Goal: Check status: Check status

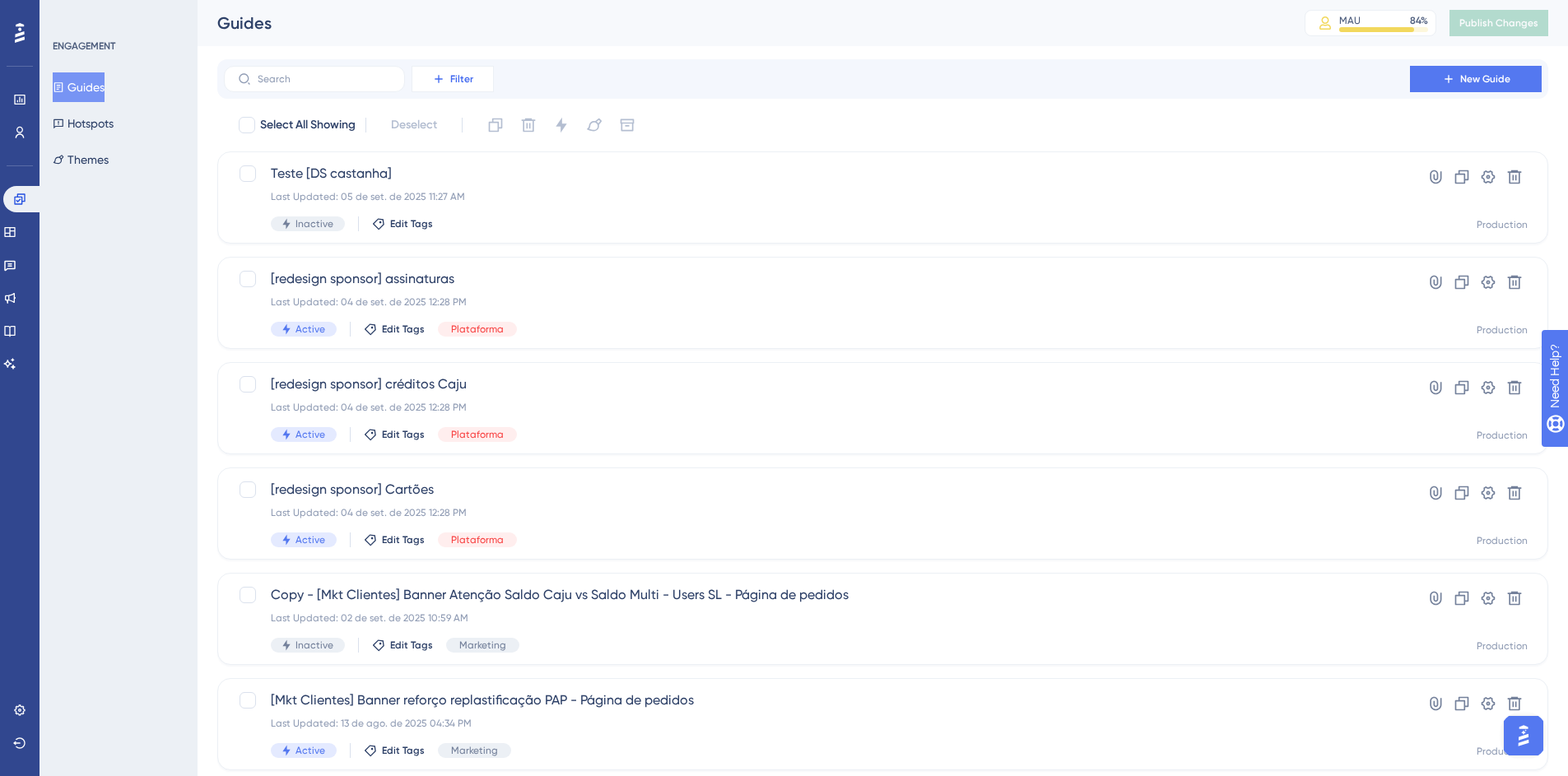
click at [457, 78] on span "Filter" at bounding box center [462, 78] width 23 height 13
click at [460, 130] on span "Tags" at bounding box center [448, 126] width 26 height 20
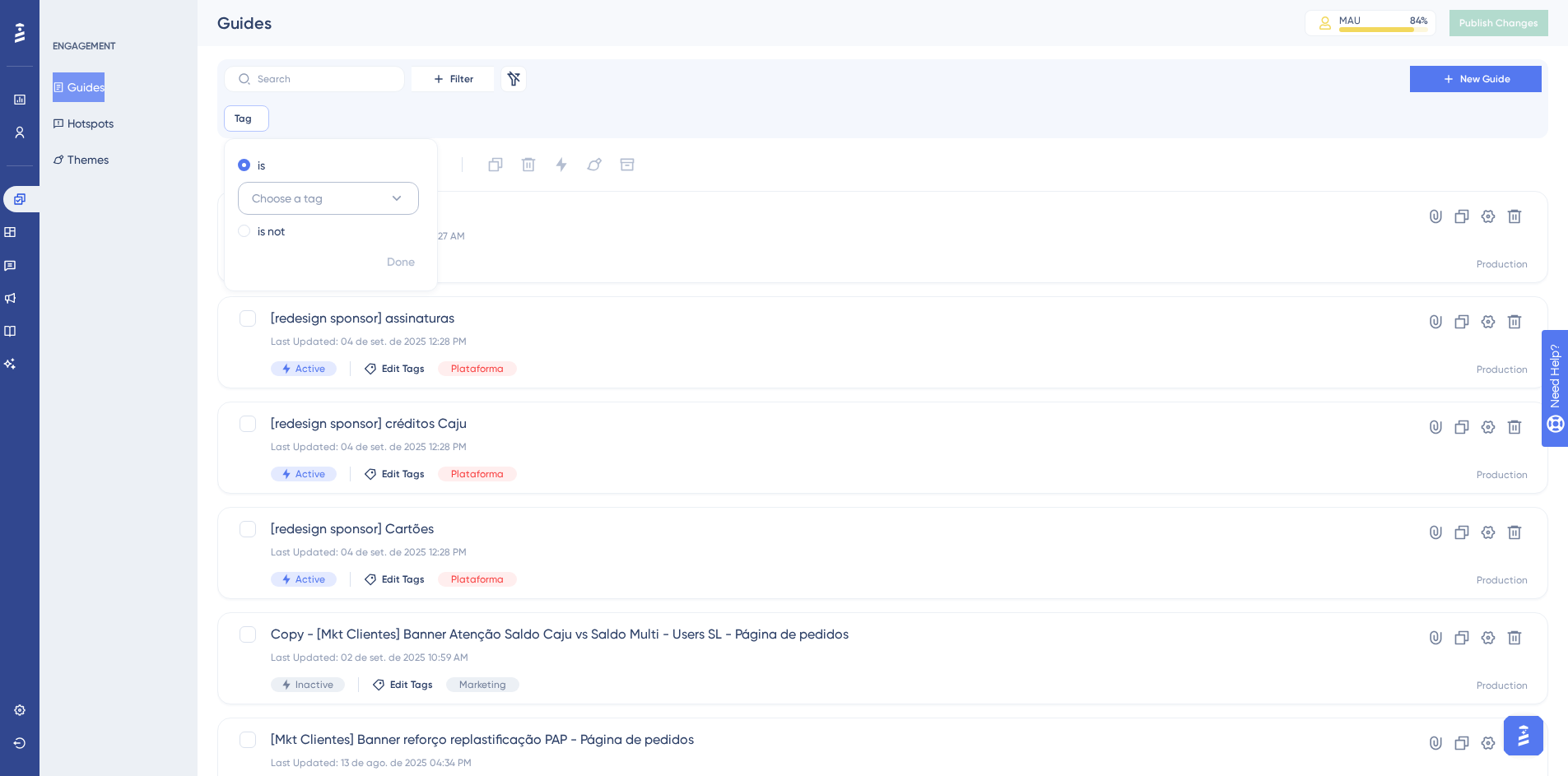
click at [301, 199] on span "Choose a tag" at bounding box center [287, 199] width 71 height 20
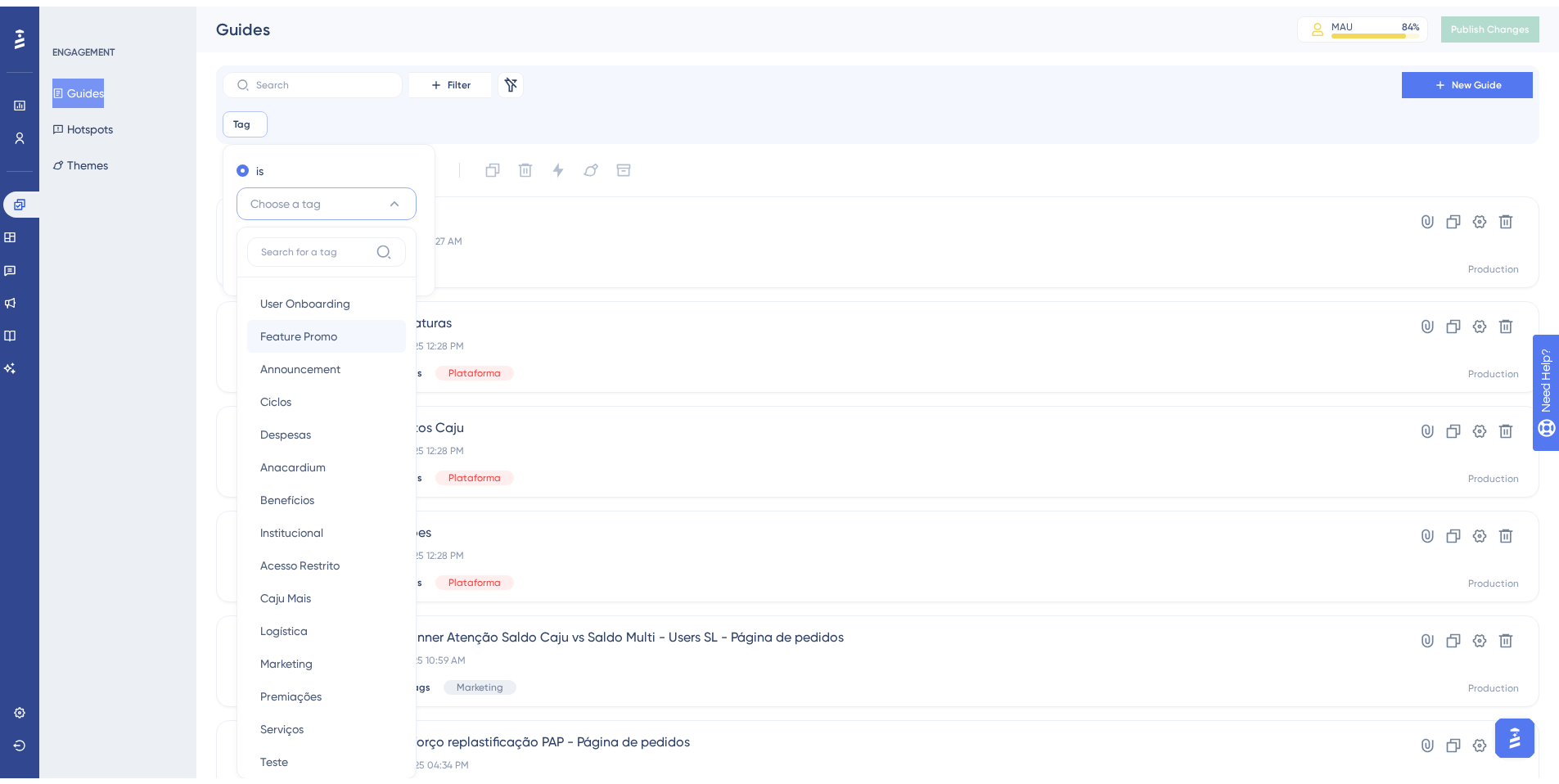
scroll to position [105, 0]
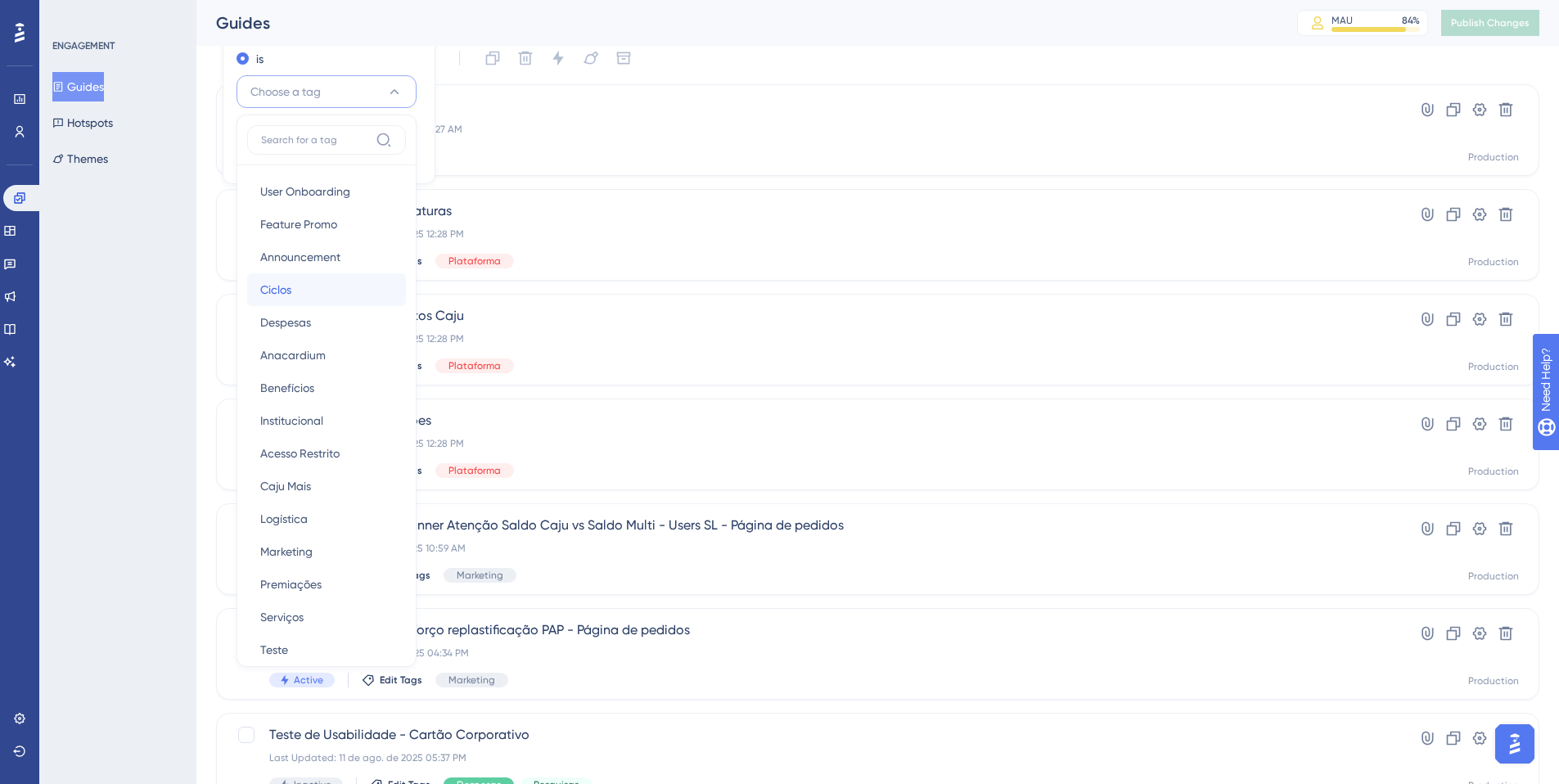
click at [332, 290] on div "Ciclos Ciclos" at bounding box center [326, 289] width 132 height 33
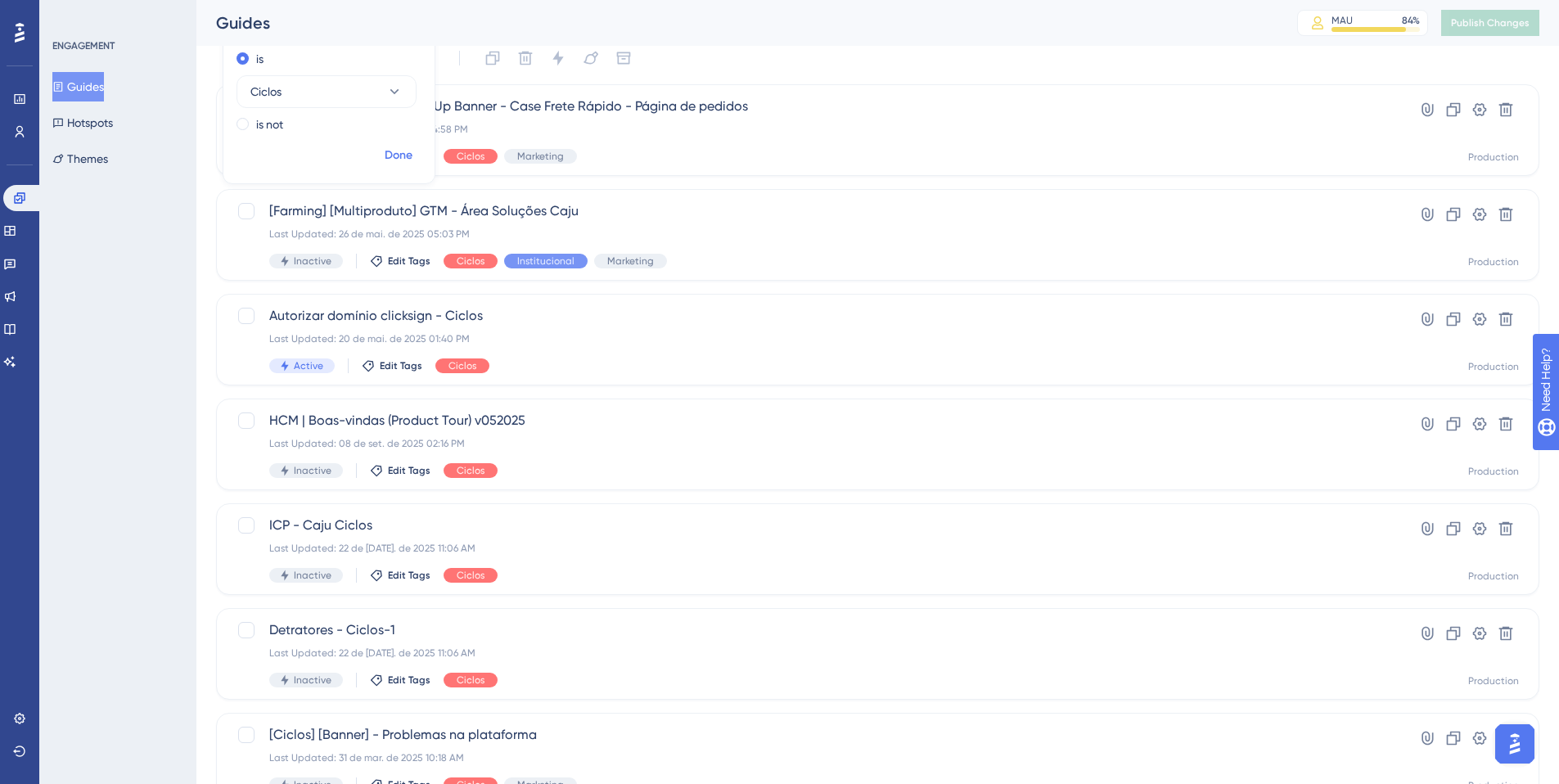
click at [414, 150] on button "Done" at bounding box center [398, 155] width 46 height 29
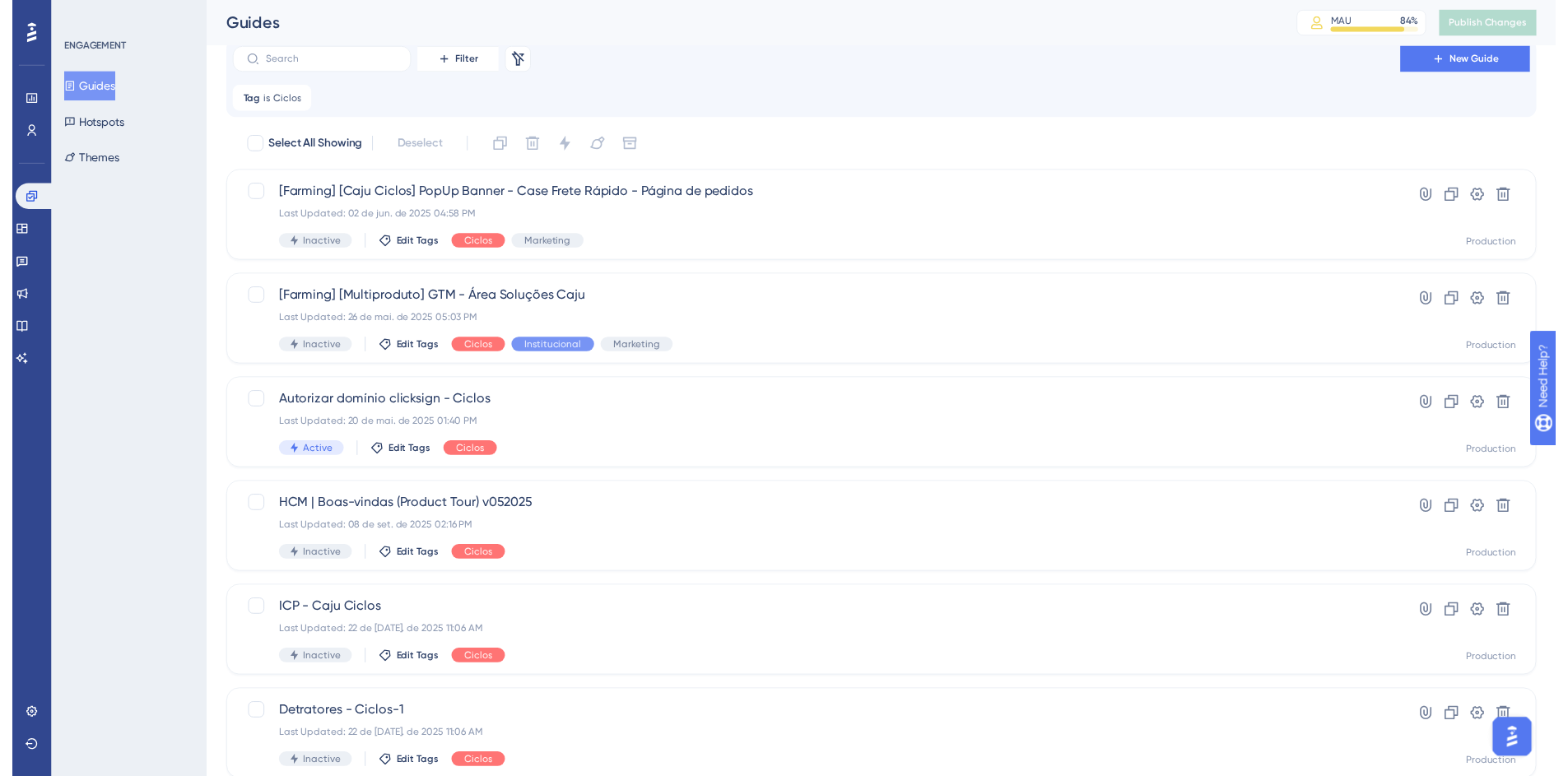
scroll to position [0, 0]
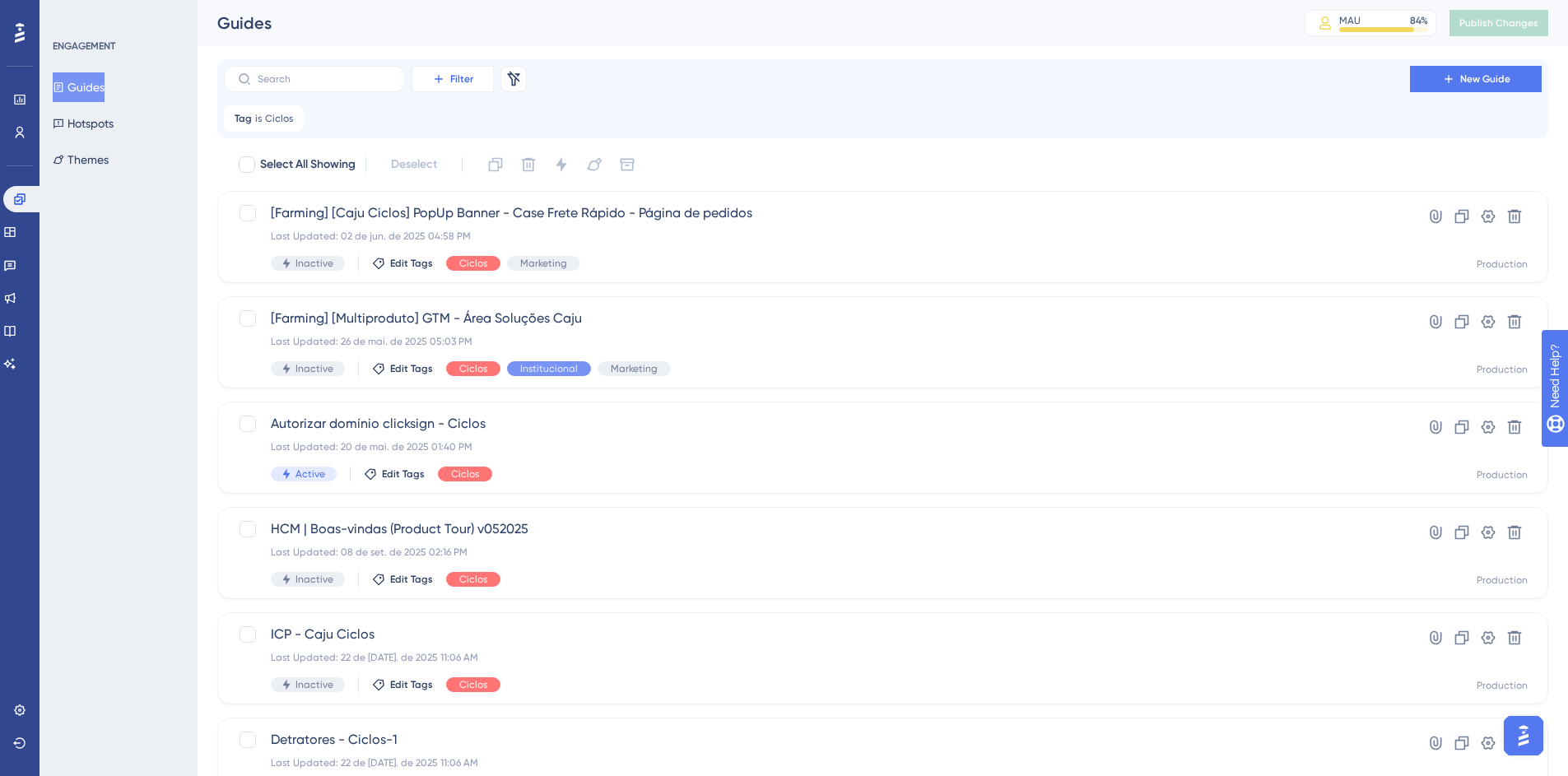
click at [455, 78] on span "Filter" at bounding box center [462, 78] width 23 height 13
click at [469, 231] on span "Status" at bounding box center [452, 225] width 34 height 20
click at [415, 195] on span "Choose a status" at bounding box center [413, 199] width 84 height 20
click at [434, 255] on div "Active Active" at bounding box center [448, 249] width 133 height 33
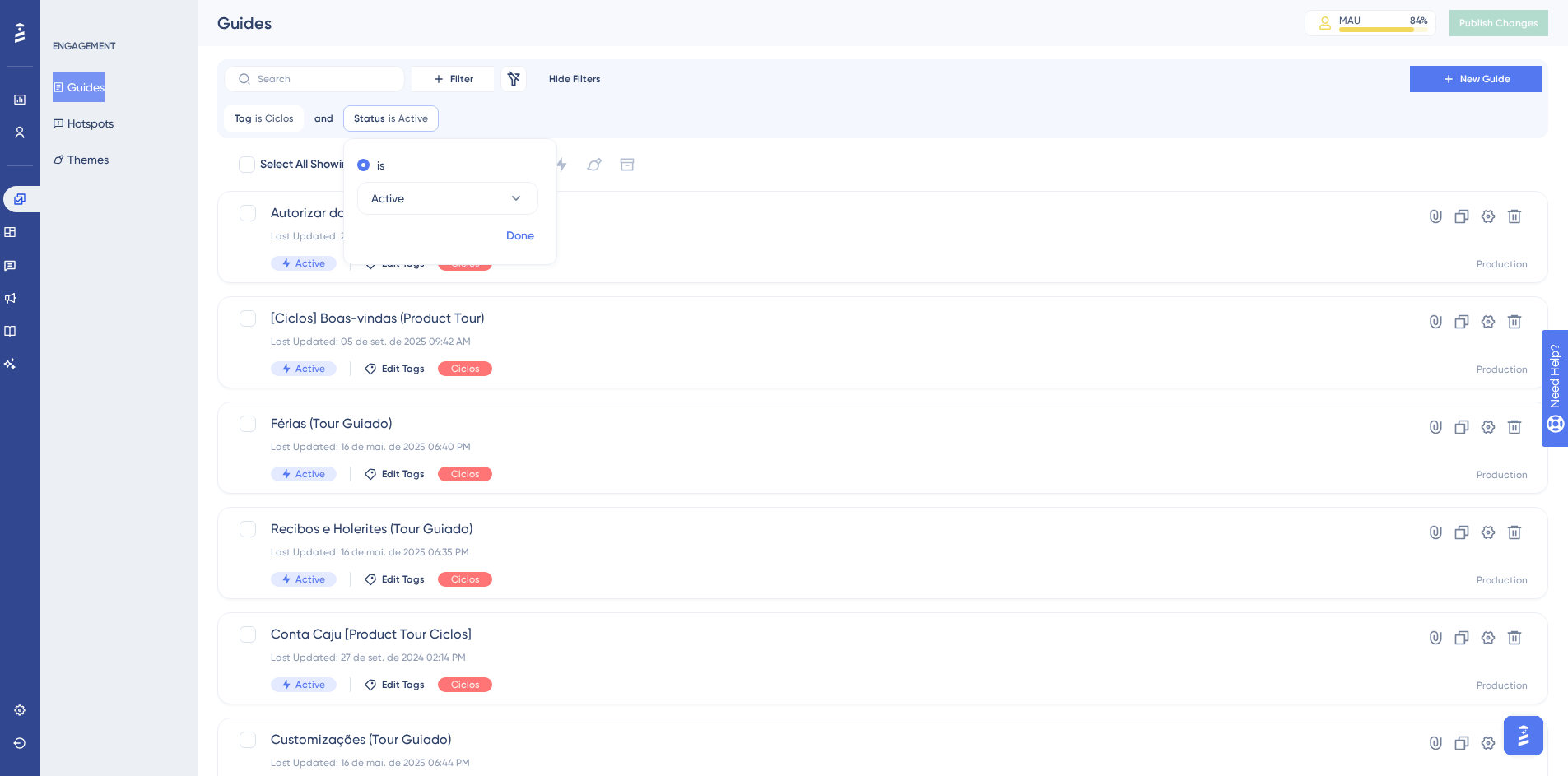
click at [524, 233] on span "Done" at bounding box center [520, 236] width 28 height 20
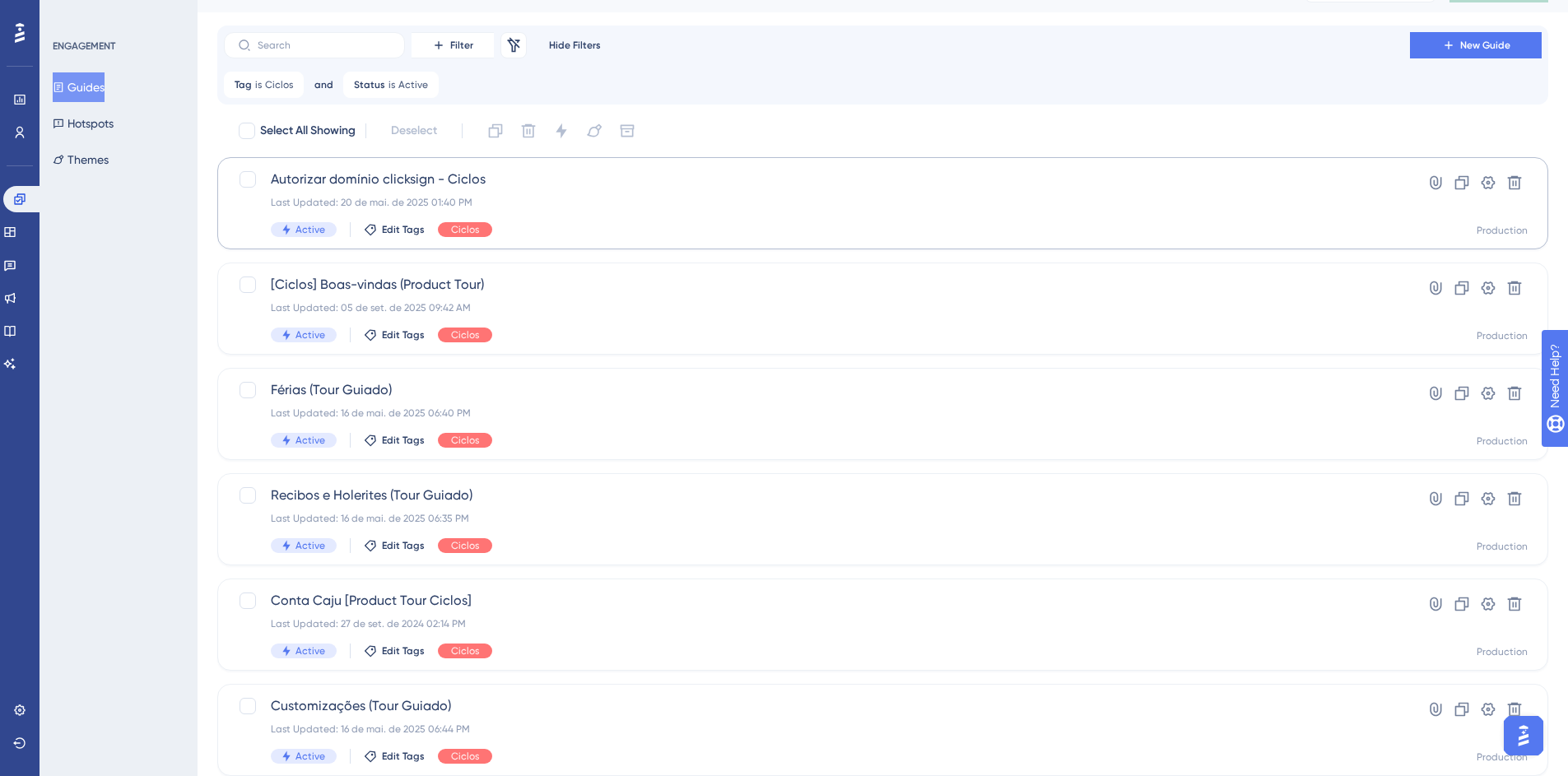
scroll to position [35, 0]
click at [573, 306] on div "Last Updated: 05 de set. de 2025 09:42 AM" at bounding box center [817, 306] width 1093 height 13
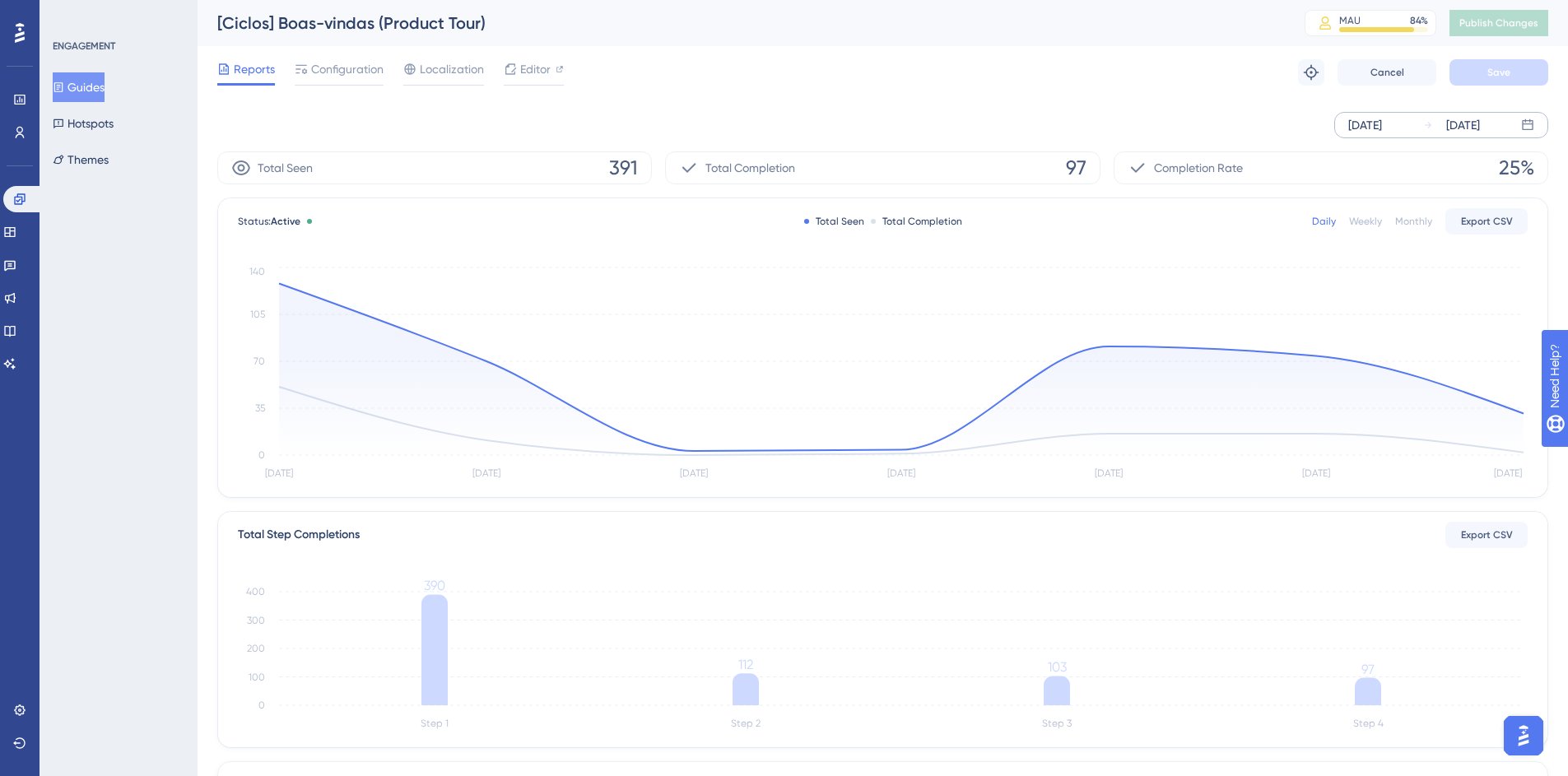
click at [1444, 122] on div "[DATE]" at bounding box center [1452, 125] width 57 height 20
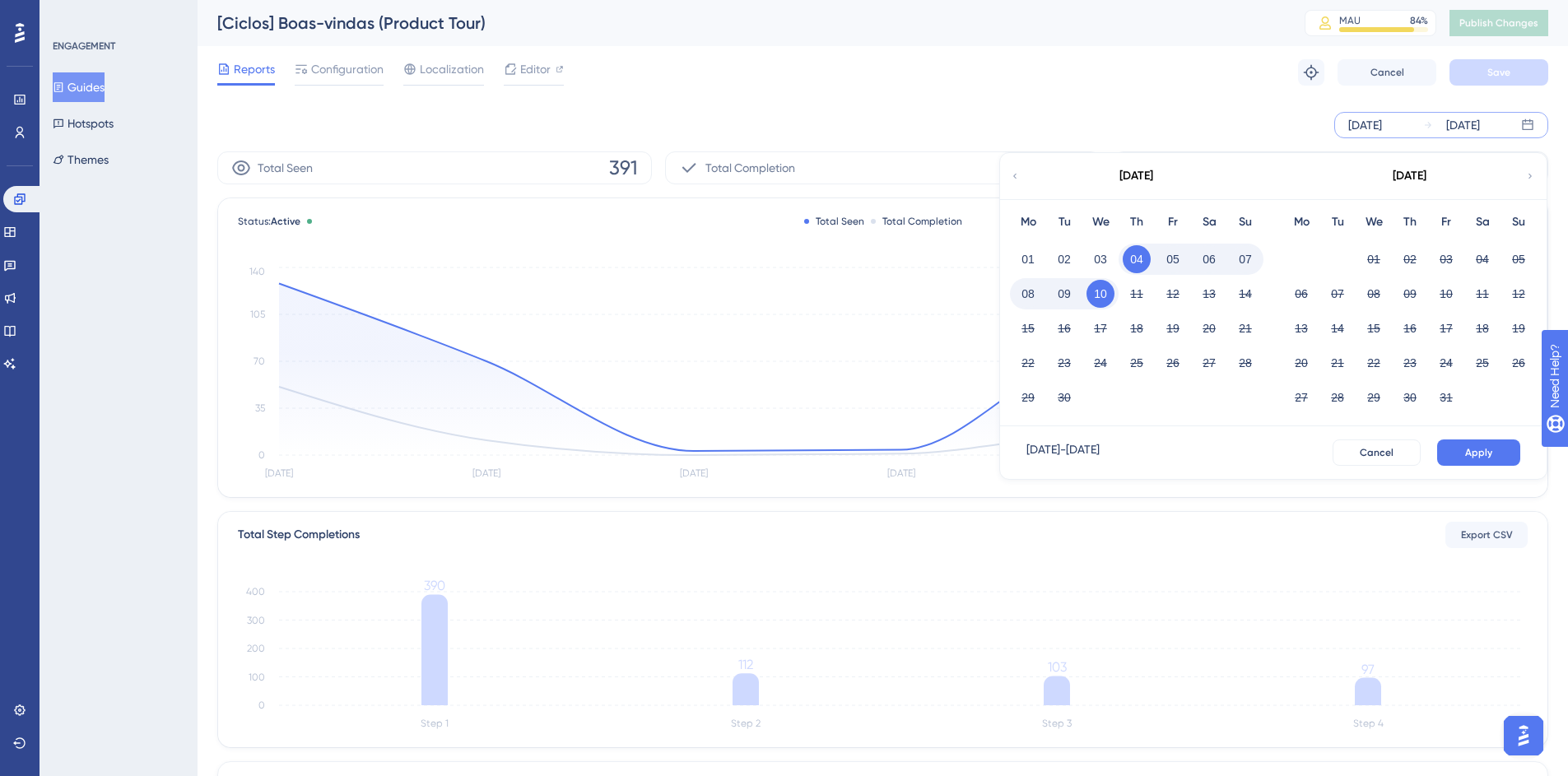
click at [1444, 122] on div "[DATE]" at bounding box center [1452, 125] width 57 height 20
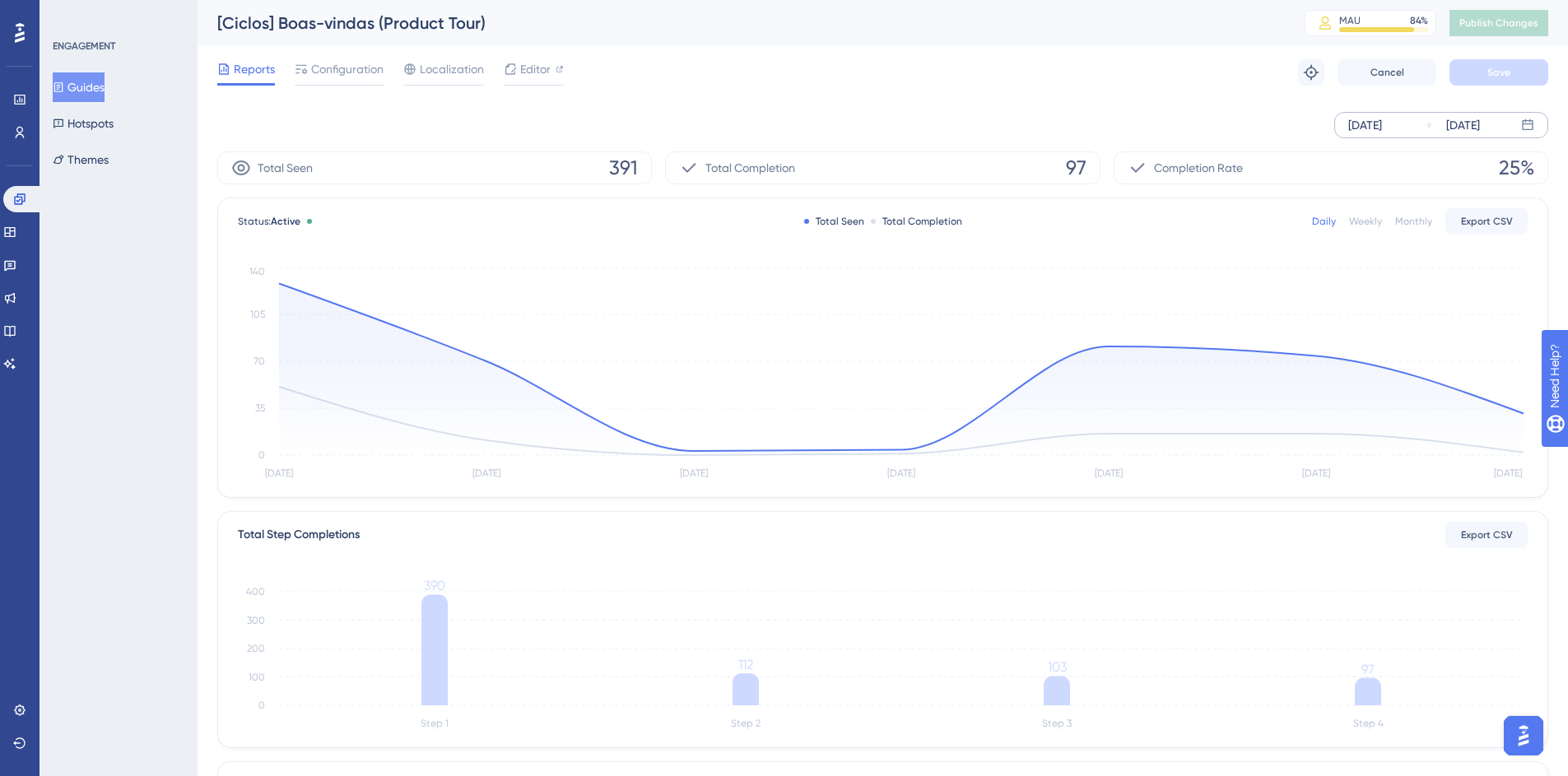
click at [1440, 123] on div "[DATE]" at bounding box center [1452, 125] width 57 height 20
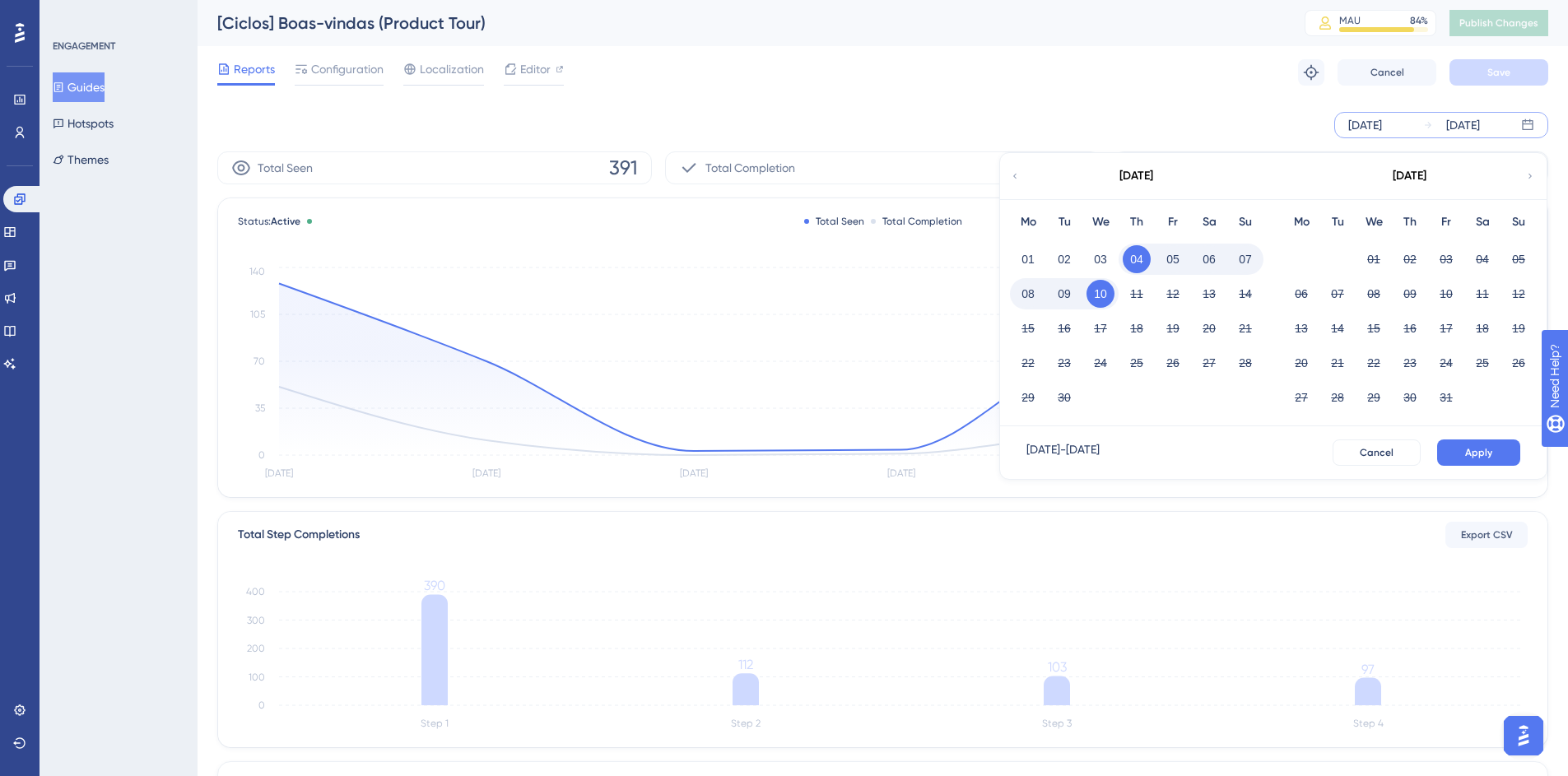
click at [1107, 297] on button "10" at bounding box center [1100, 294] width 28 height 28
click at [1008, 172] on div "[DATE]" at bounding box center [1137, 176] width 272 height 47
click at [1013, 178] on icon at bounding box center [1014, 176] width 10 height 15
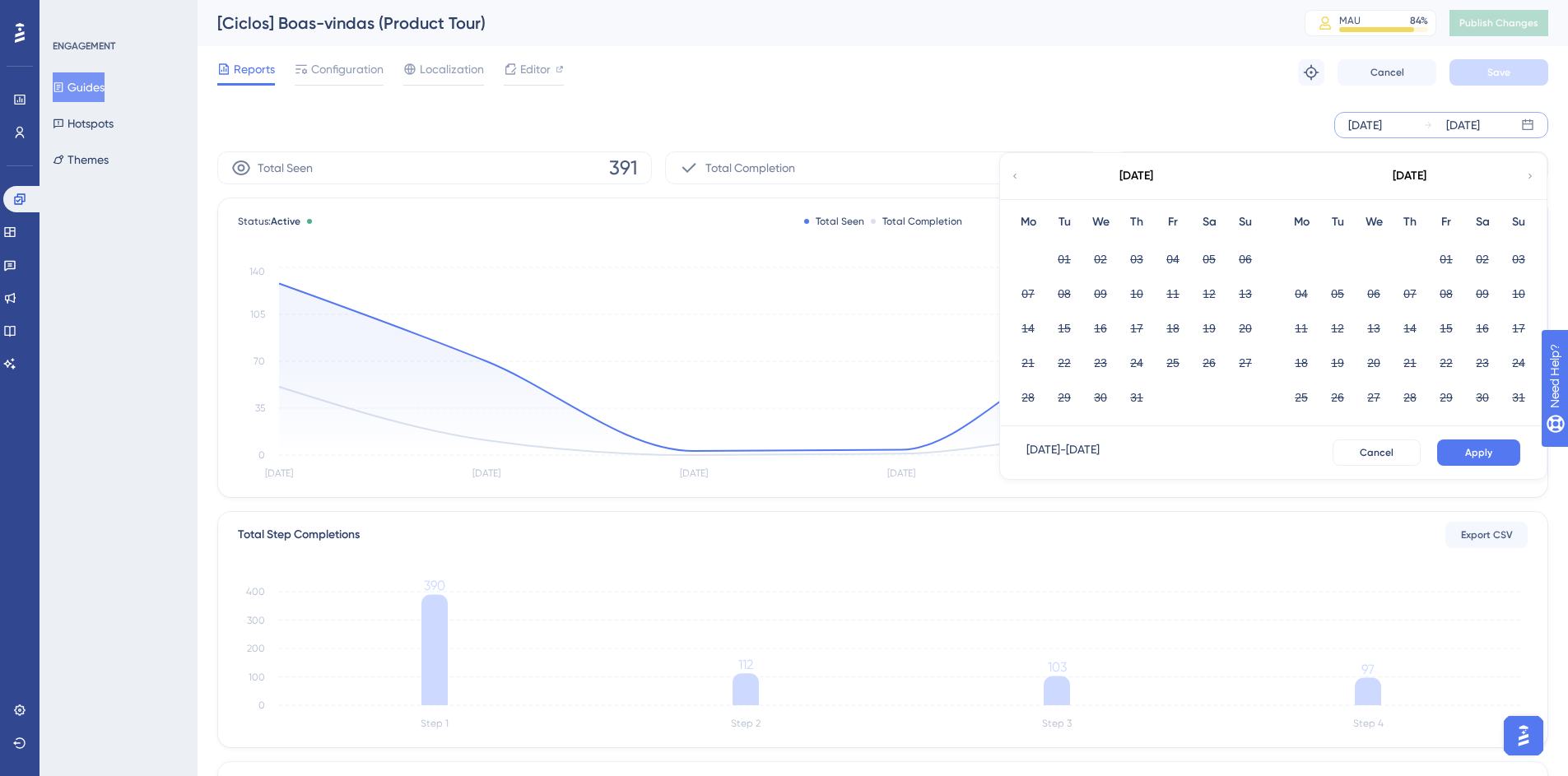
click at [1015, 177] on icon at bounding box center [1015, 175] width 4 height 5
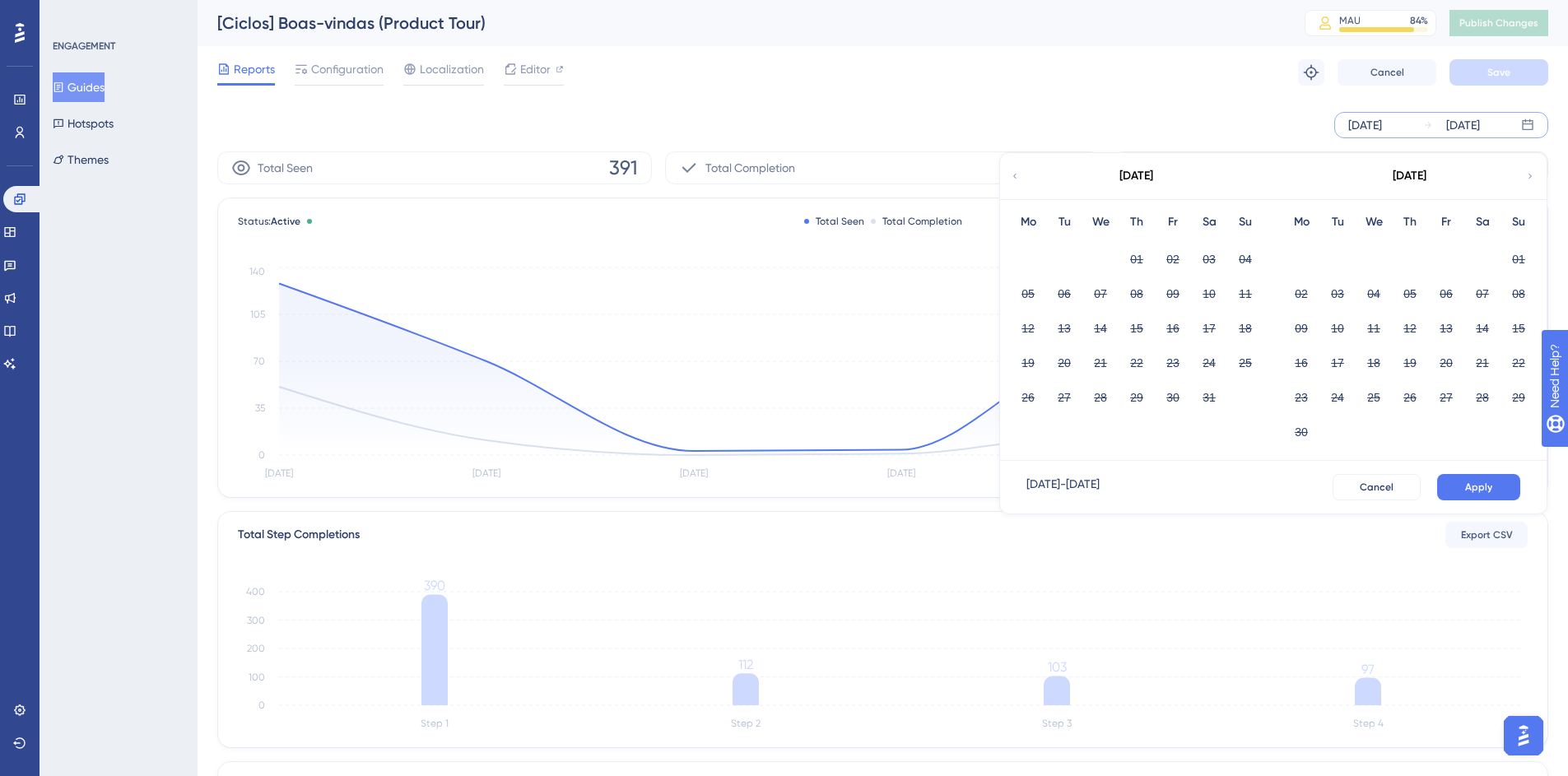
click at [1015, 177] on icon at bounding box center [1015, 175] width 4 height 5
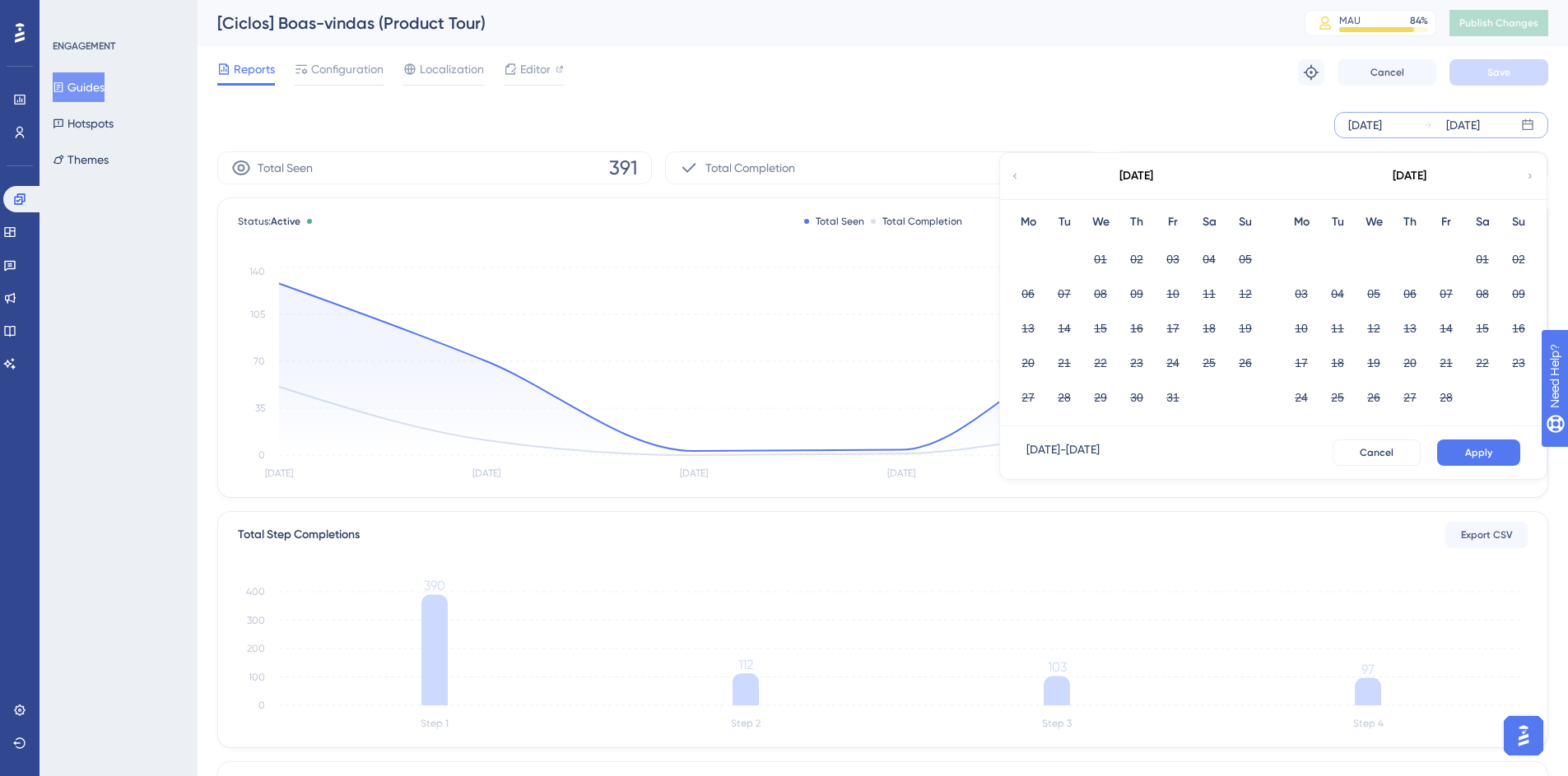
click at [1531, 176] on icon at bounding box center [1530, 176] width 10 height 15
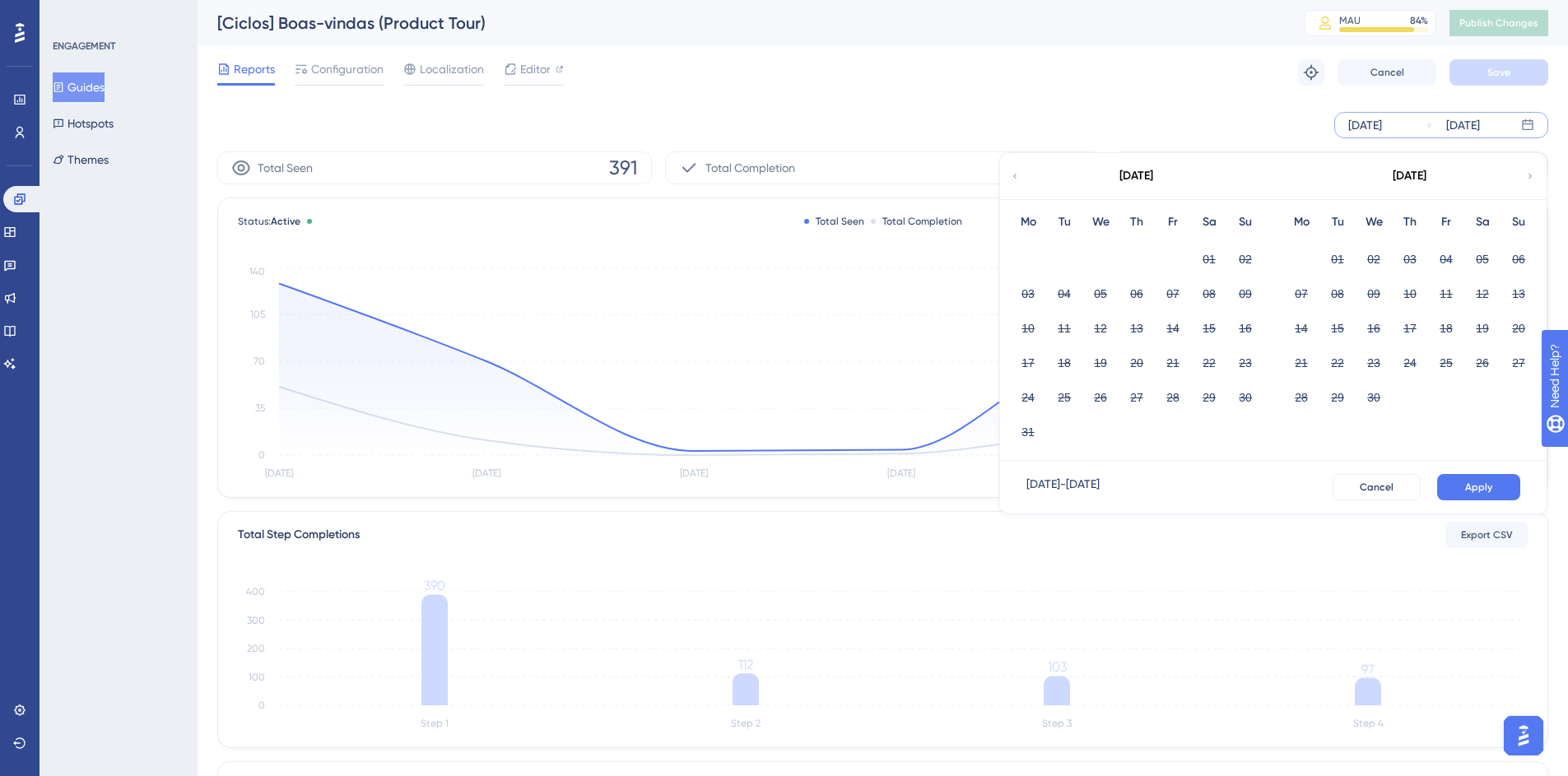
click at [1531, 176] on icon at bounding box center [1530, 176] width 10 height 15
click at [1531, 175] on icon at bounding box center [1530, 176] width 10 height 15
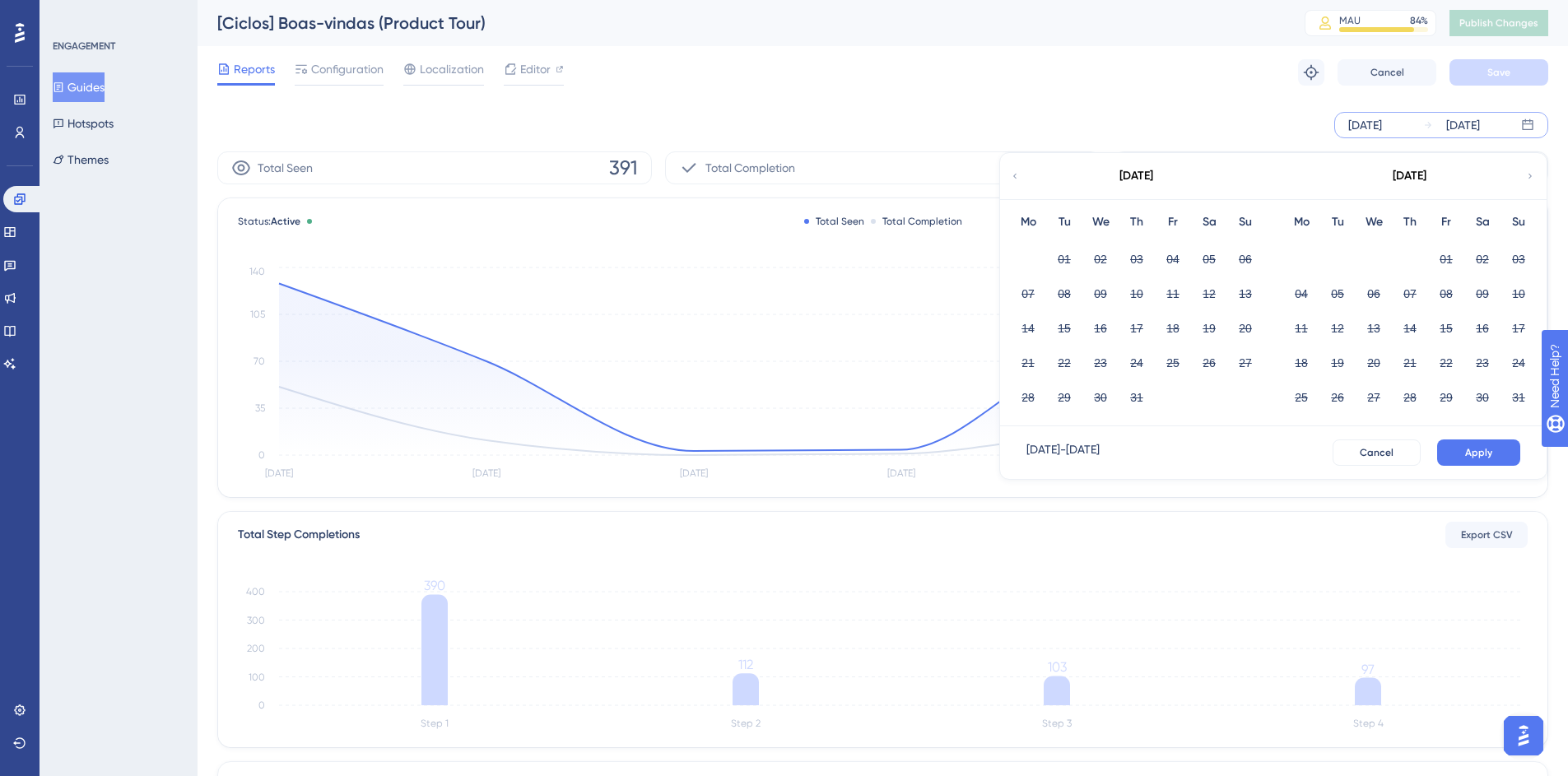
click at [1021, 179] on div "[DATE]" at bounding box center [1137, 176] width 272 height 47
click at [1014, 178] on icon at bounding box center [1014, 176] width 10 height 15
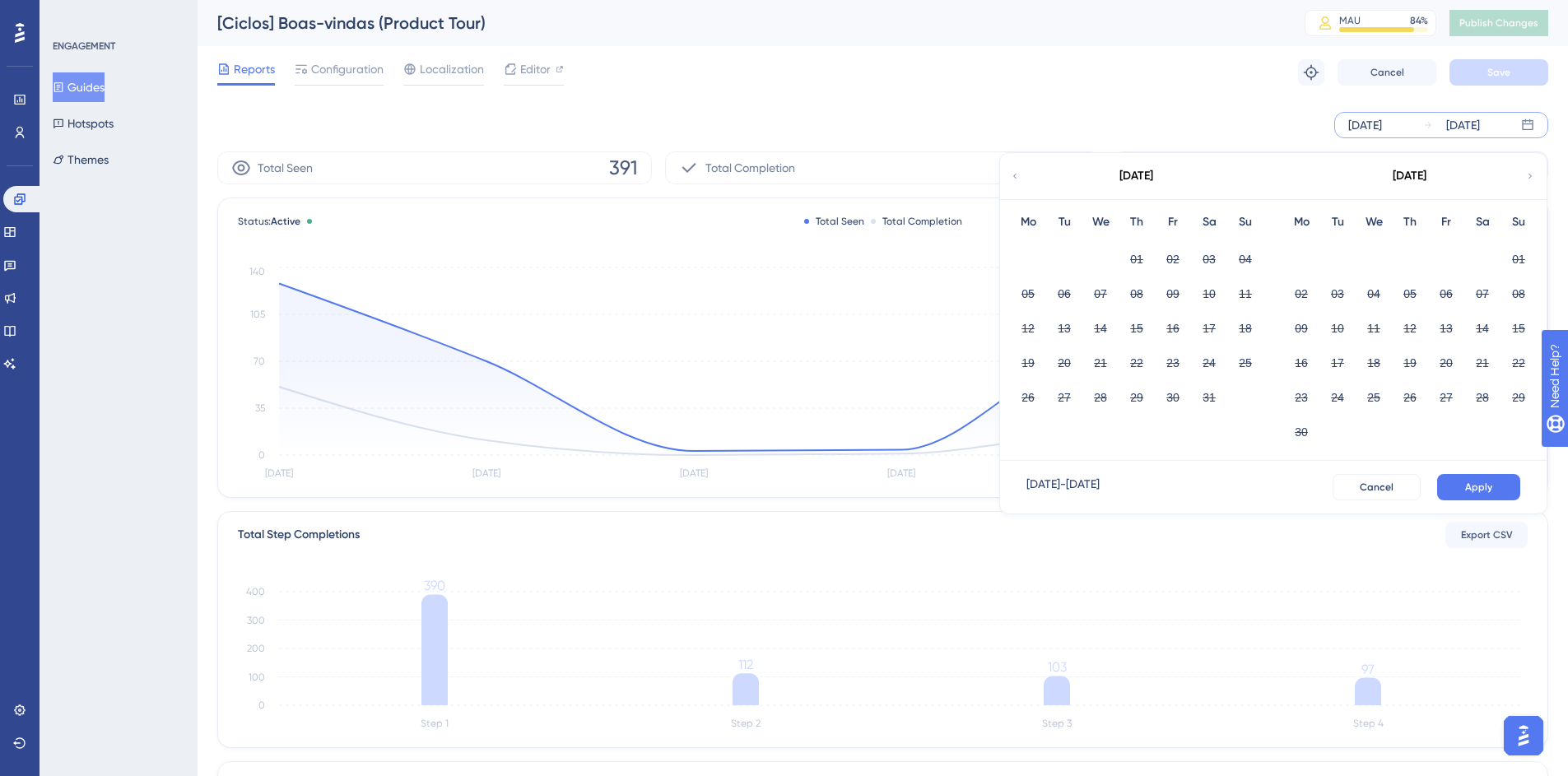
click at [1014, 178] on icon at bounding box center [1014, 176] width 10 height 15
click at [1011, 176] on icon at bounding box center [1014, 176] width 10 height 15
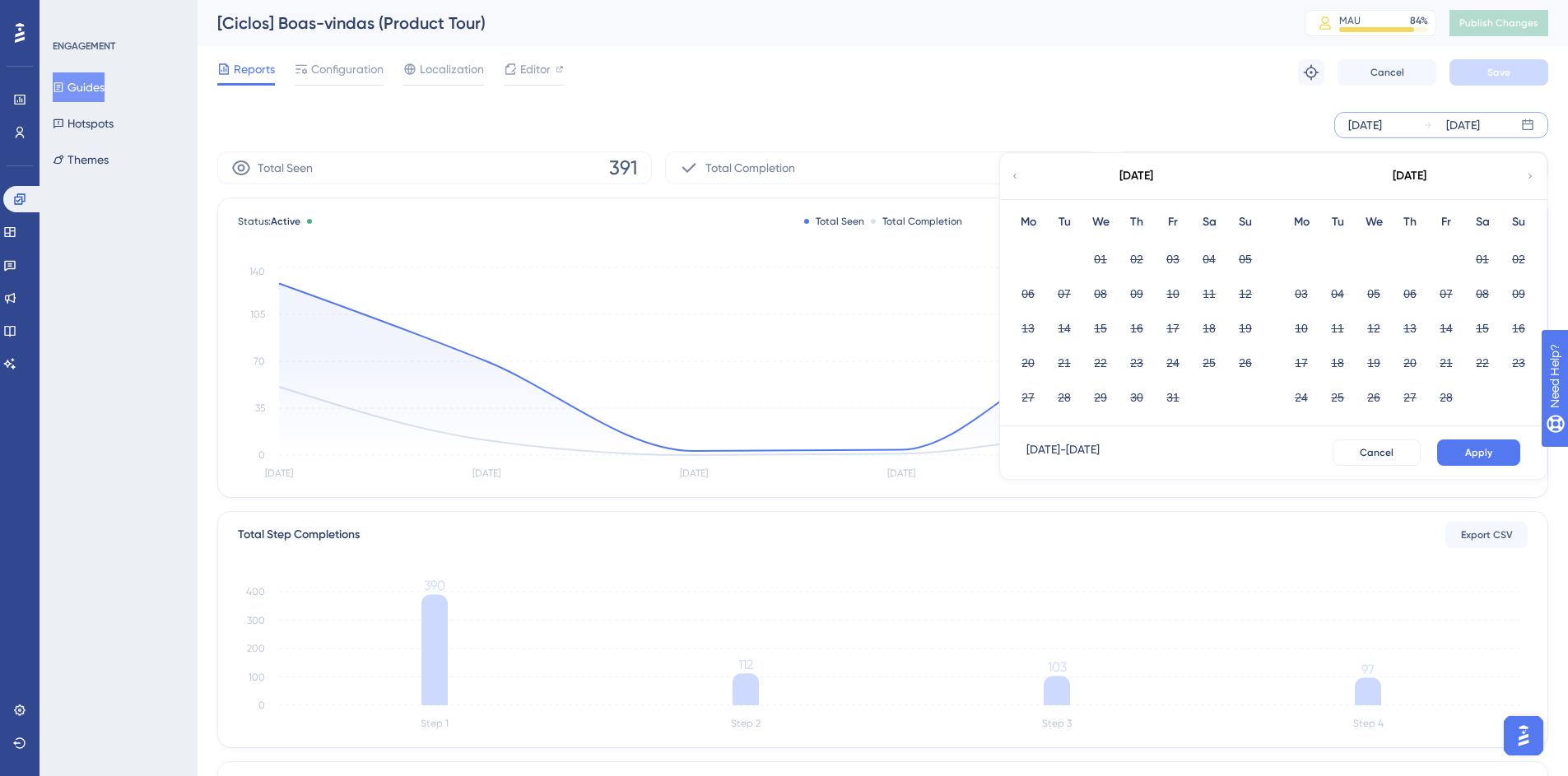
click at [1382, 129] on div "[DATE]" at bounding box center [1365, 125] width 34 height 20
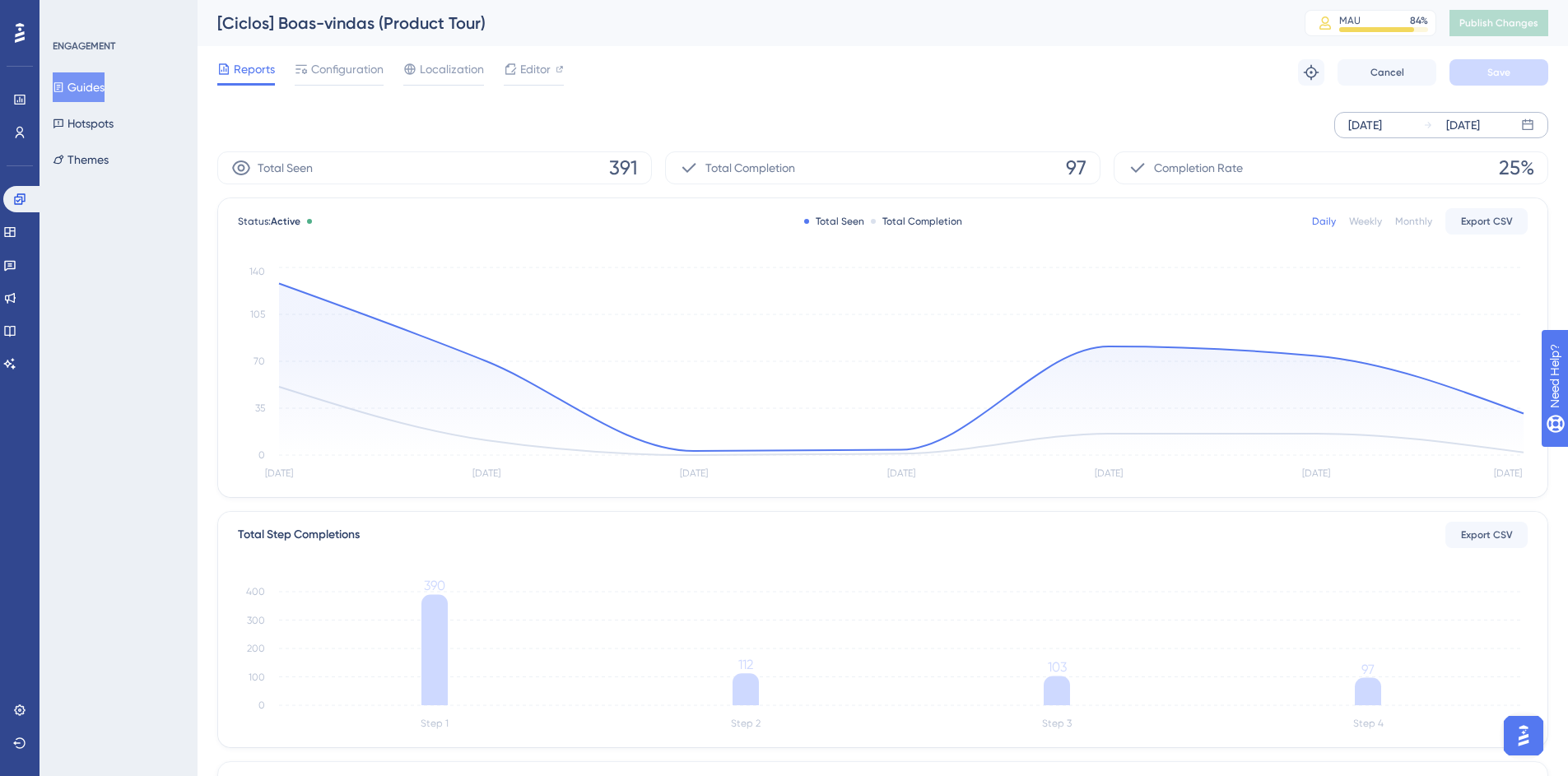
click at [1381, 119] on div "[DATE]" at bounding box center [1365, 125] width 34 height 20
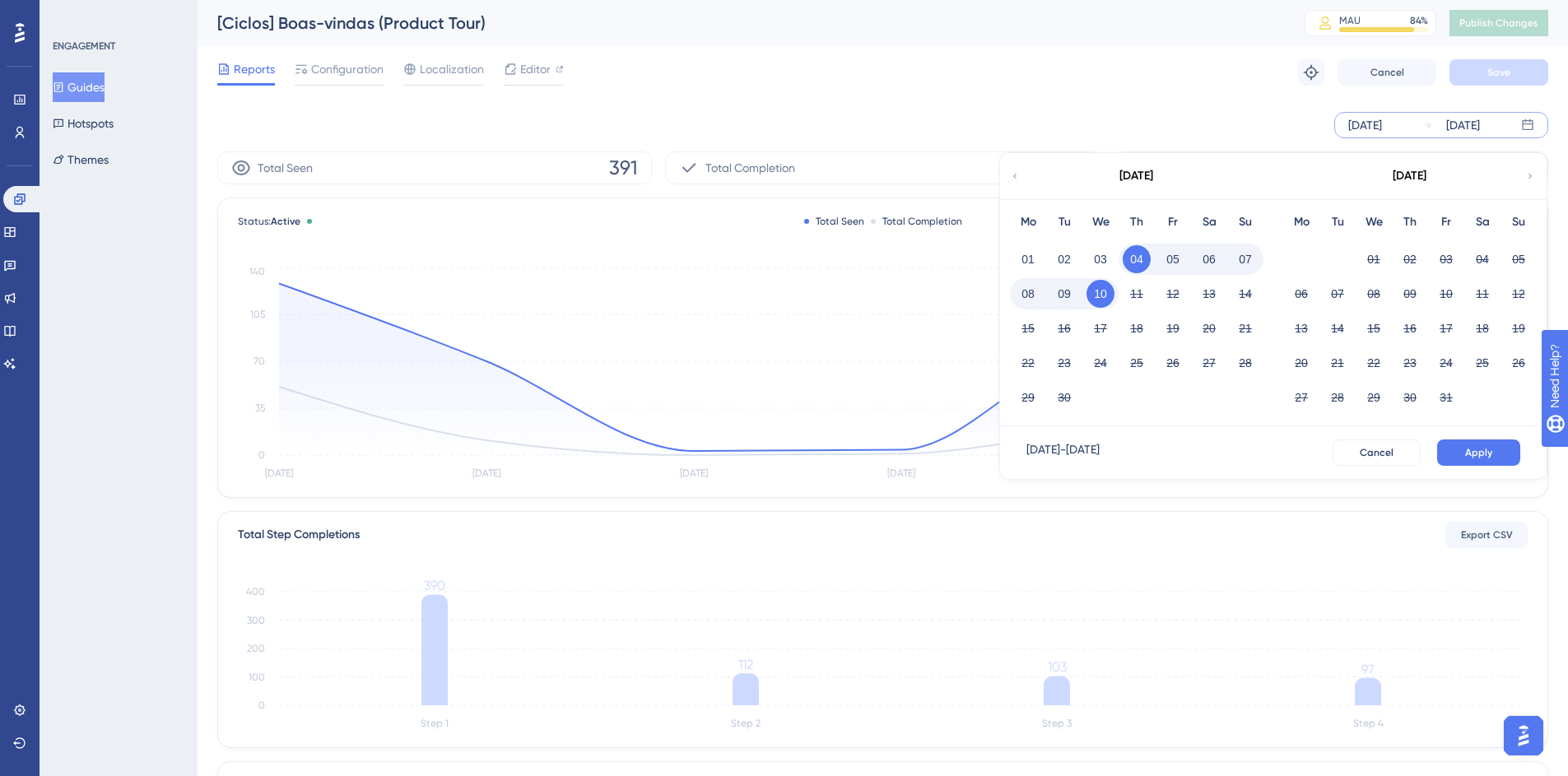
click at [1224, 98] on div "[DATE] [DATE] [DATE] Mo Tu We Th Fr Sa Su 01 02 03 04 05 06 07 08 09 10 11 12 1…" at bounding box center [882, 125] width 1331 height 53
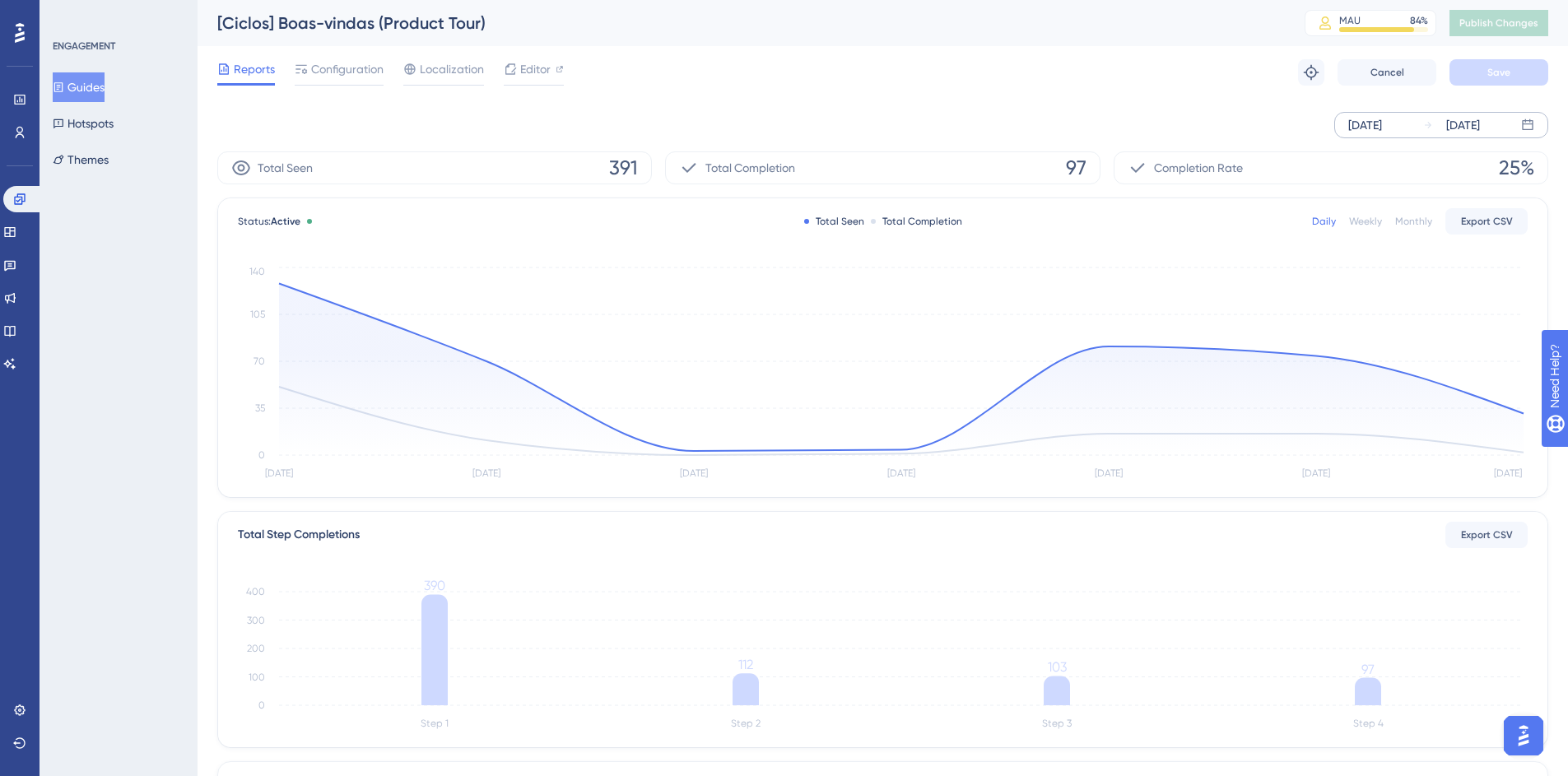
click at [1366, 120] on div "[DATE]" at bounding box center [1365, 125] width 34 height 20
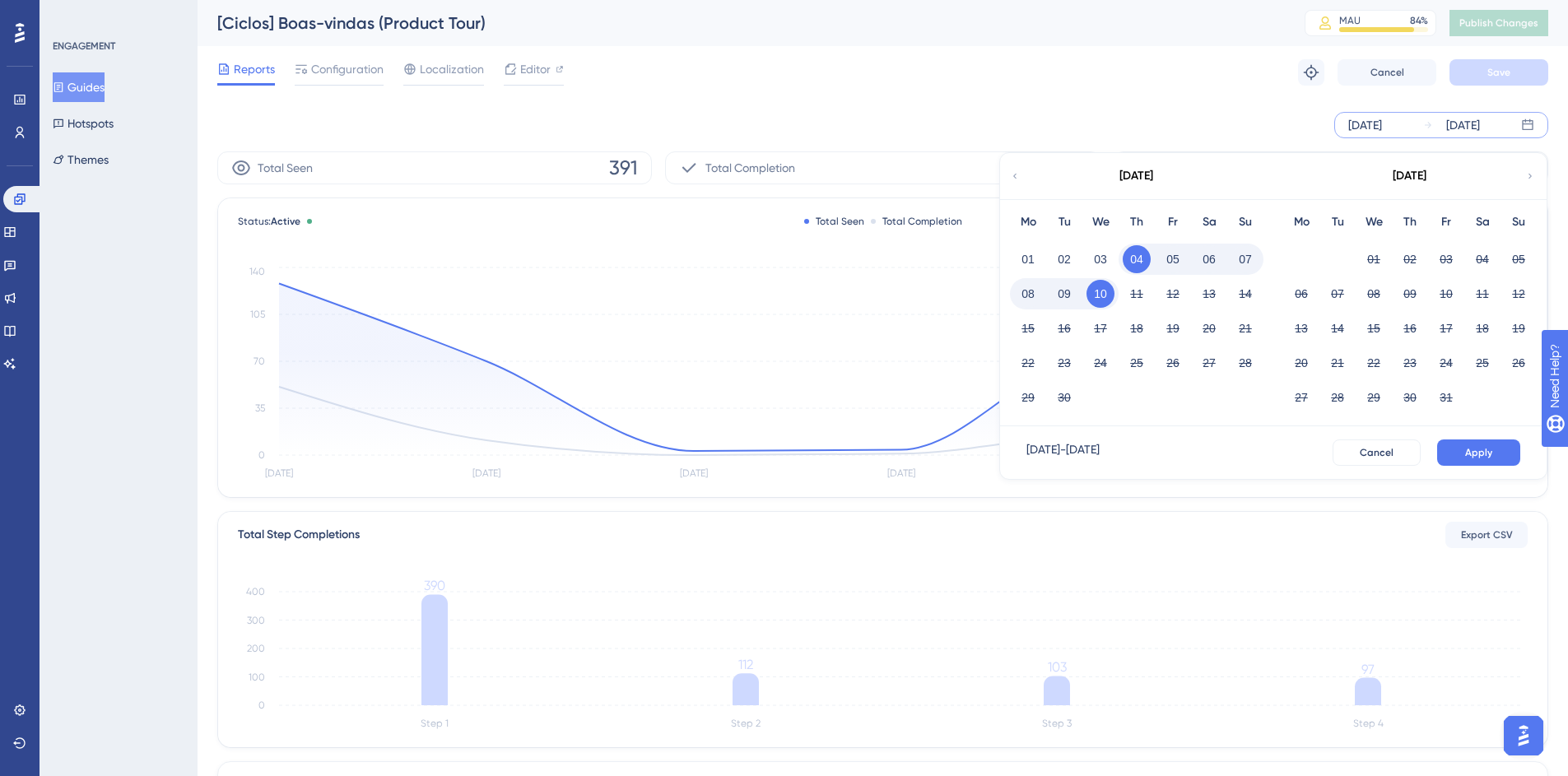
click at [1019, 178] on icon at bounding box center [1014, 176] width 10 height 15
click at [1056, 263] on button "01" at bounding box center [1064, 259] width 28 height 28
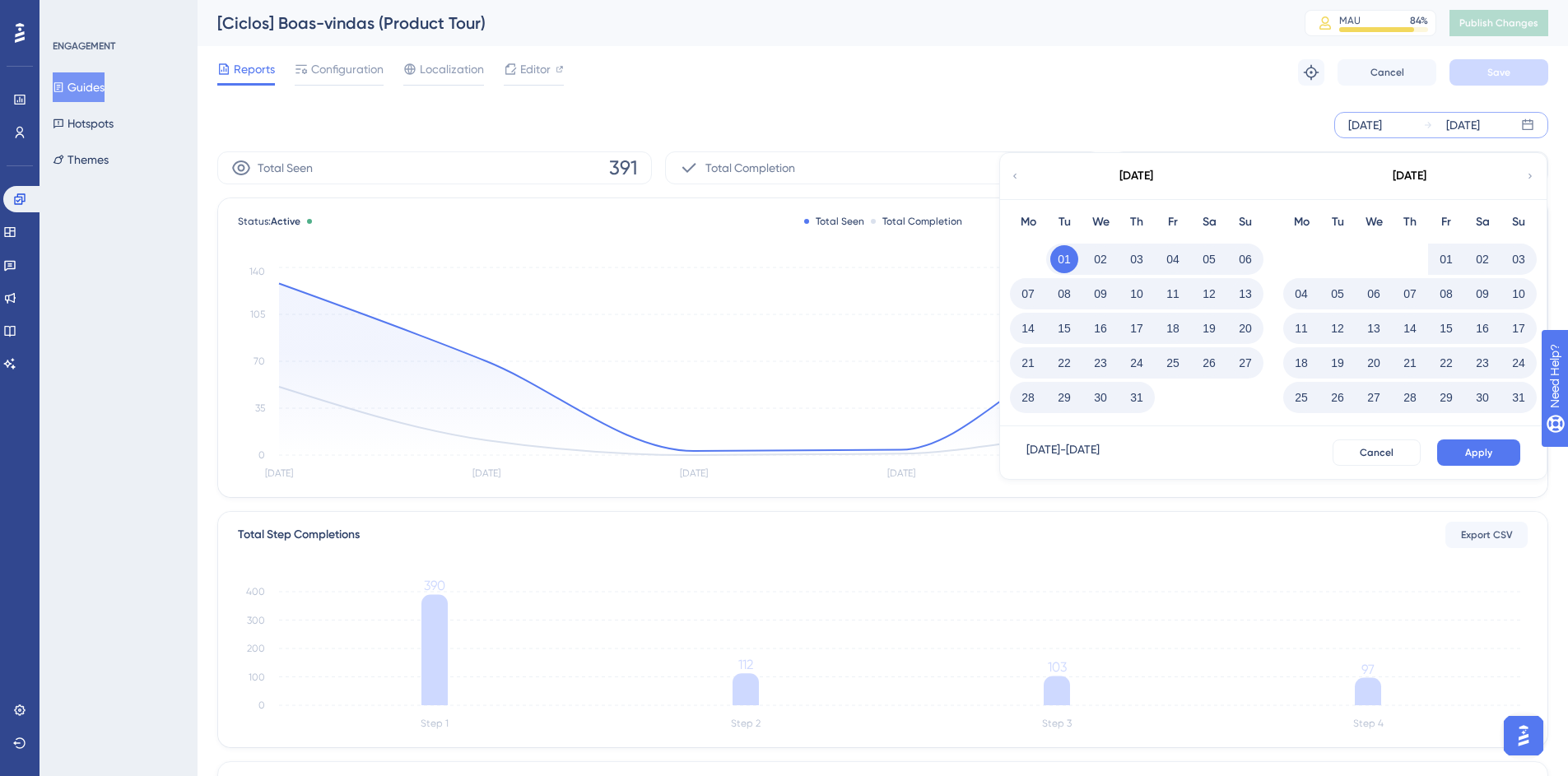
click at [1527, 175] on icon at bounding box center [1530, 176] width 10 height 15
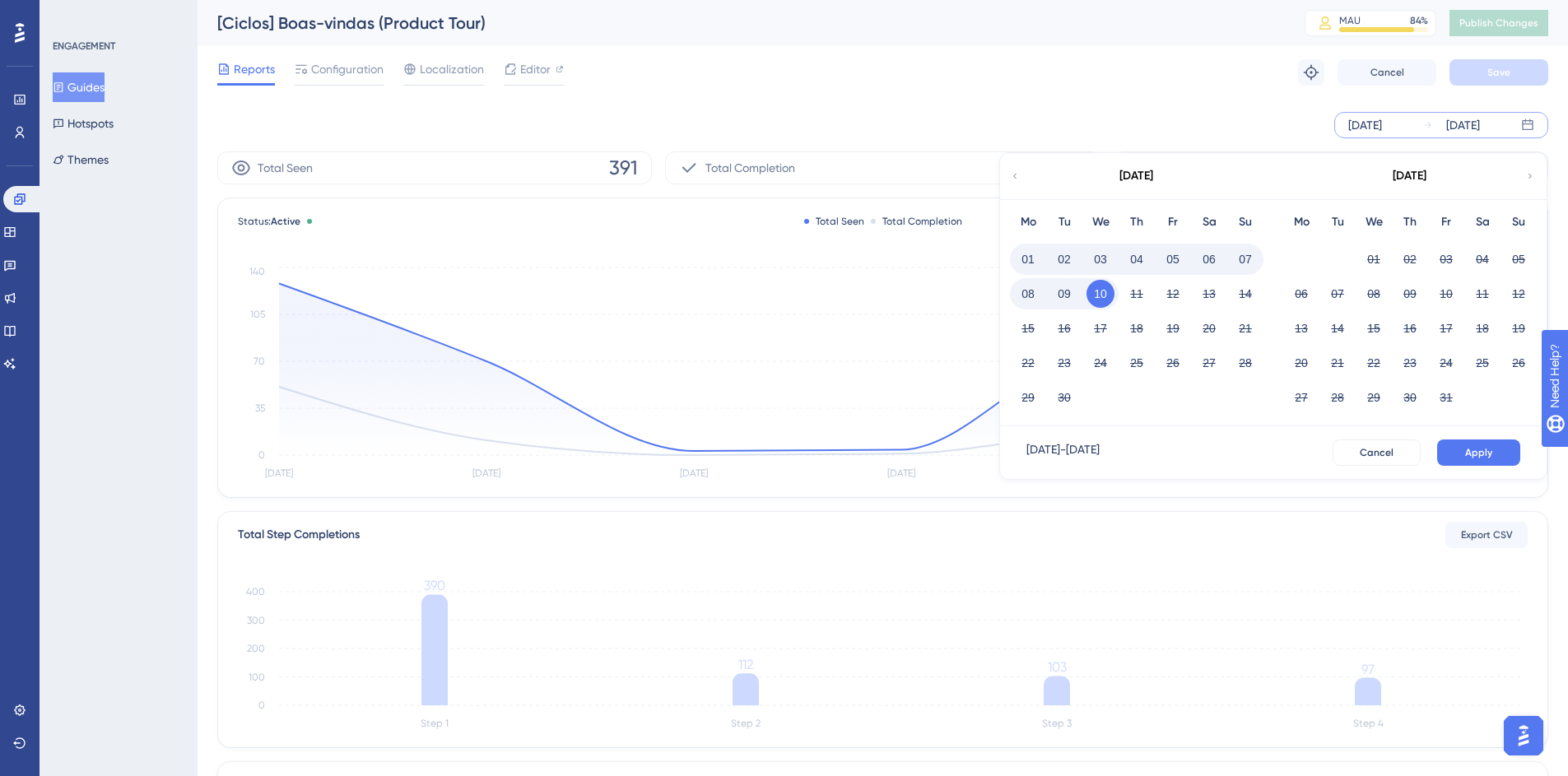
click at [1006, 179] on div "[DATE]" at bounding box center [1137, 176] width 272 height 47
click at [1010, 176] on icon at bounding box center [1014, 176] width 10 height 15
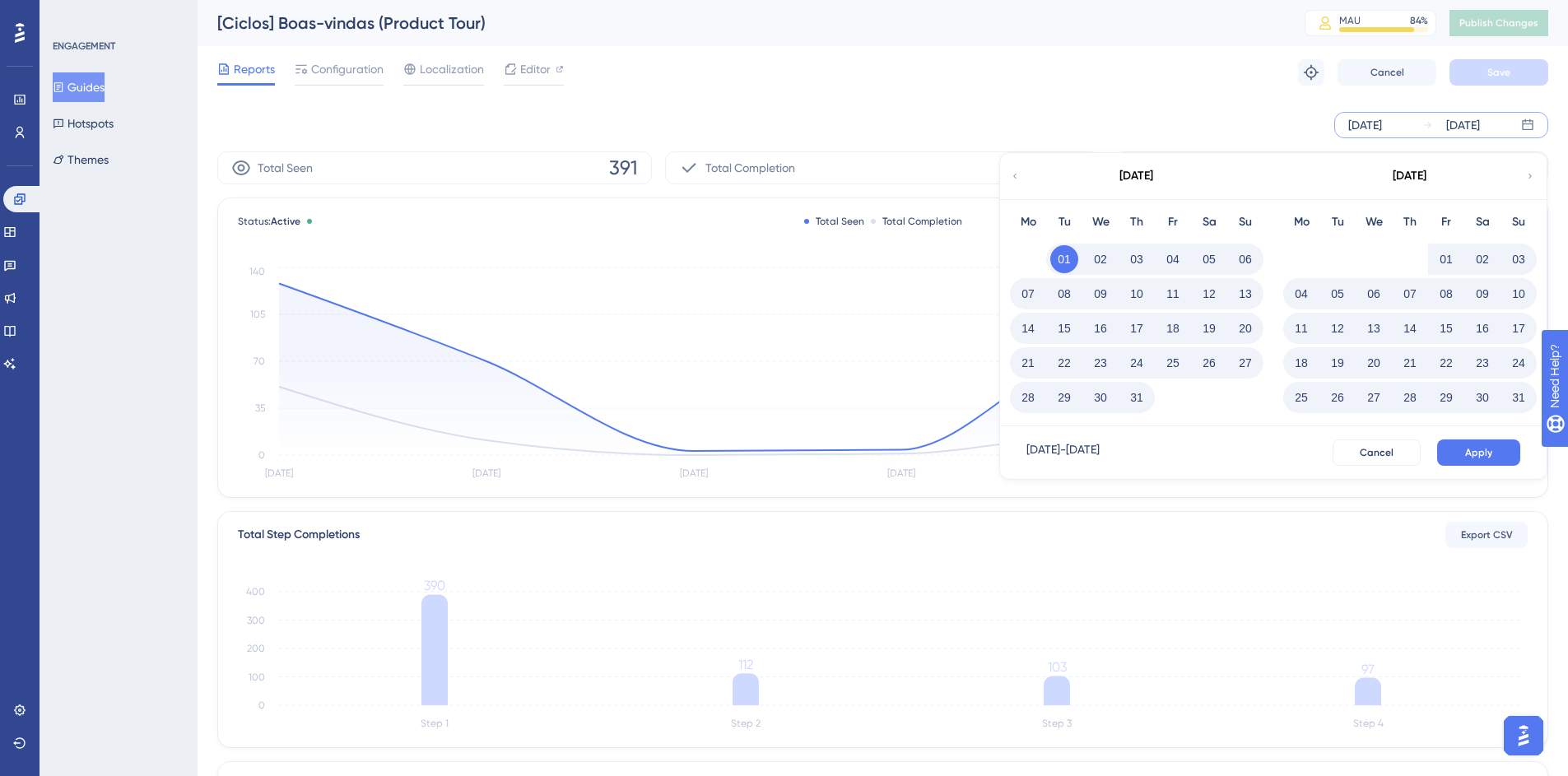
click at [1010, 176] on icon at bounding box center [1014, 176] width 10 height 15
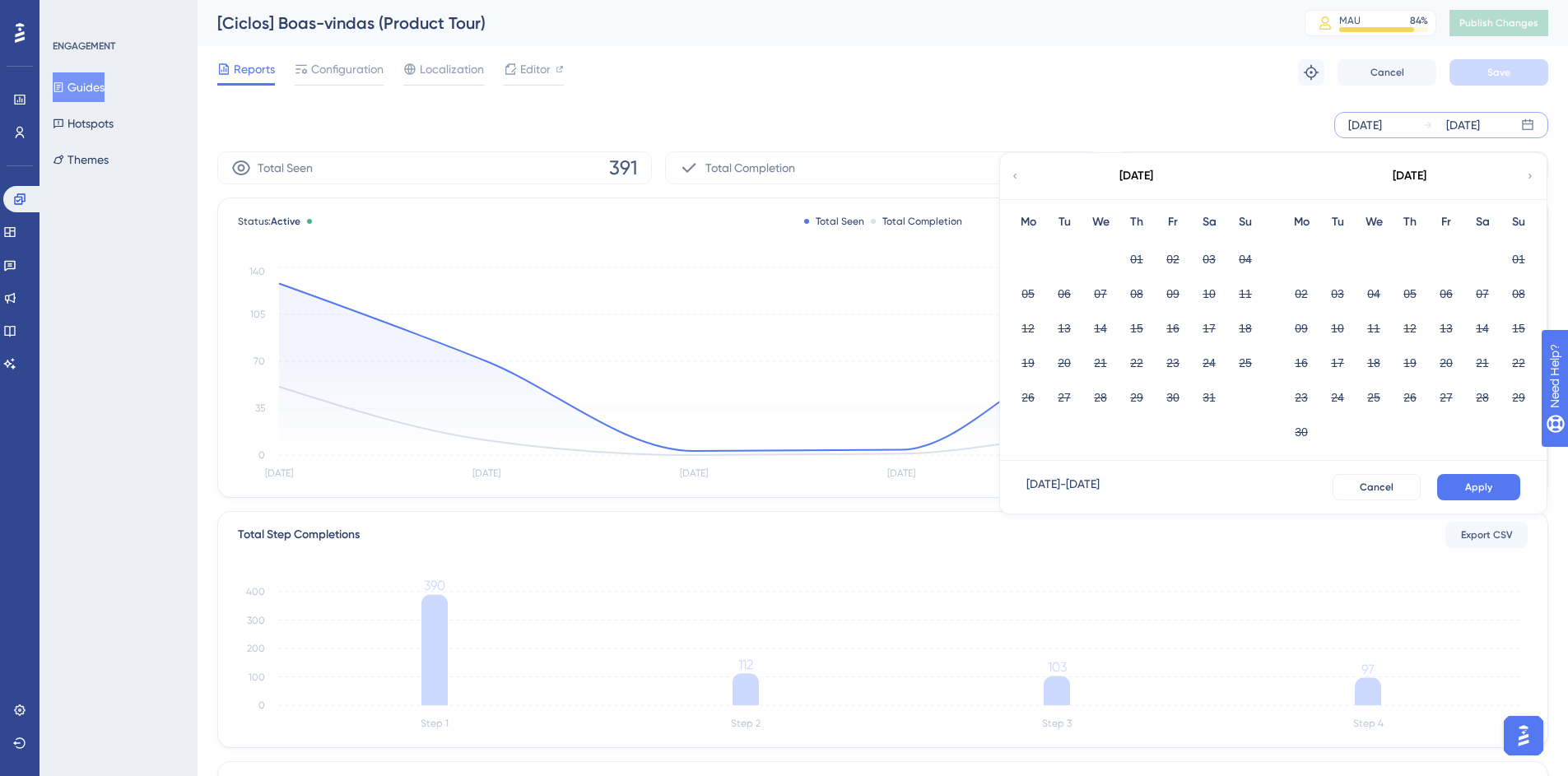
click at [1526, 171] on icon at bounding box center [1530, 176] width 10 height 15
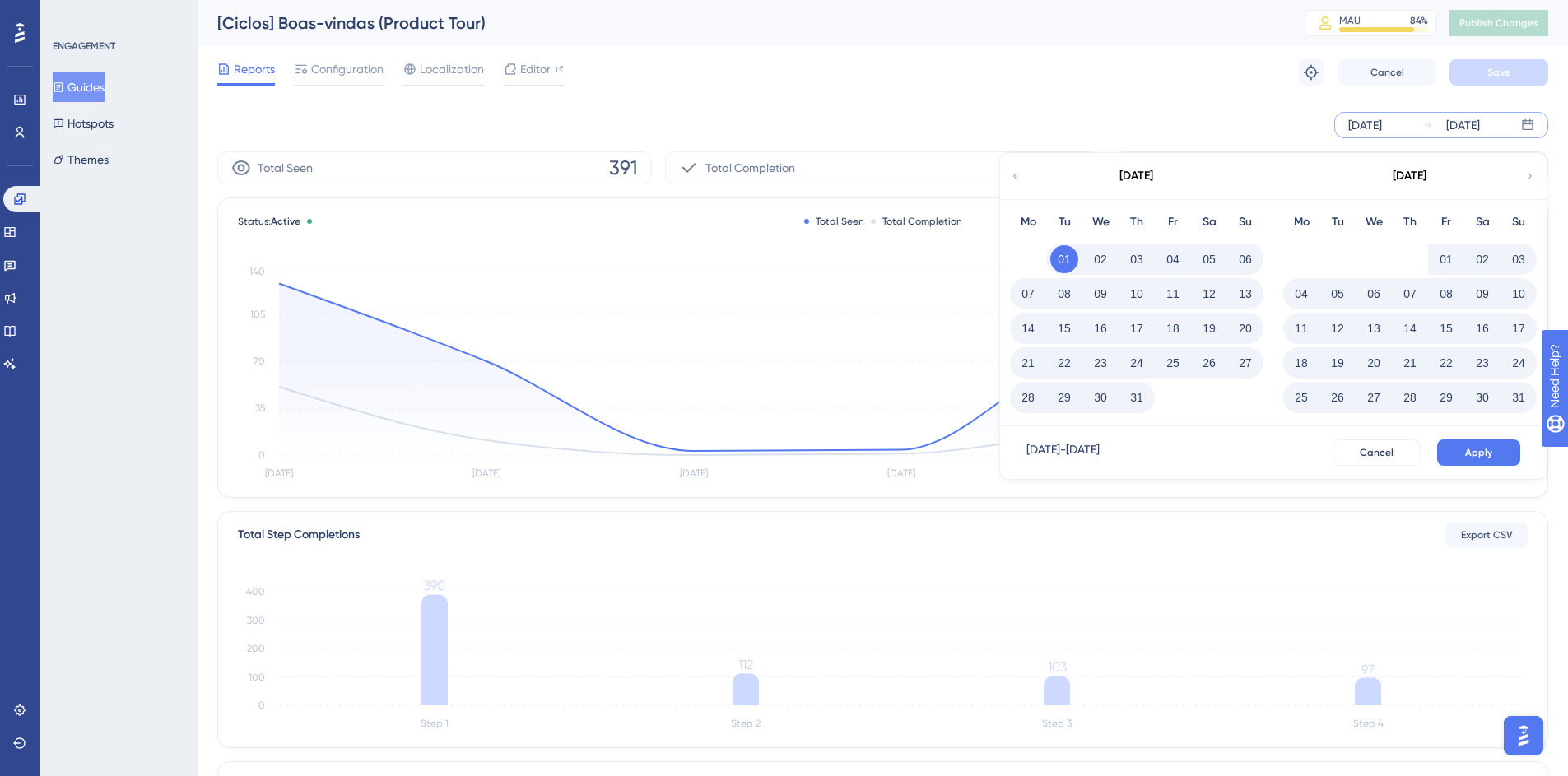
click at [1526, 171] on icon at bounding box center [1530, 176] width 10 height 15
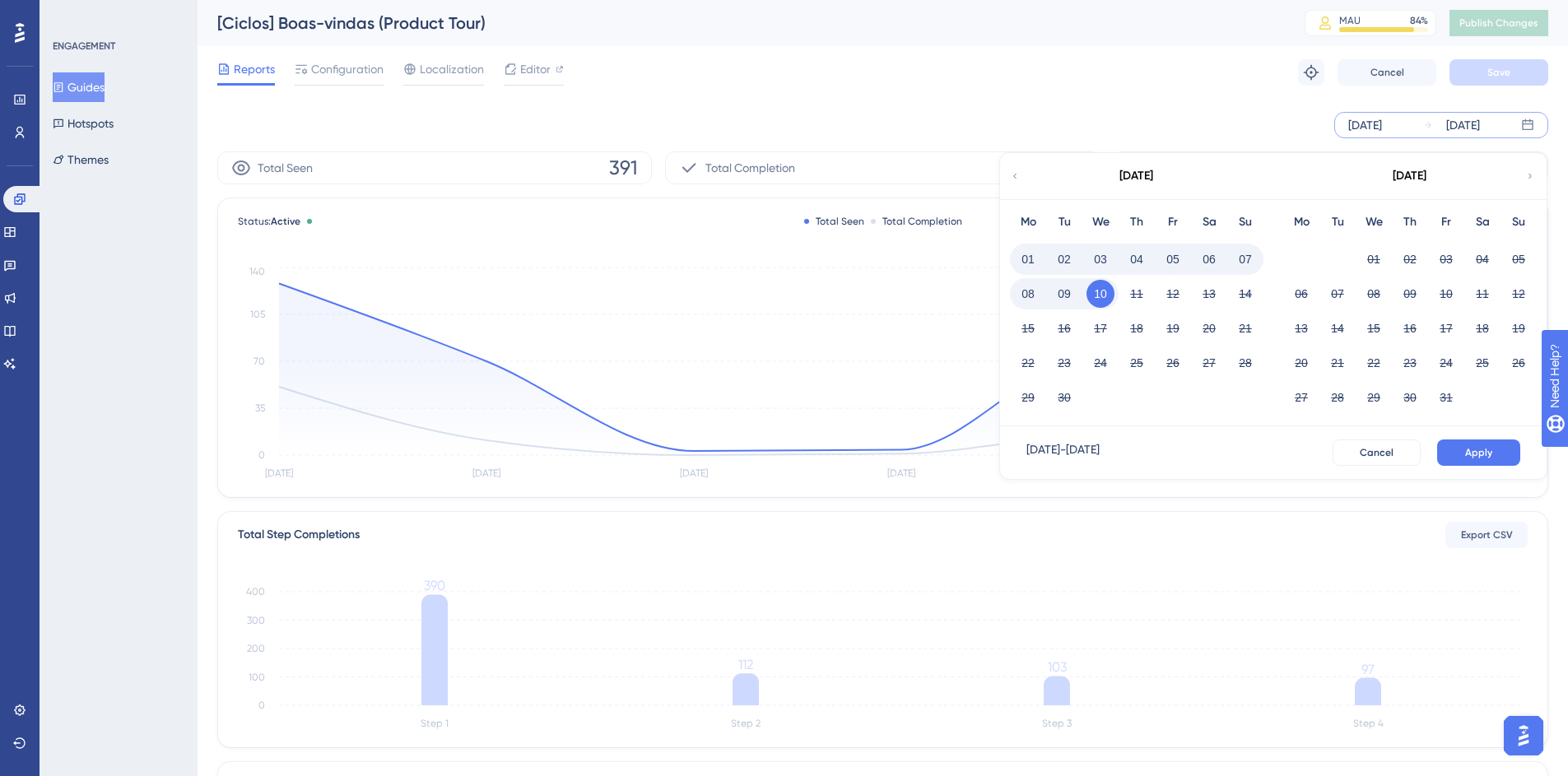
click at [1015, 177] on icon at bounding box center [1015, 175] width 4 height 5
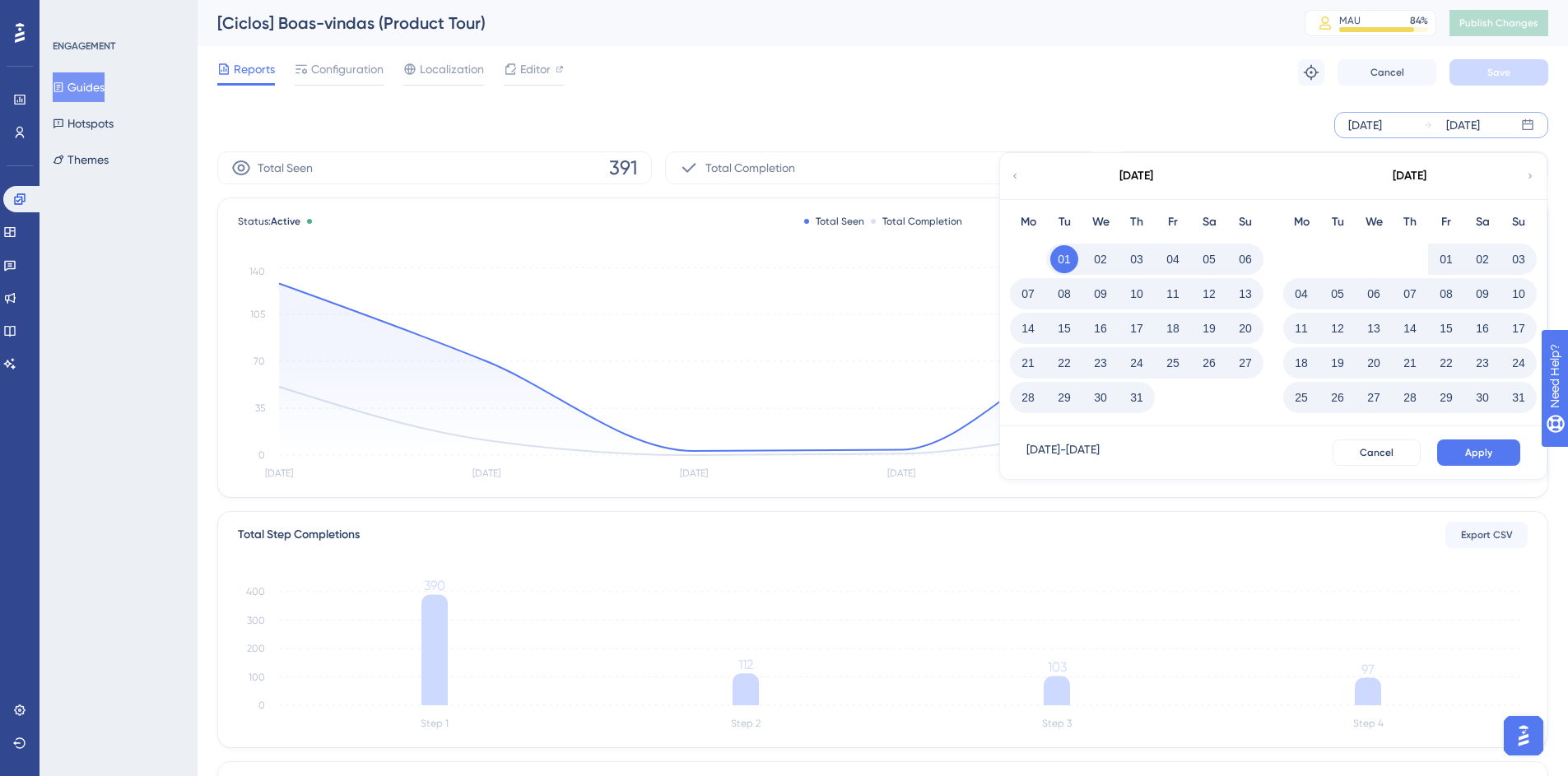
click at [1511, 294] on button "10" at bounding box center [1519, 294] width 28 height 28
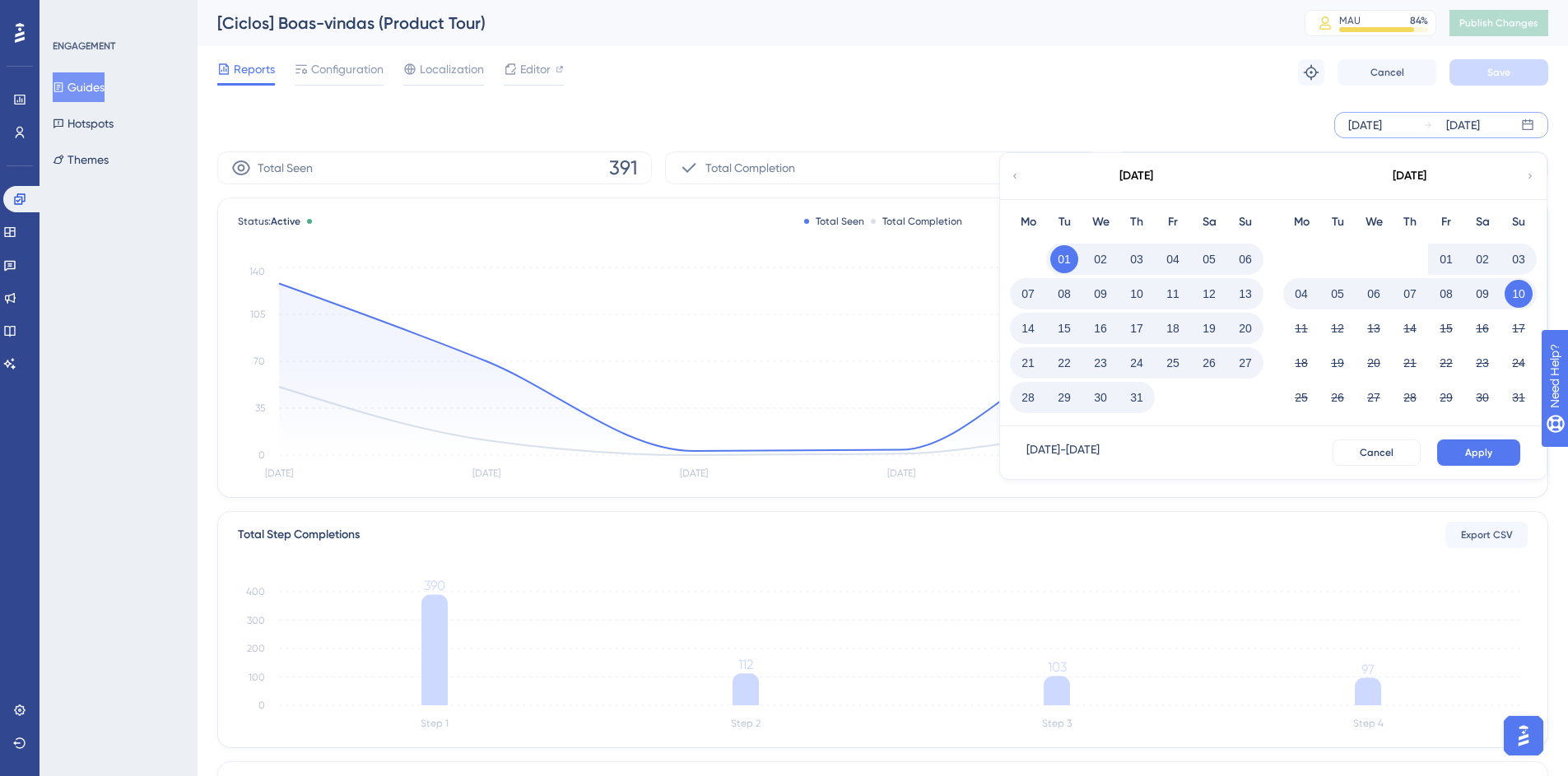
click at [1519, 292] on button "10" at bounding box center [1519, 294] width 28 height 28
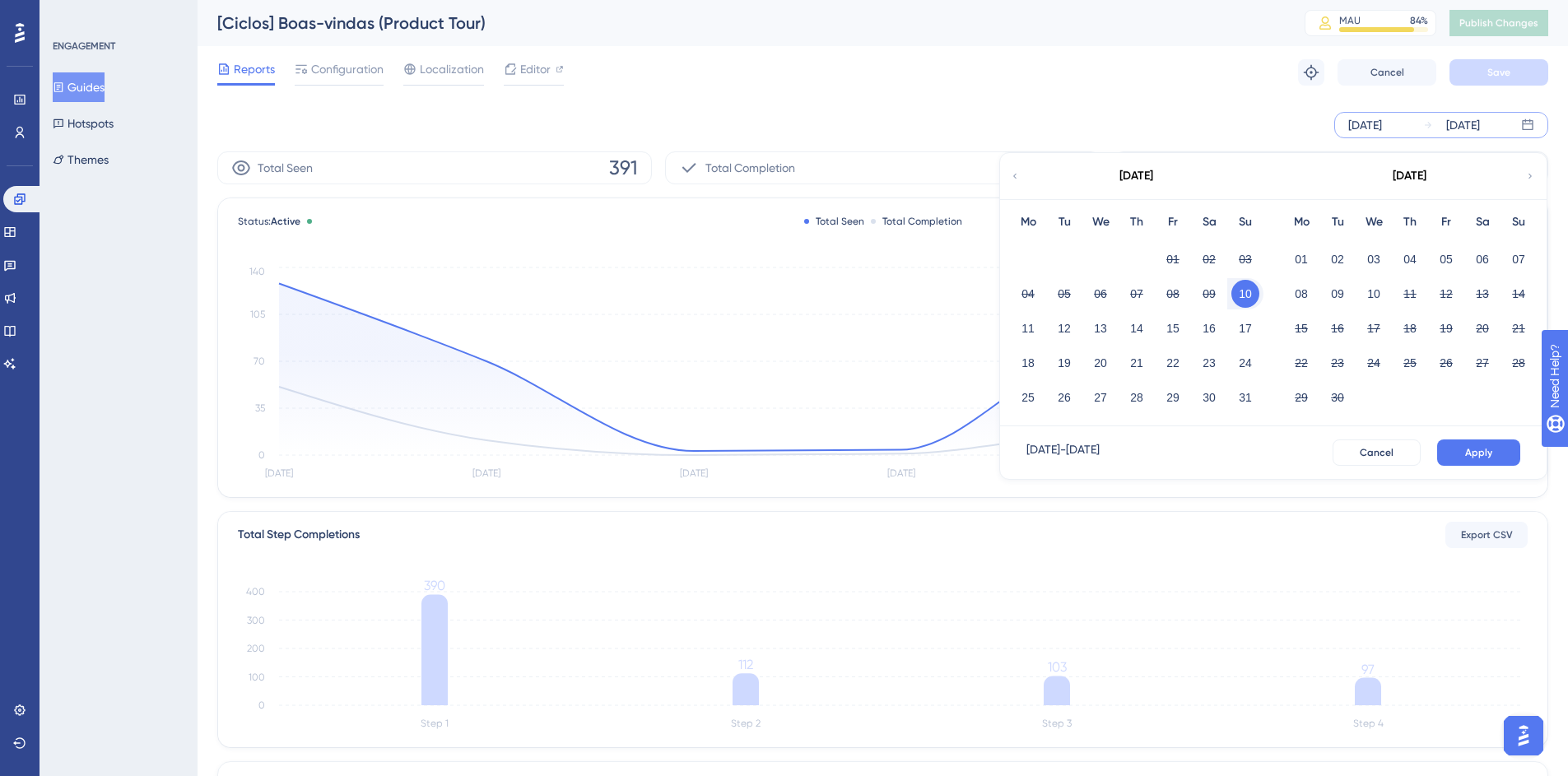
click at [1527, 181] on icon at bounding box center [1530, 176] width 10 height 15
click at [1016, 181] on icon at bounding box center [1014, 176] width 10 height 15
click at [1376, 292] on button "10" at bounding box center [1374, 294] width 28 height 28
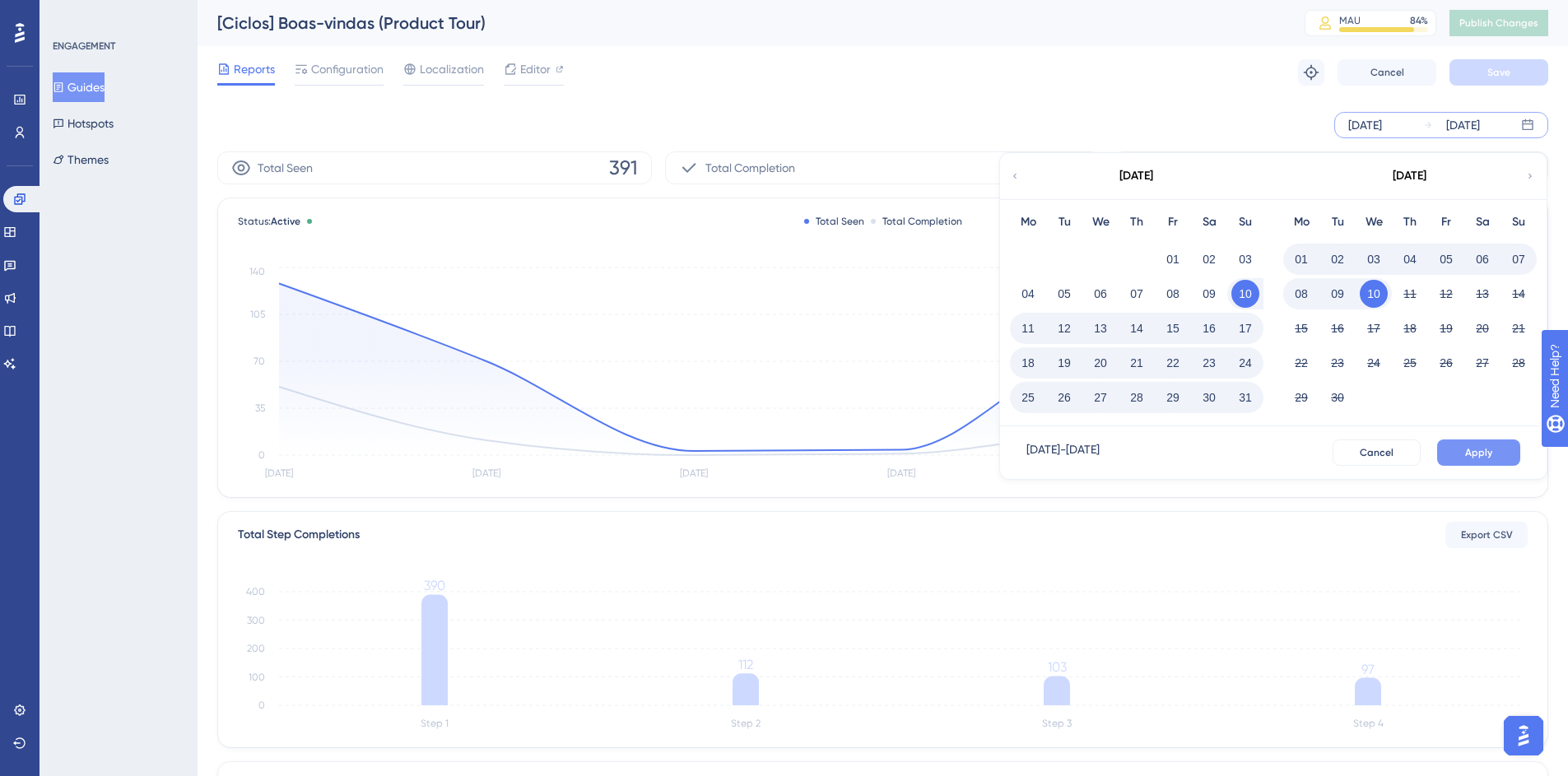
click at [1480, 451] on span "Apply" at bounding box center [1480, 452] width 27 height 13
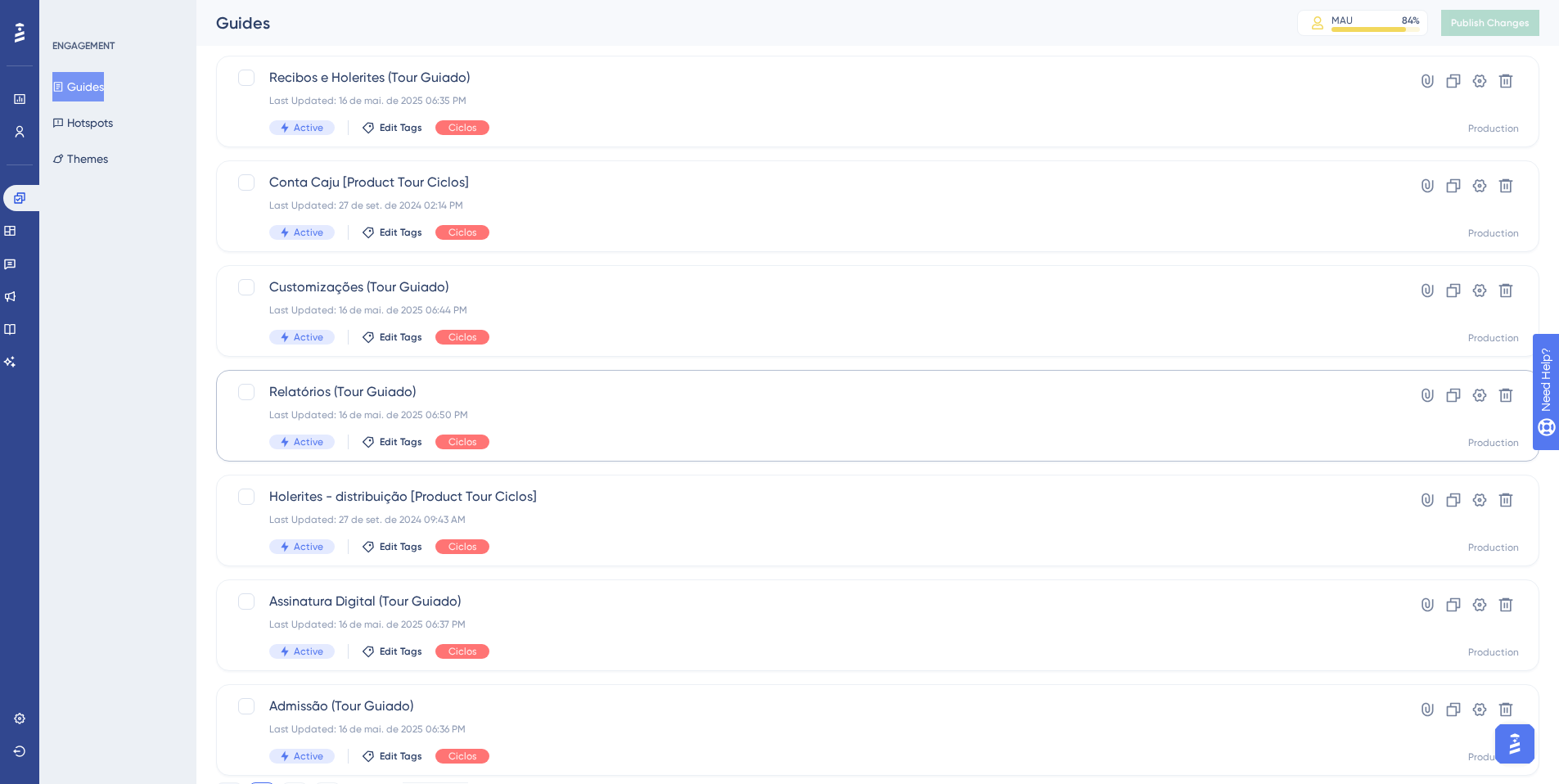
scroll to position [525, 0]
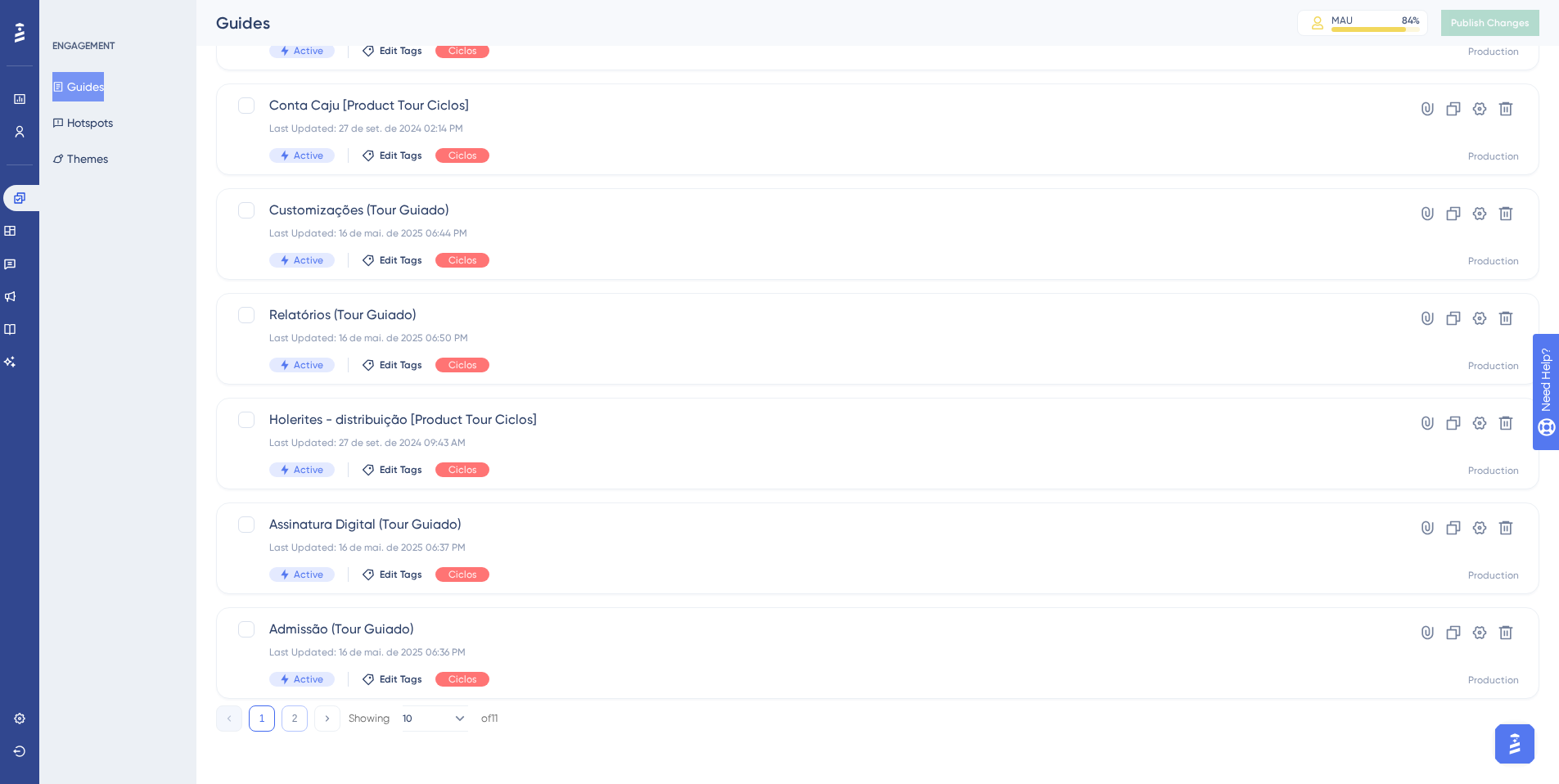
click at [302, 717] on button "2" at bounding box center [294, 718] width 26 height 26
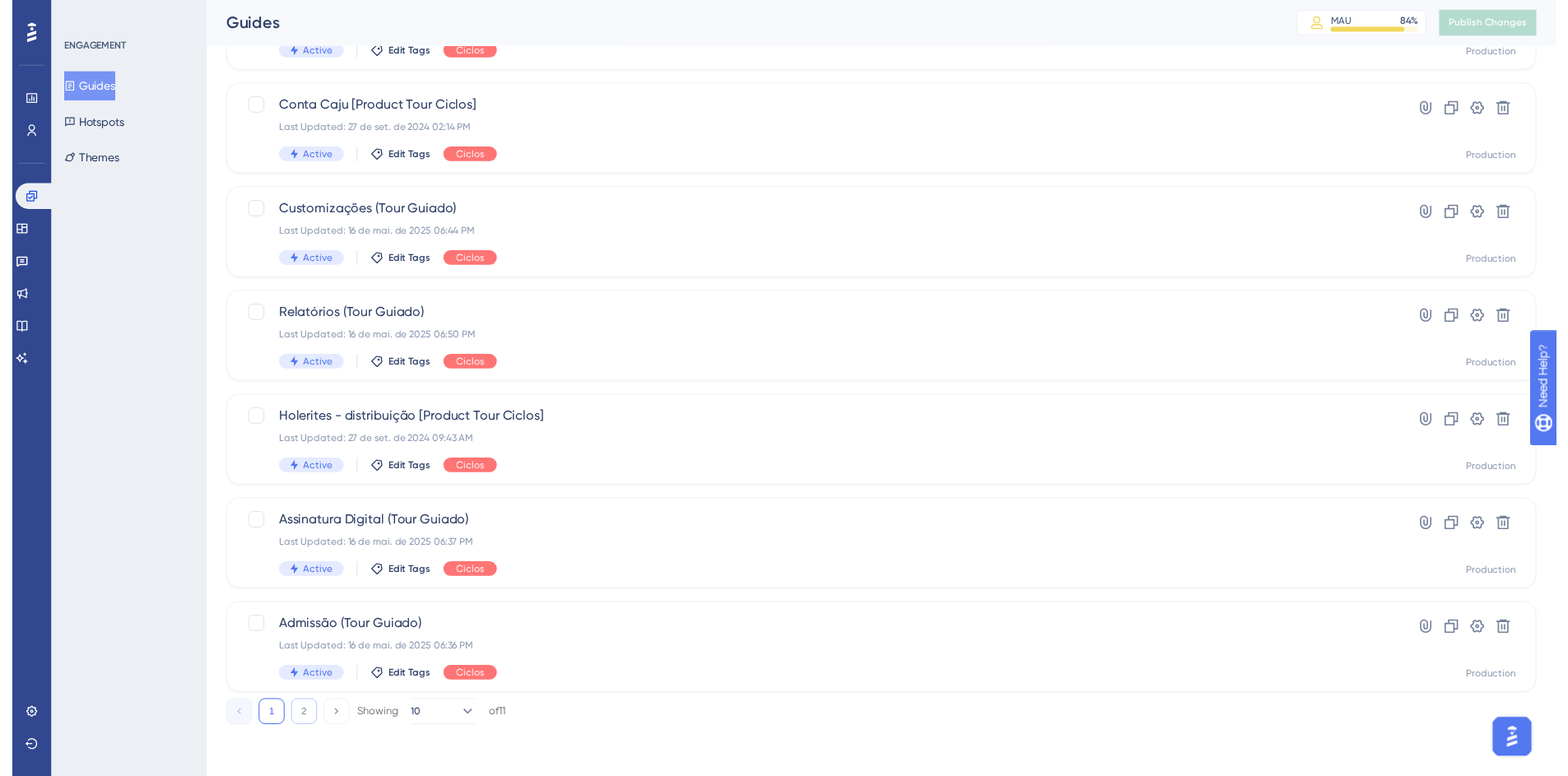
scroll to position [0, 0]
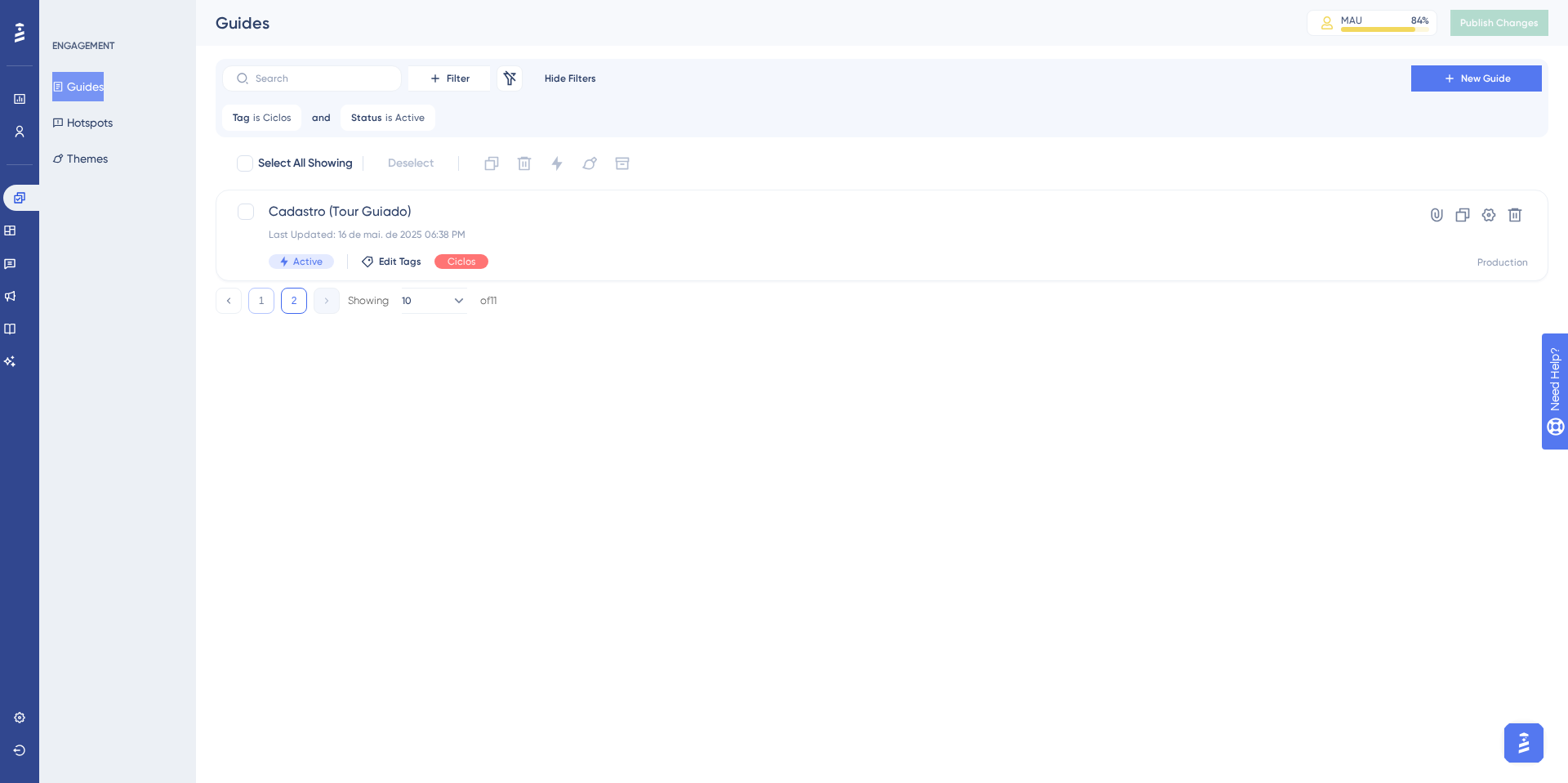
click at [254, 291] on button "1" at bounding box center [261, 301] width 26 height 26
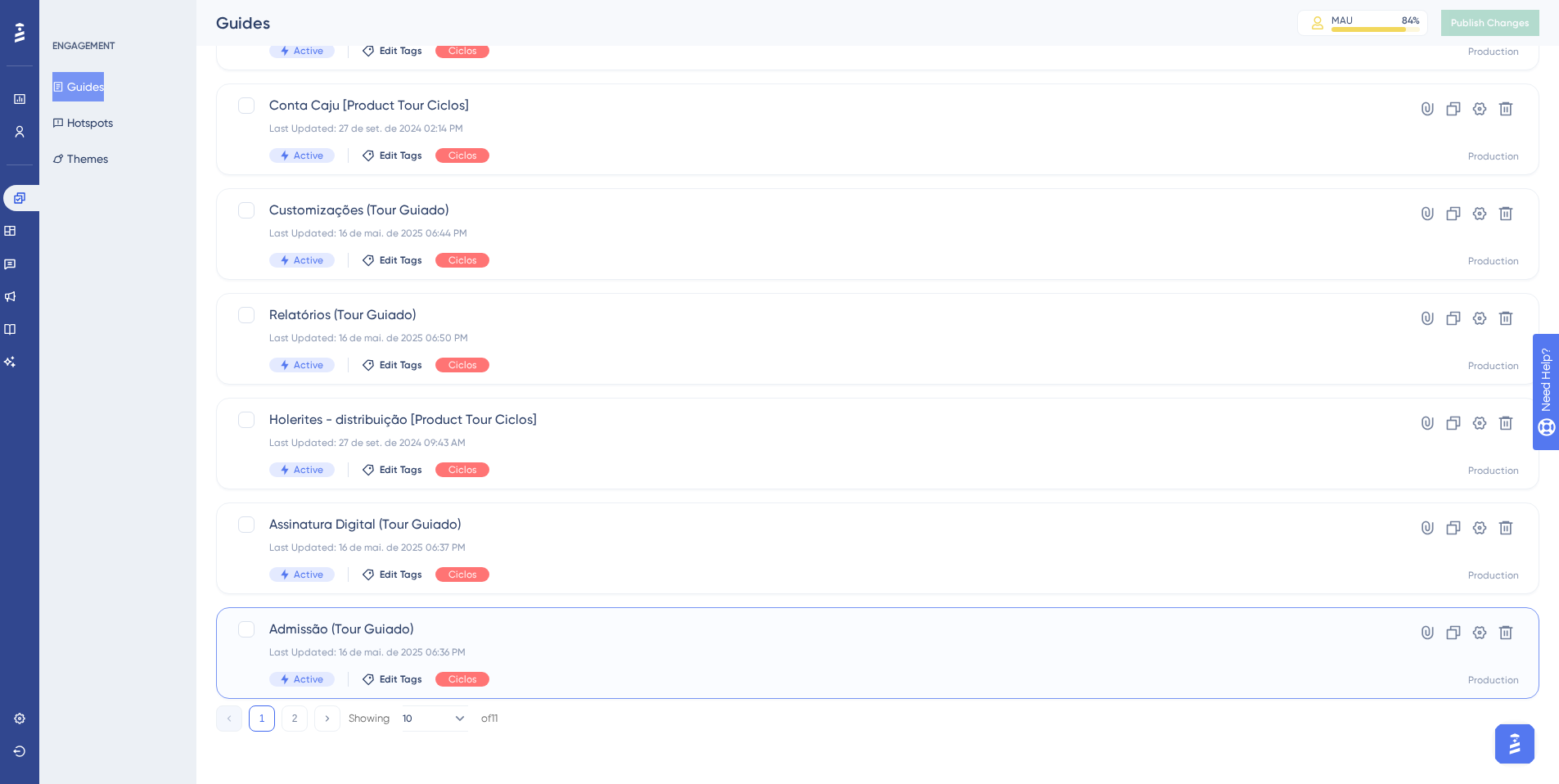
click at [493, 663] on div "Admissão (Tour Guiado) Last Updated: 16 de mai. de 2025 06:36 PM Active Edit Ta…" at bounding box center [813, 653] width 1086 height 67
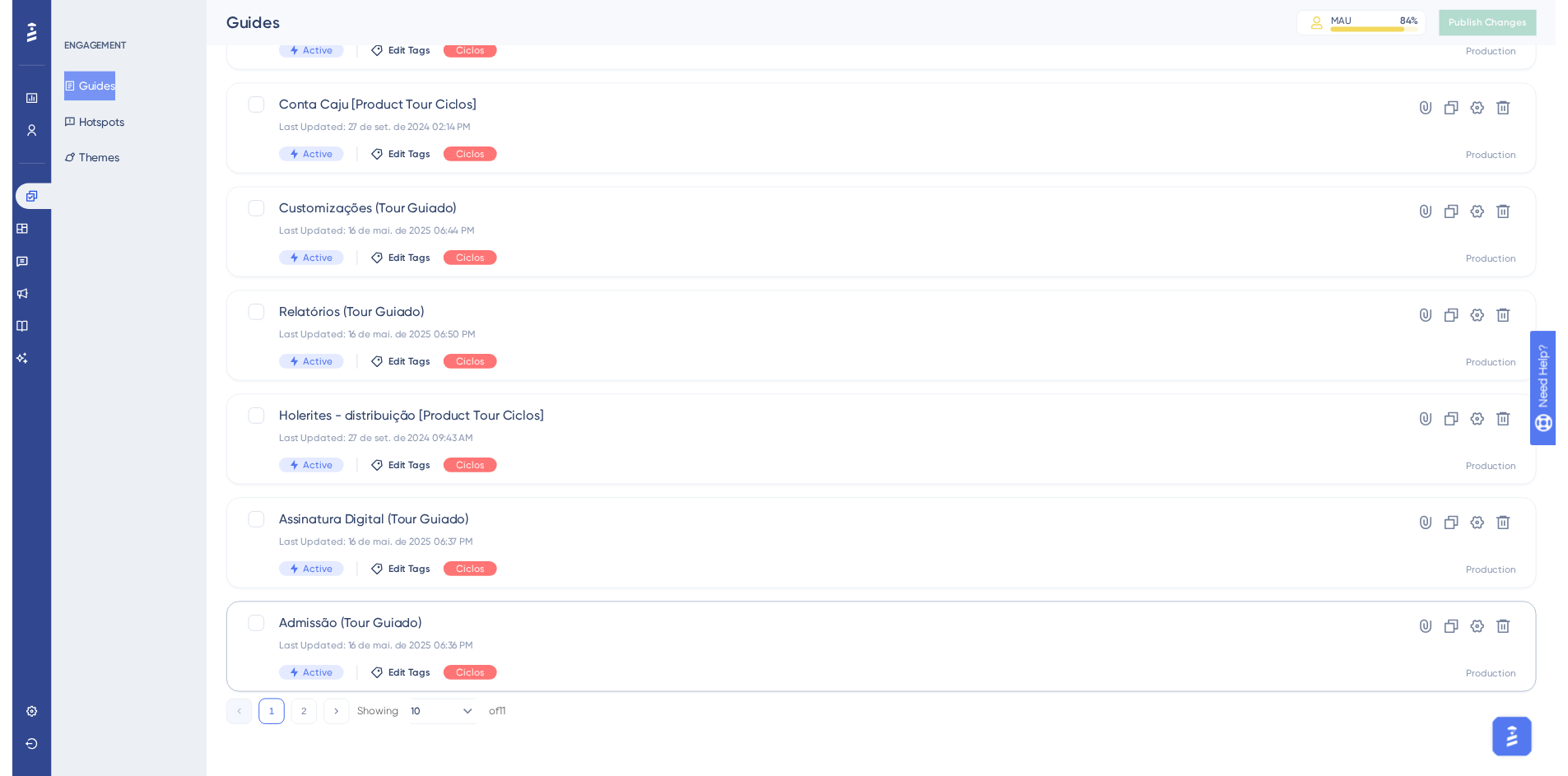
scroll to position [373, 0]
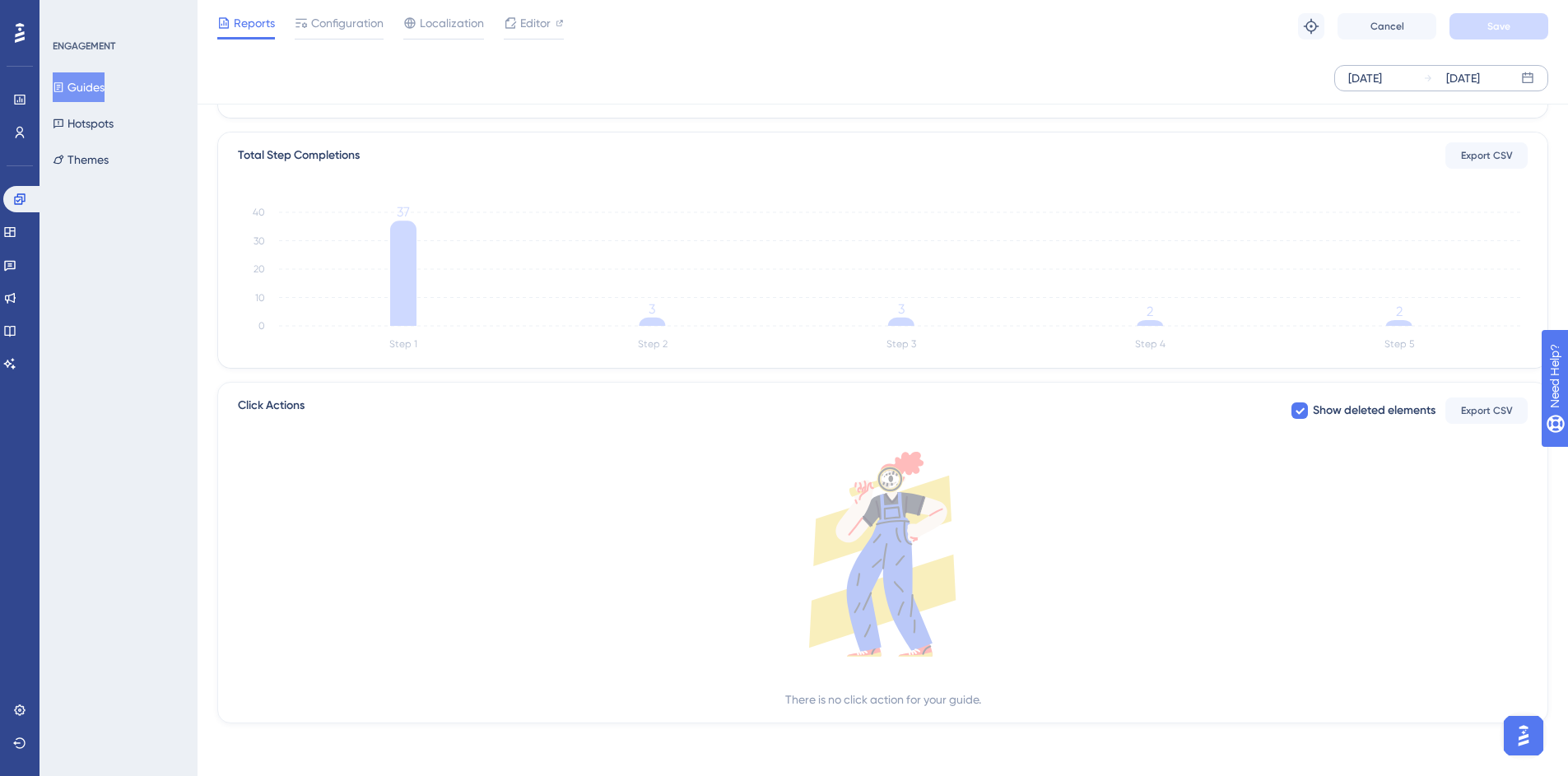
click at [1382, 78] on div "[DATE]" at bounding box center [1365, 78] width 34 height 20
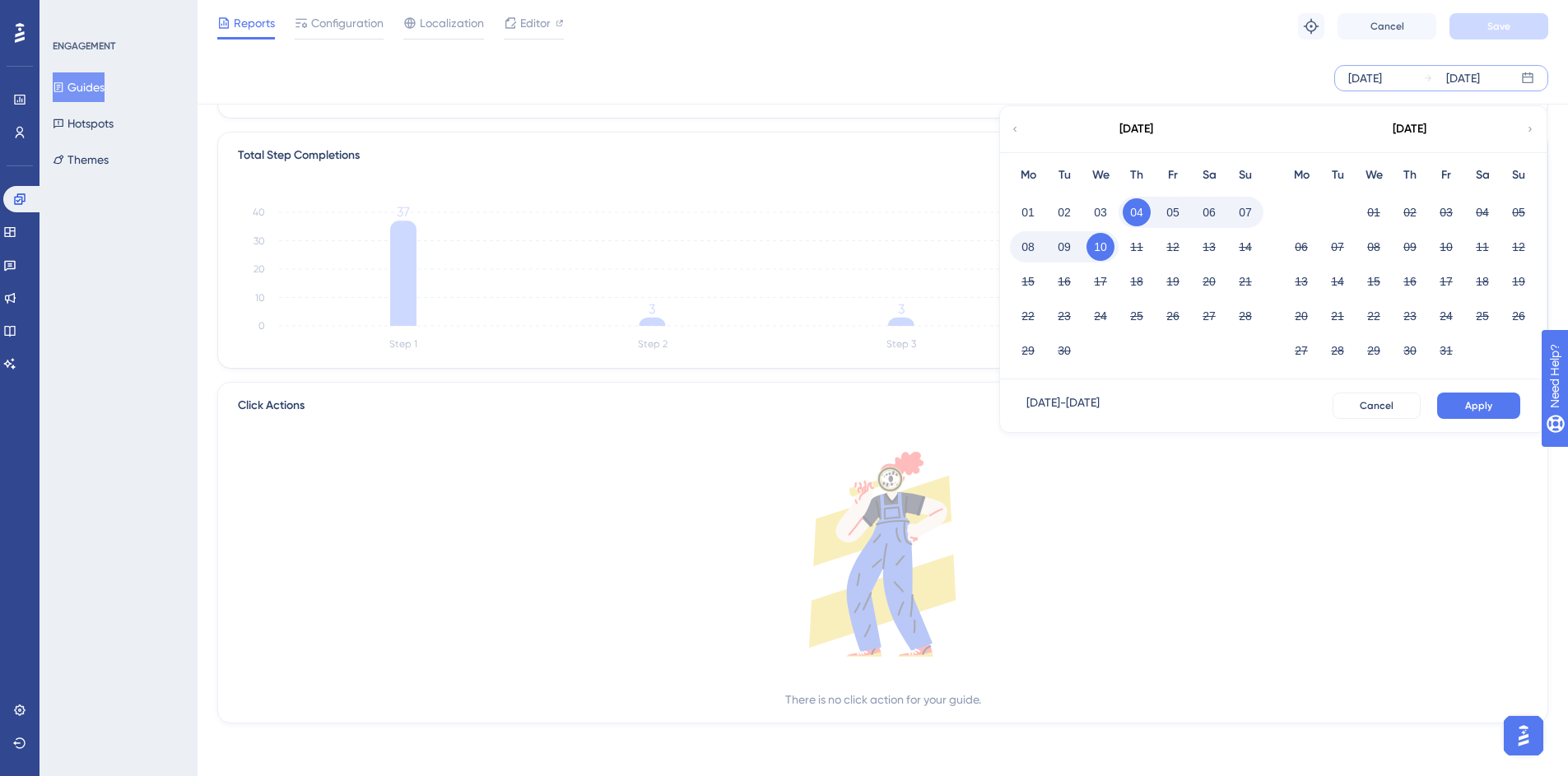
click at [1013, 129] on icon at bounding box center [1014, 129] width 10 height 15
click at [1527, 250] on button "10" at bounding box center [1519, 246] width 28 height 28
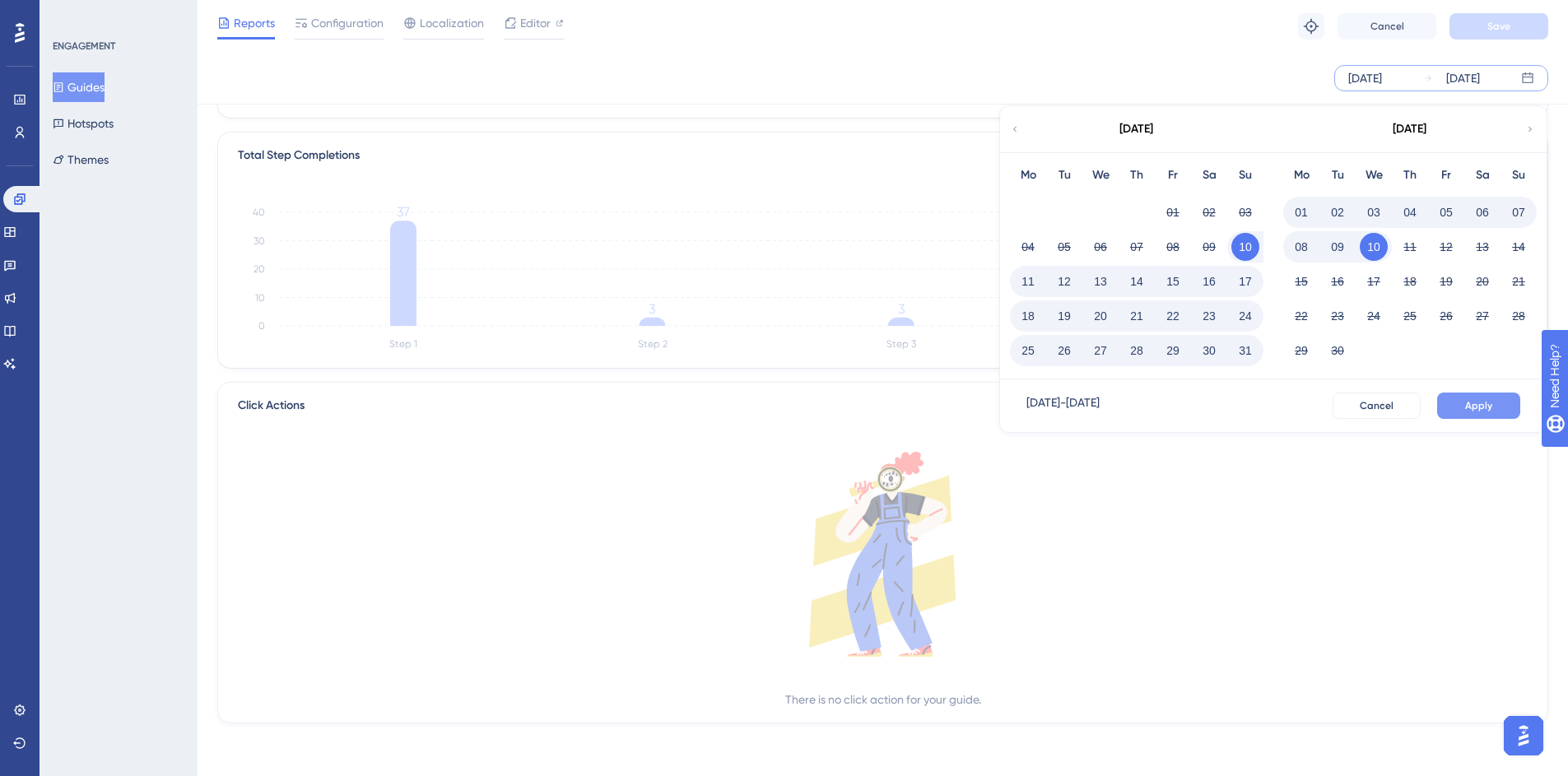
click at [1491, 406] on span "Apply" at bounding box center [1480, 406] width 27 height 13
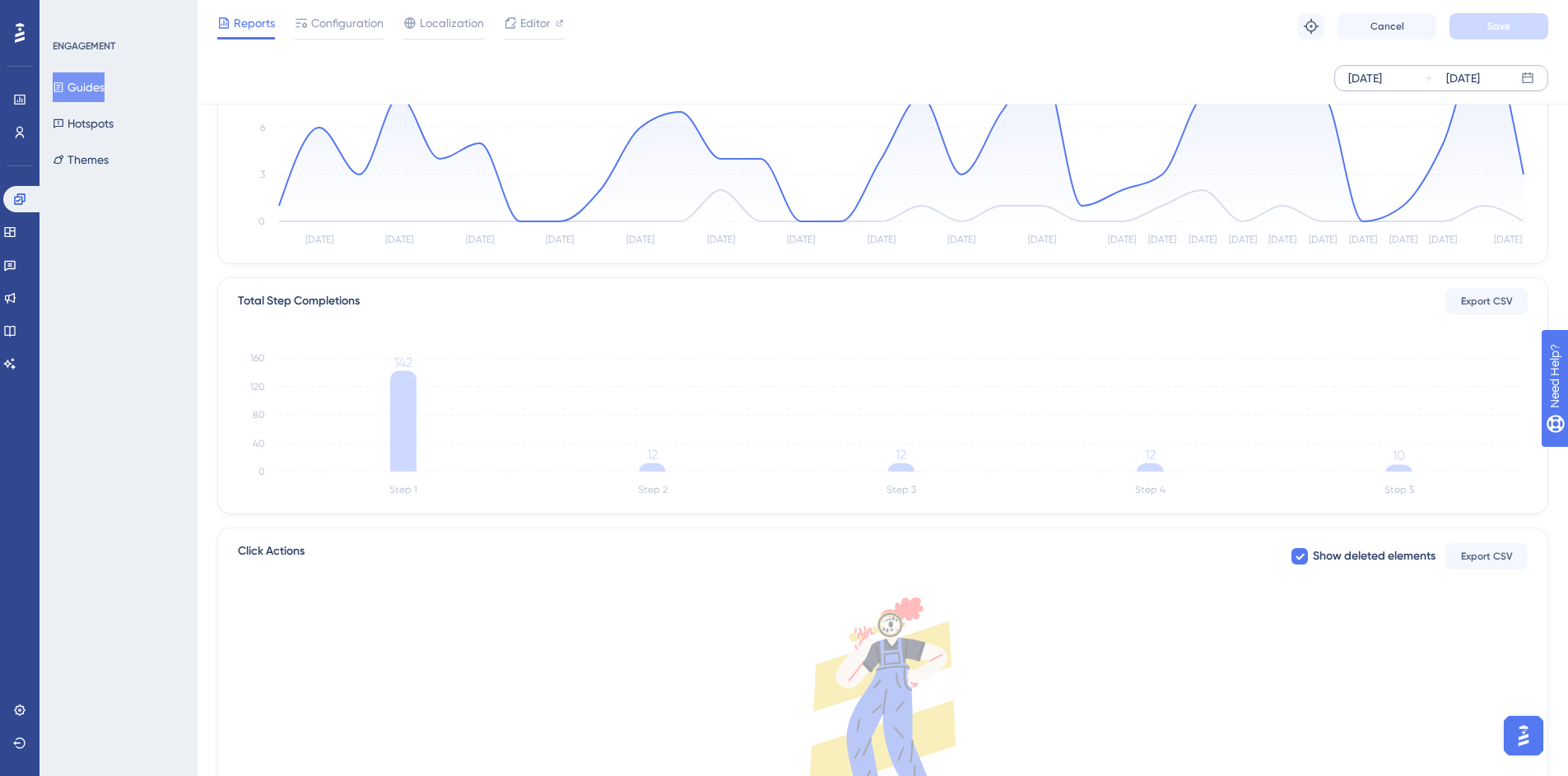
scroll to position [0, 0]
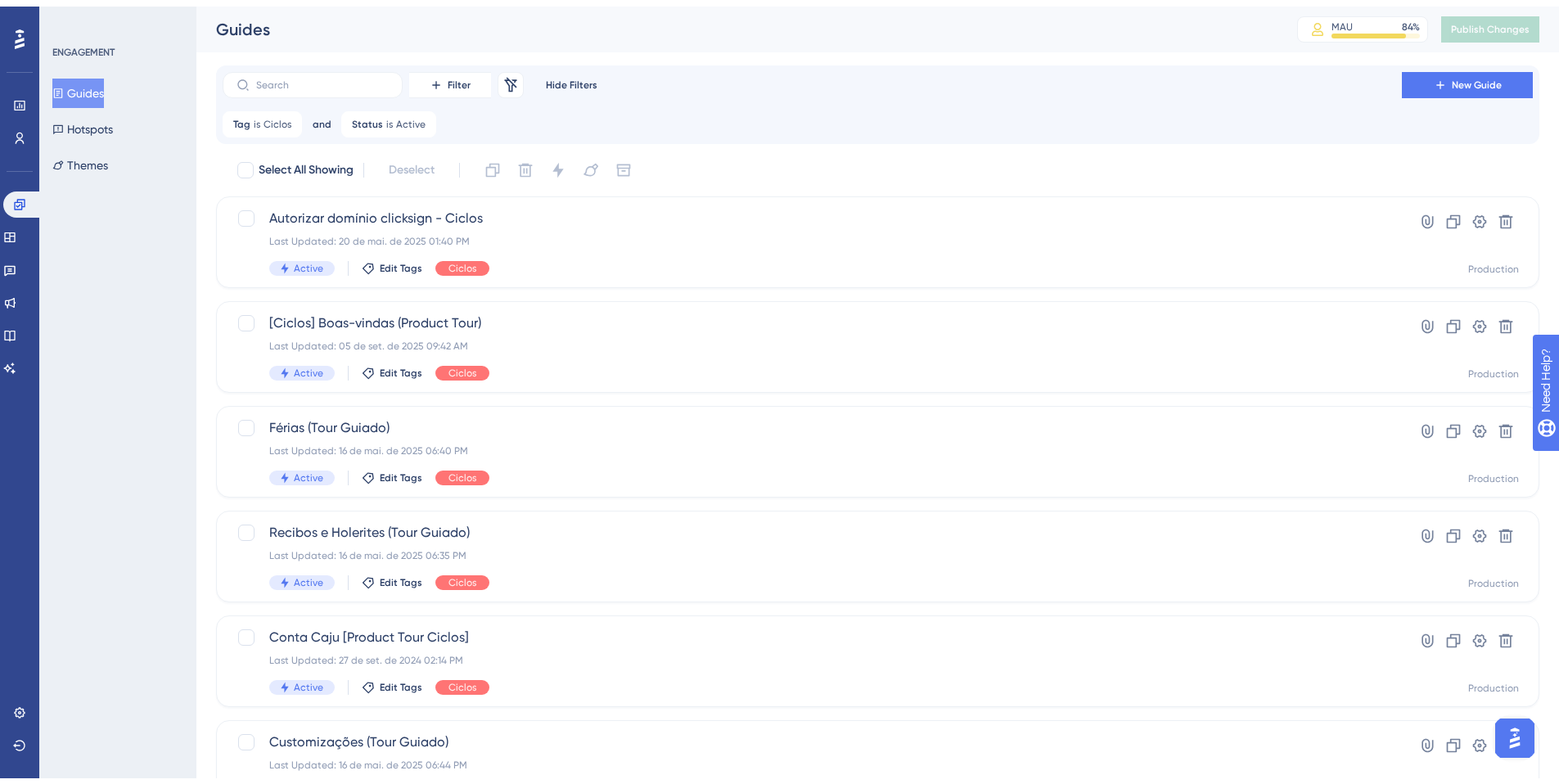
scroll to position [525, 0]
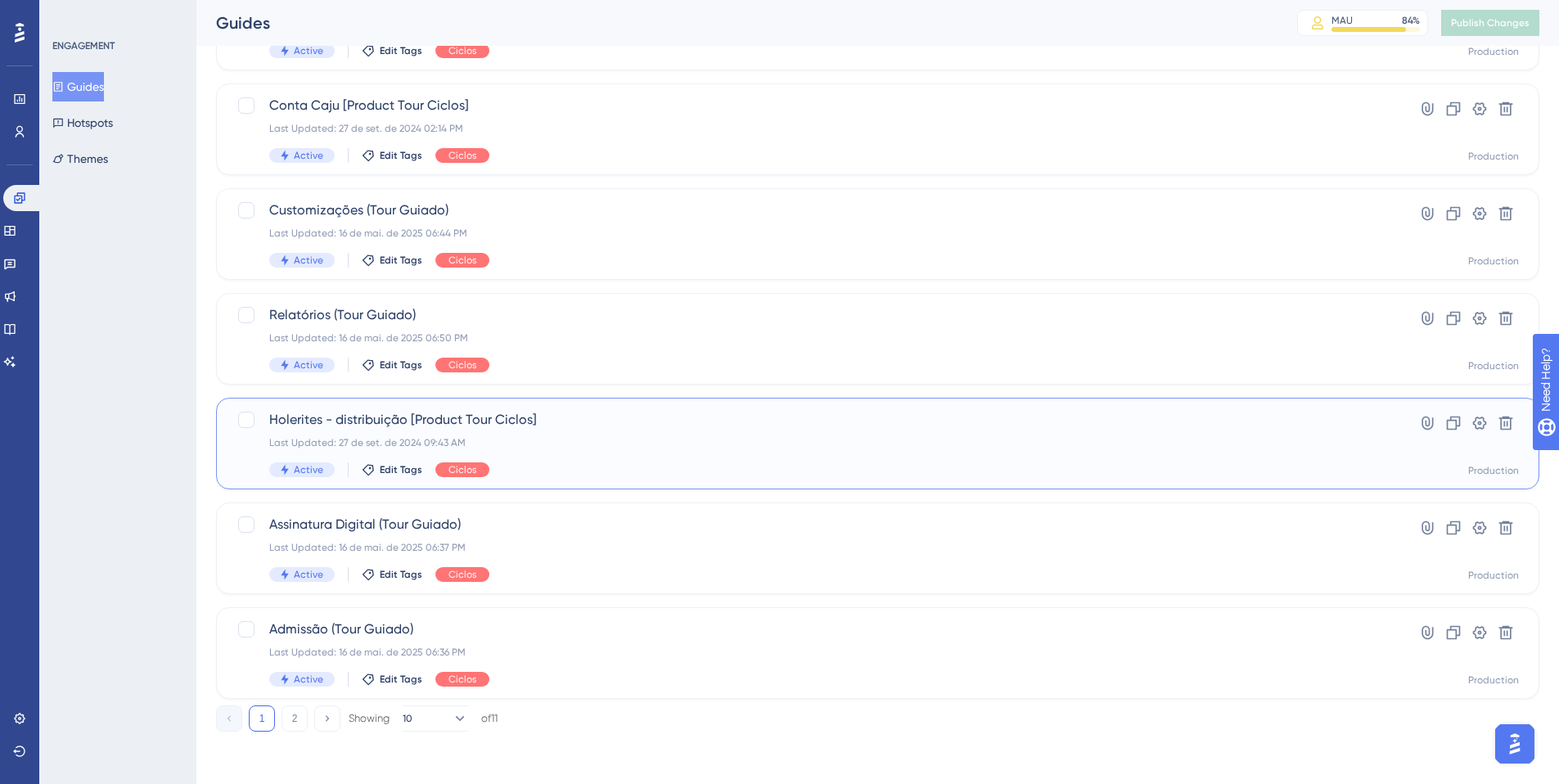
click at [554, 449] on div "Last Updated: 27 de set. de 2024 09:43 AM" at bounding box center [813, 442] width 1086 height 13
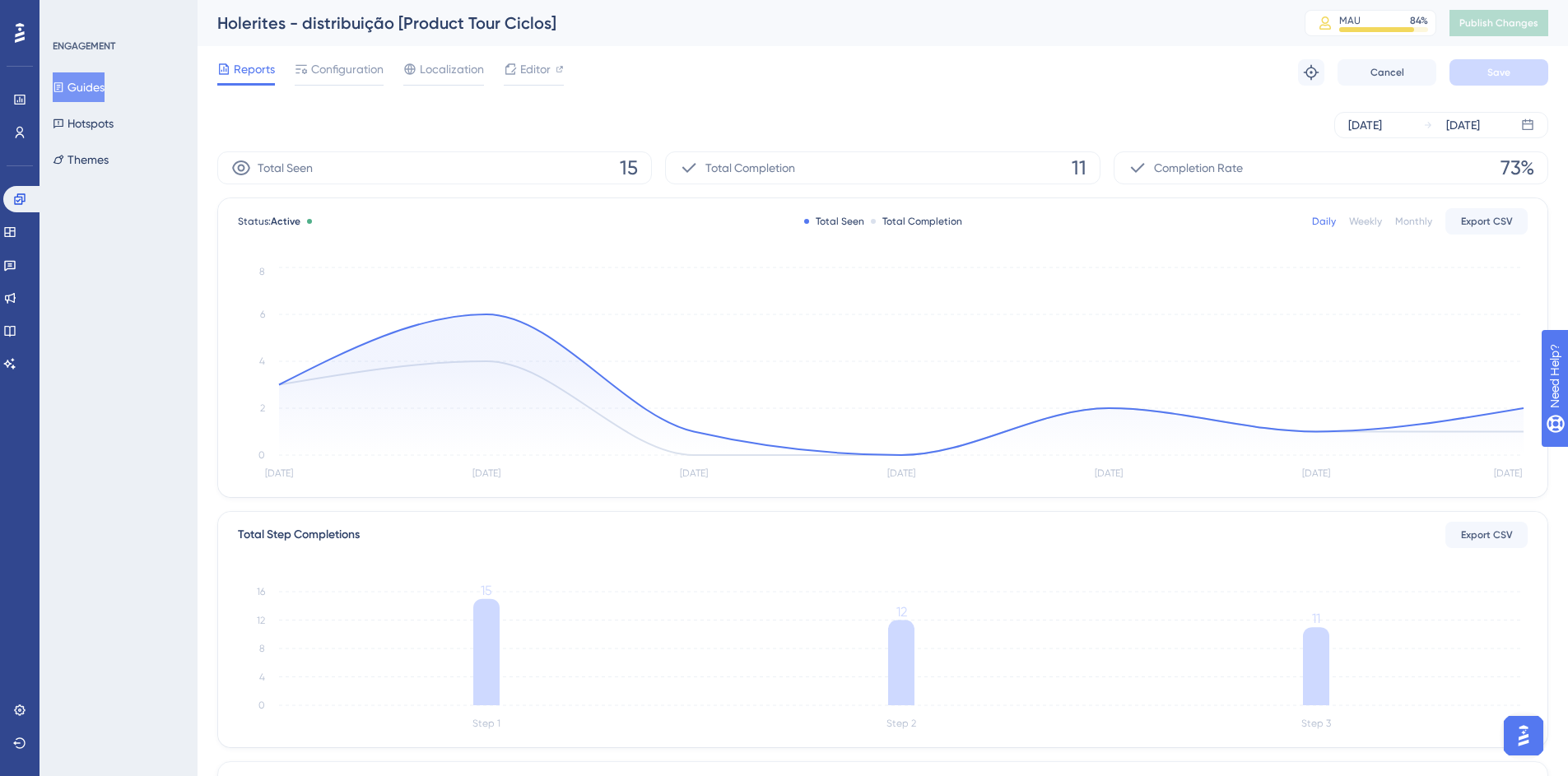
click at [457, 117] on div "[DATE] [DATE]" at bounding box center [882, 125] width 1331 height 26
click at [1382, 122] on div "[DATE]" at bounding box center [1365, 125] width 34 height 20
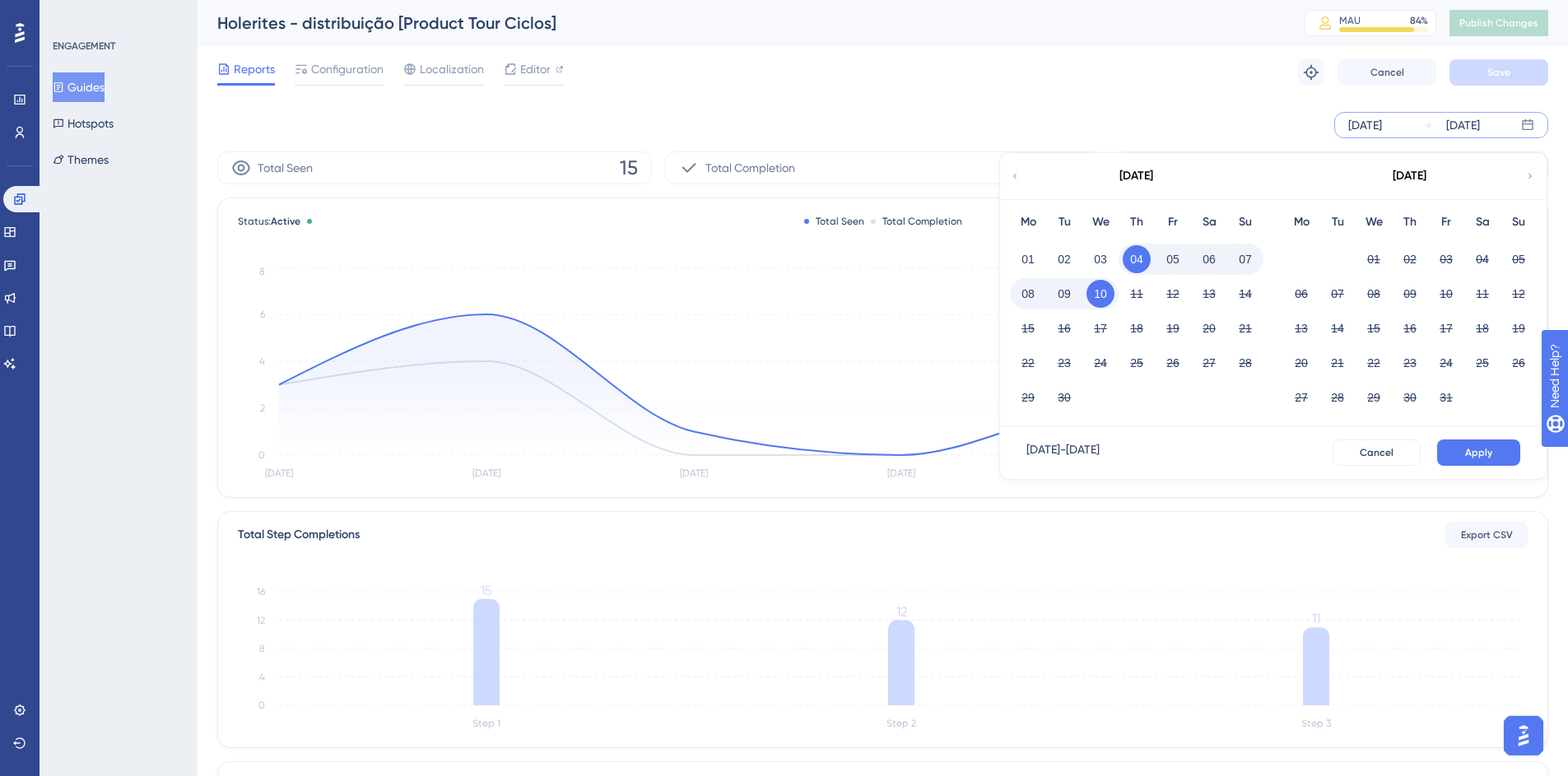
click at [1025, 180] on div "[DATE]" at bounding box center [1137, 176] width 272 height 47
click at [1016, 173] on icon at bounding box center [1014, 176] width 10 height 15
click at [1516, 292] on button "10" at bounding box center [1519, 294] width 28 height 28
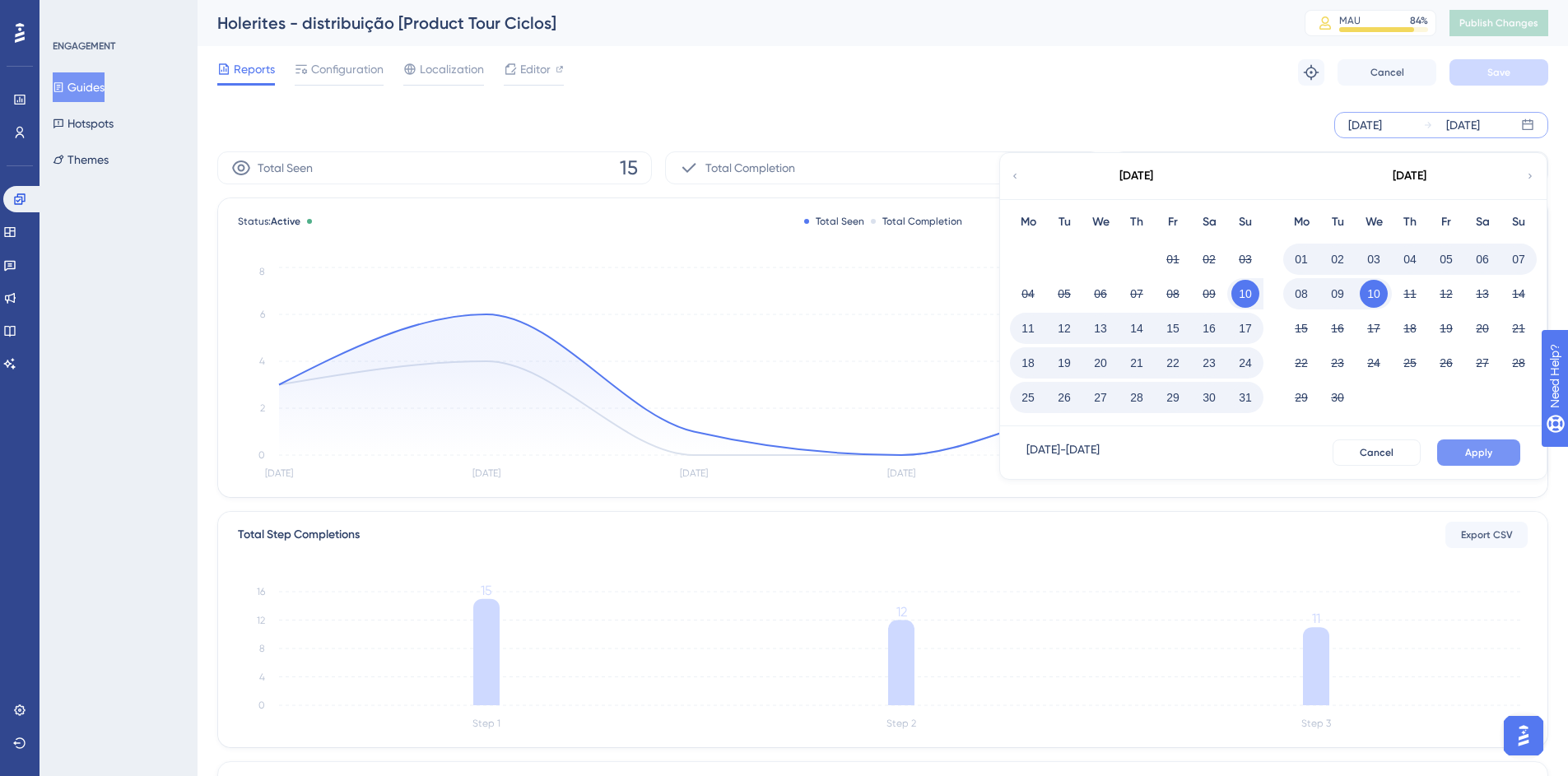
click at [1486, 446] on span "Apply" at bounding box center [1480, 452] width 27 height 13
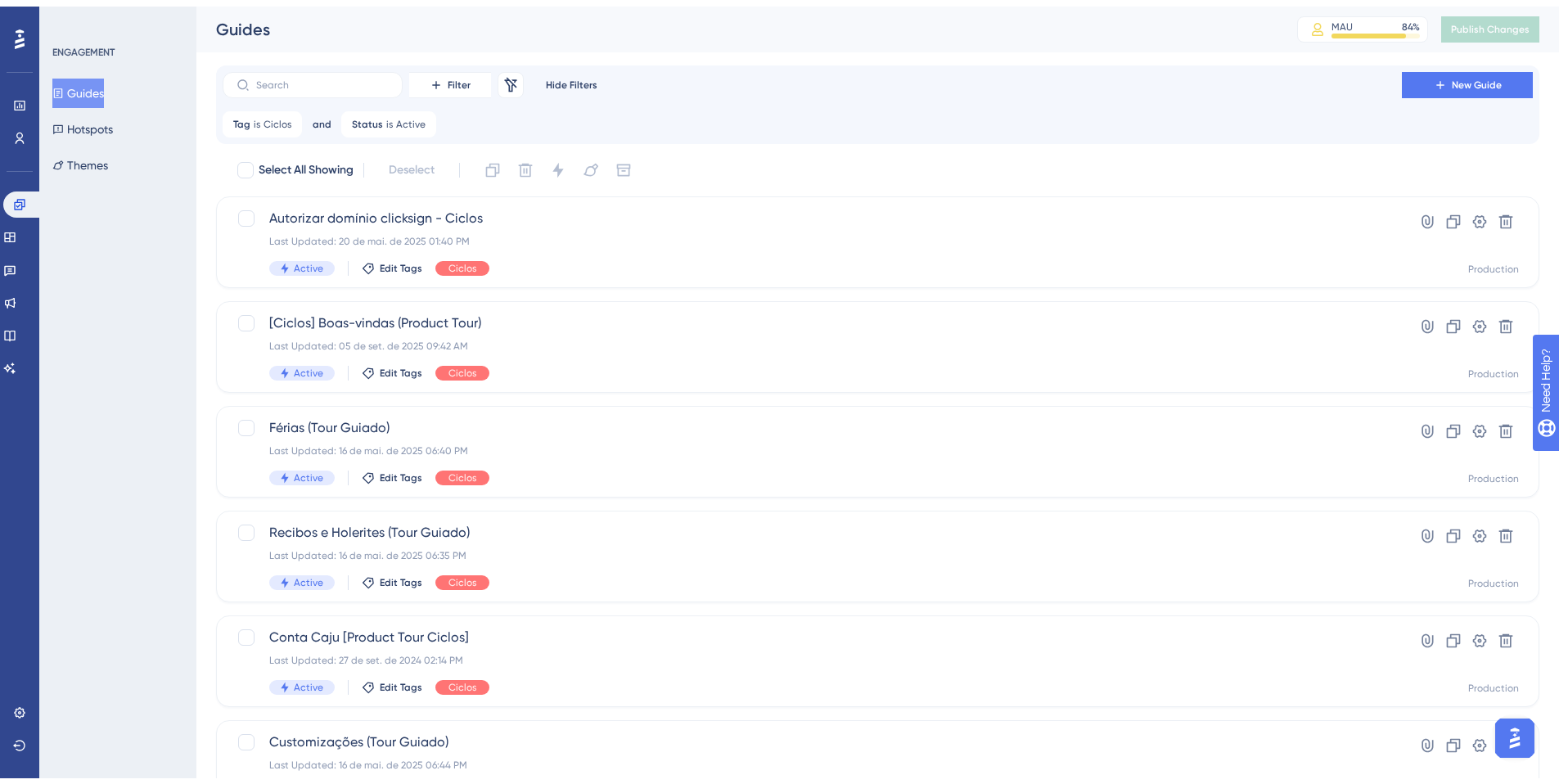
scroll to position [525, 0]
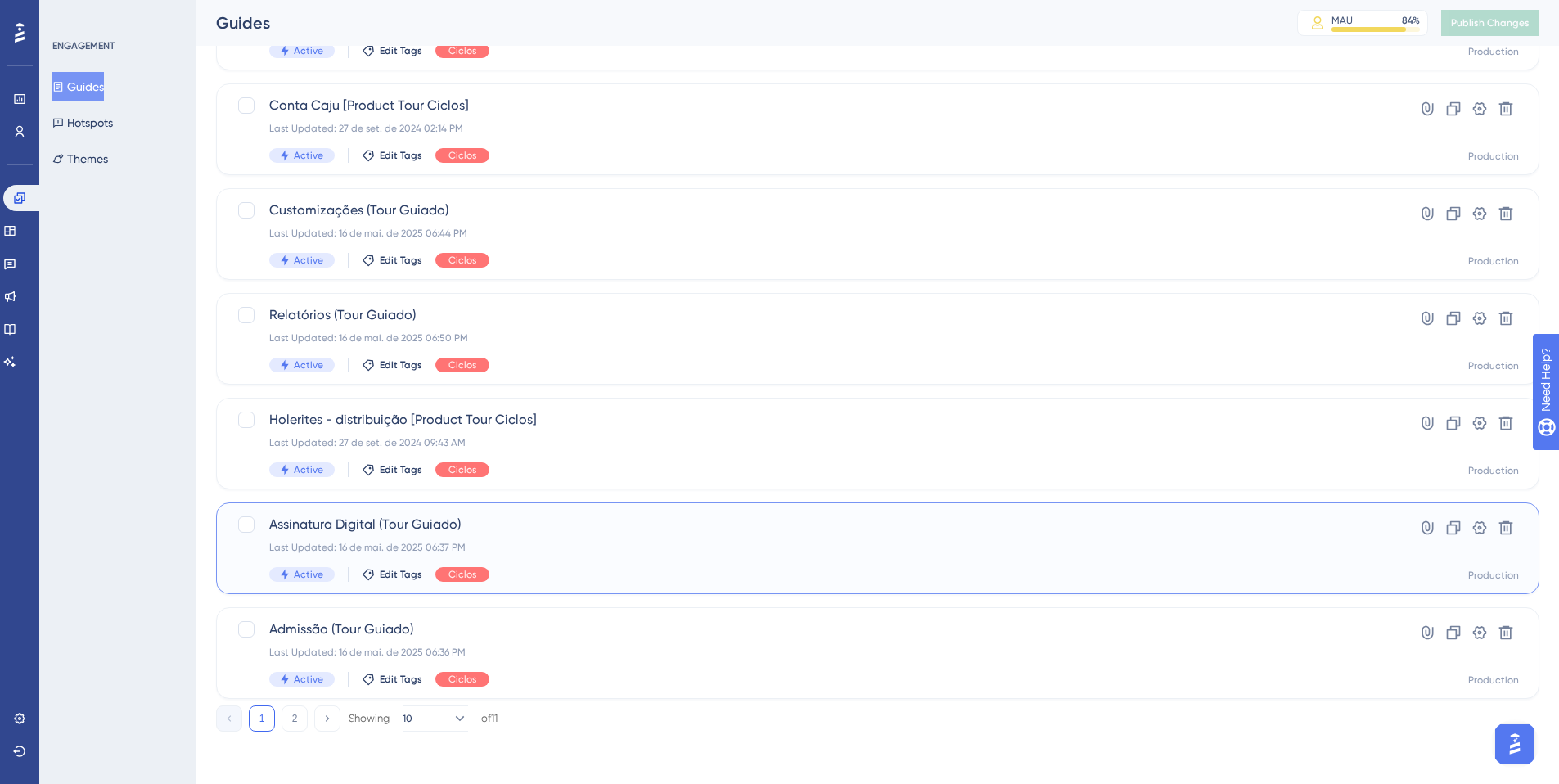
click at [608, 542] on div "Last Updated: 16 de mai. de 2025 06:37 PM" at bounding box center [813, 547] width 1086 height 13
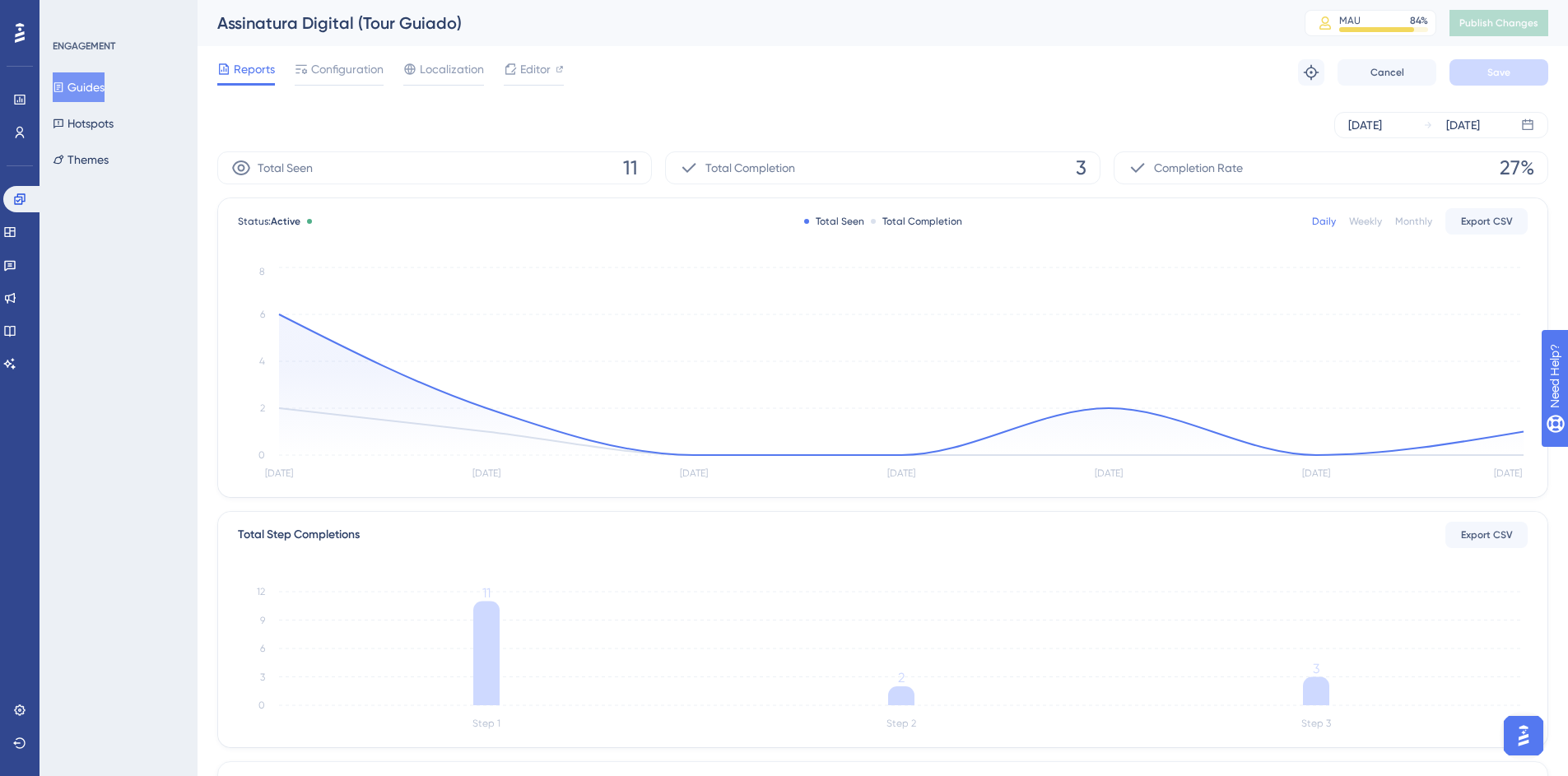
click at [1421, 140] on div "[DATE] [DATE]" at bounding box center [882, 125] width 1331 height 53
click at [1382, 132] on div "[DATE]" at bounding box center [1365, 125] width 34 height 20
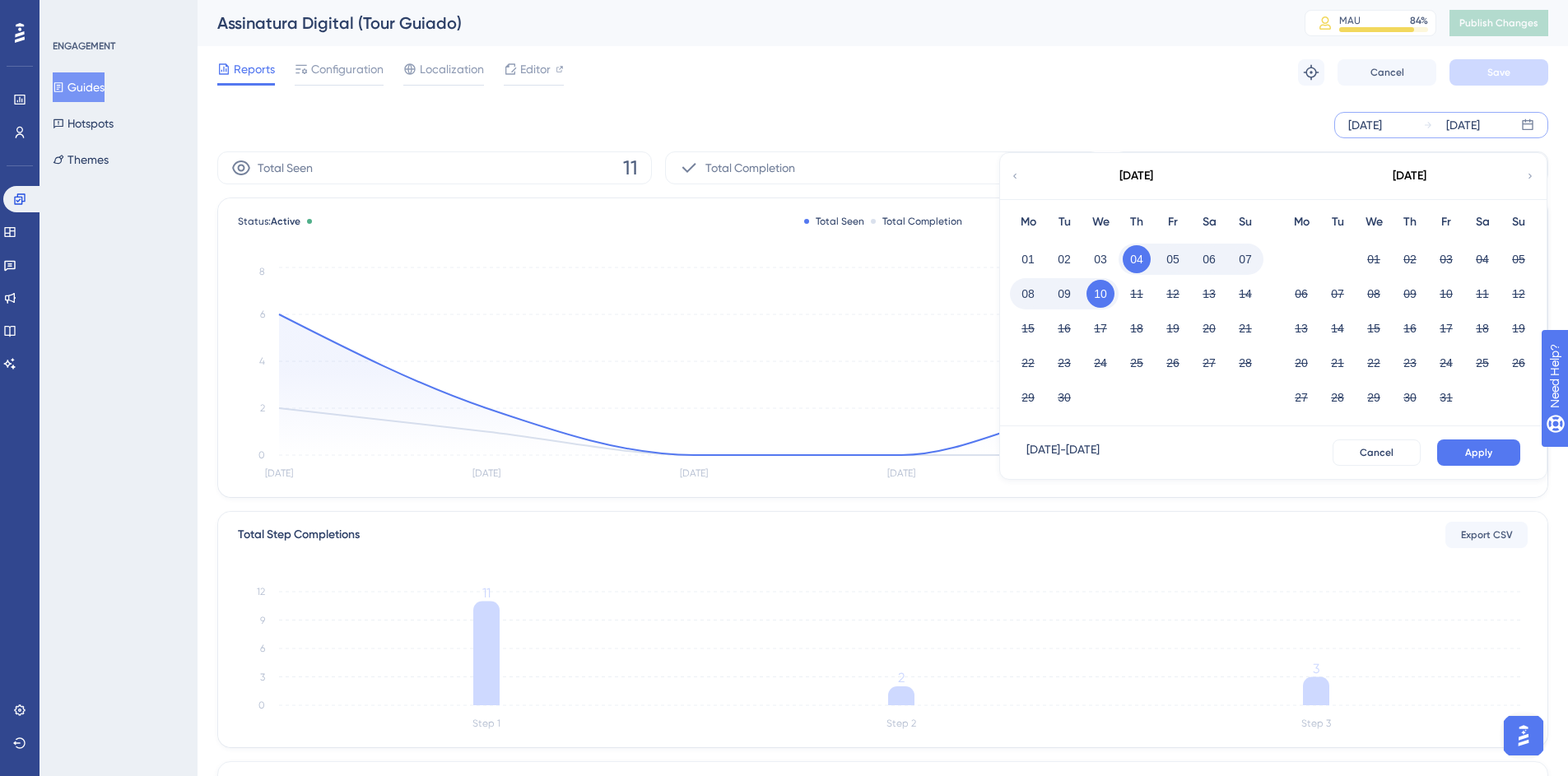
click at [1018, 176] on icon at bounding box center [1014, 176] width 10 height 15
click at [1511, 291] on button "10" at bounding box center [1519, 294] width 28 height 28
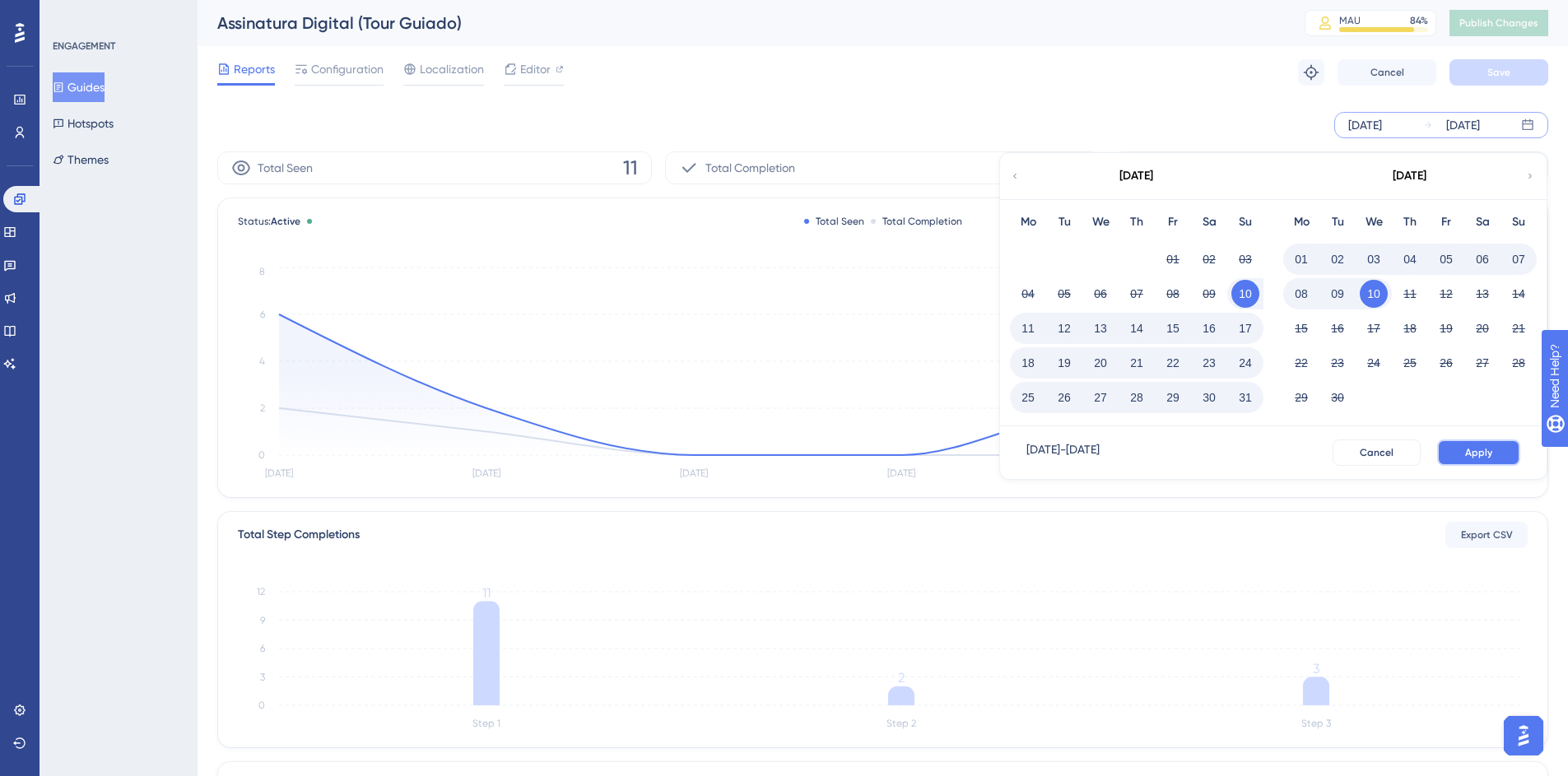
click at [1488, 455] on span "Apply" at bounding box center [1480, 452] width 27 height 13
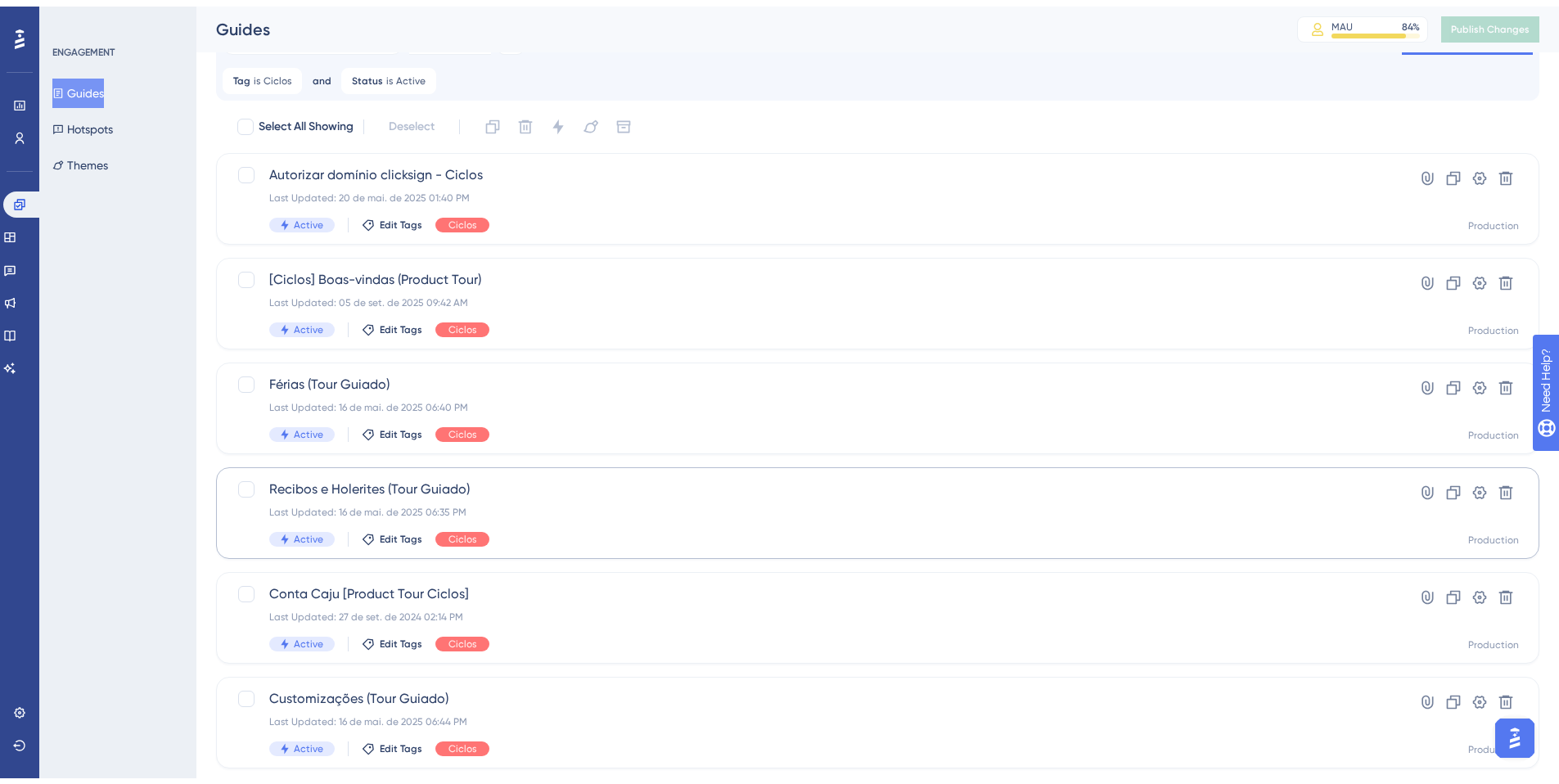
scroll to position [475, 0]
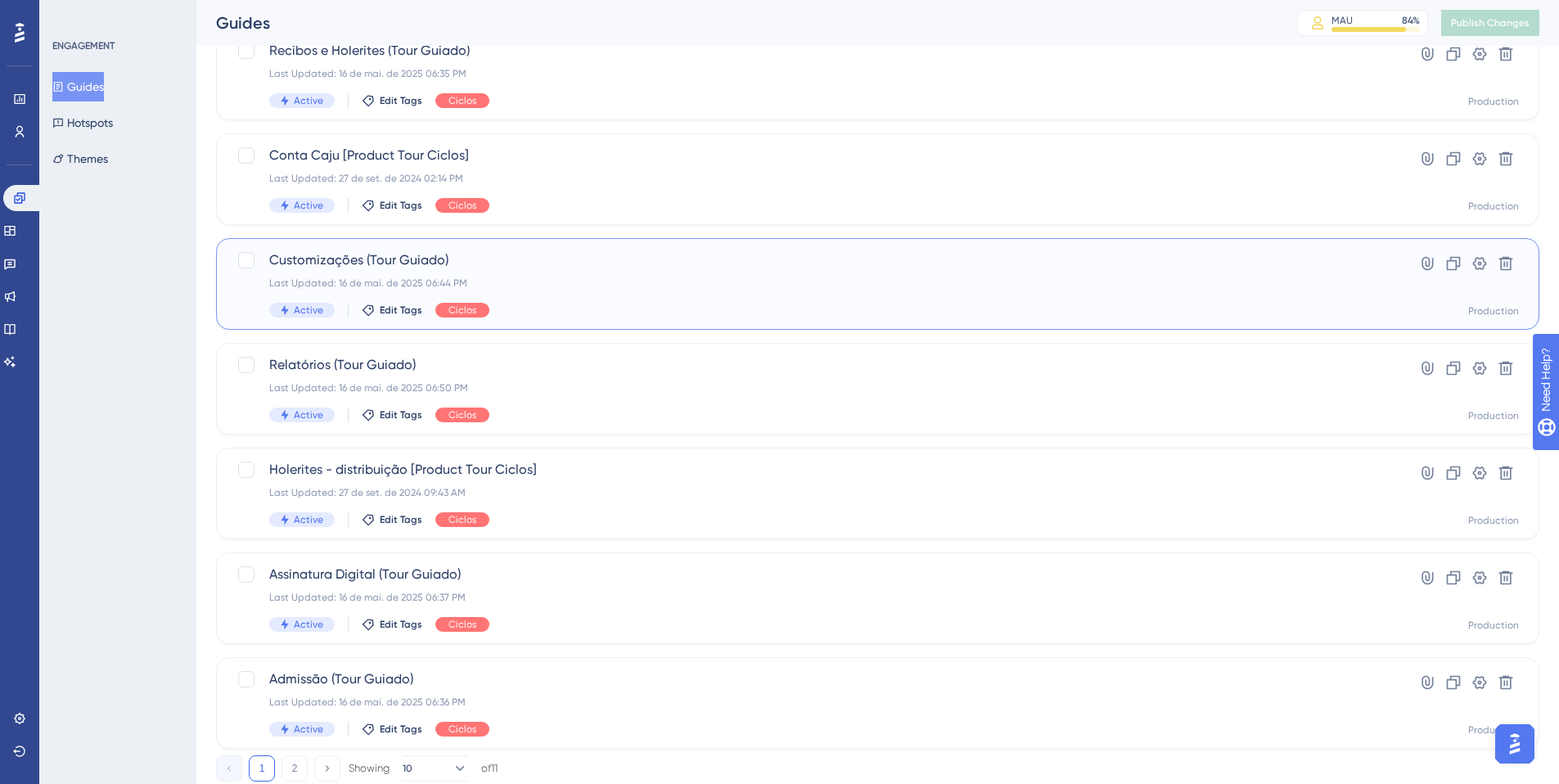
click at [606, 263] on span "Customizações (Tour Guiado)" at bounding box center [813, 260] width 1086 height 20
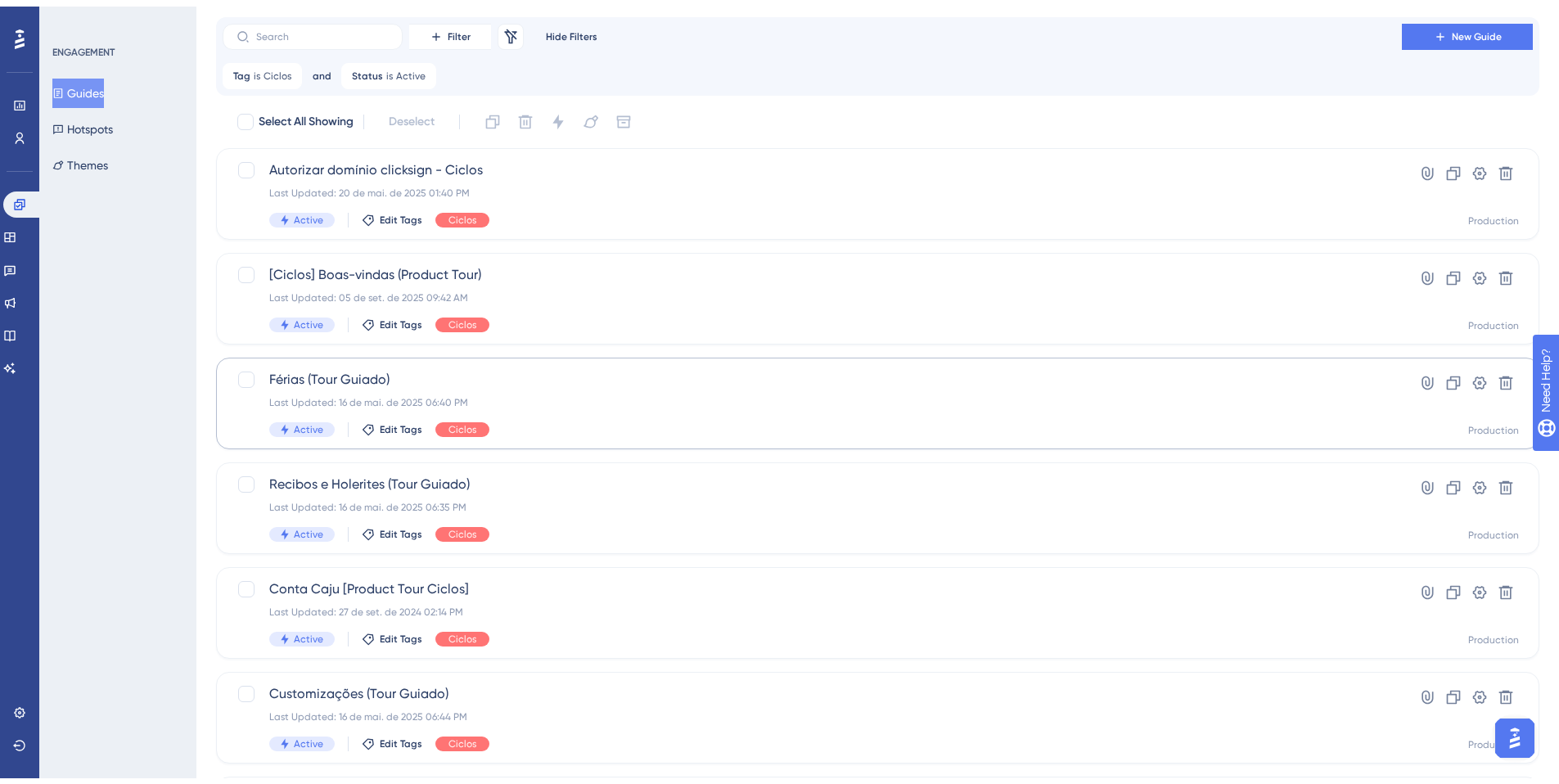
scroll to position [82, 0]
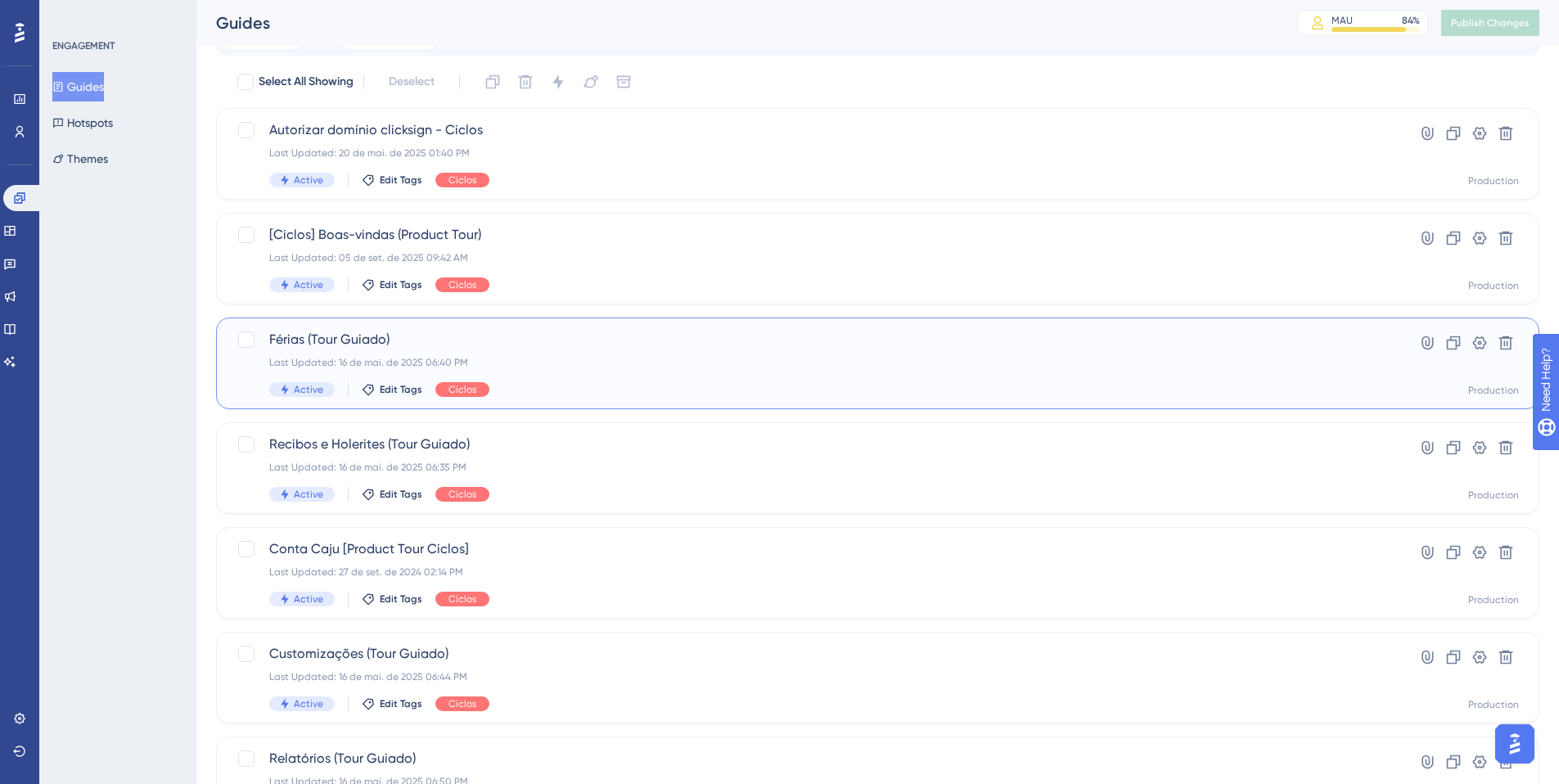
click at [636, 388] on div "Active Edit Tags Ciclos" at bounding box center [813, 389] width 1086 height 15
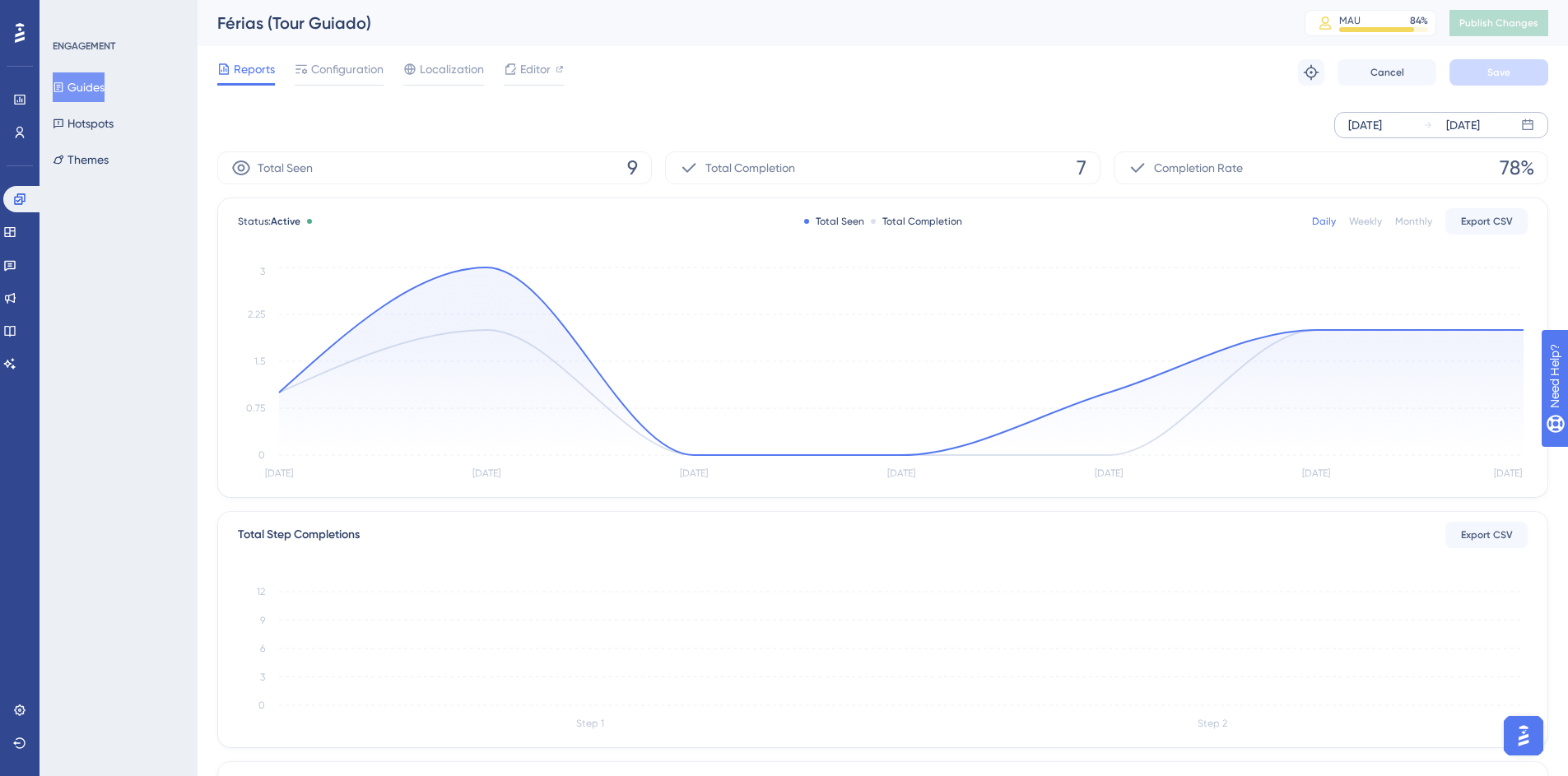
click at [1480, 119] on div "[DATE]" at bounding box center [1463, 125] width 34 height 20
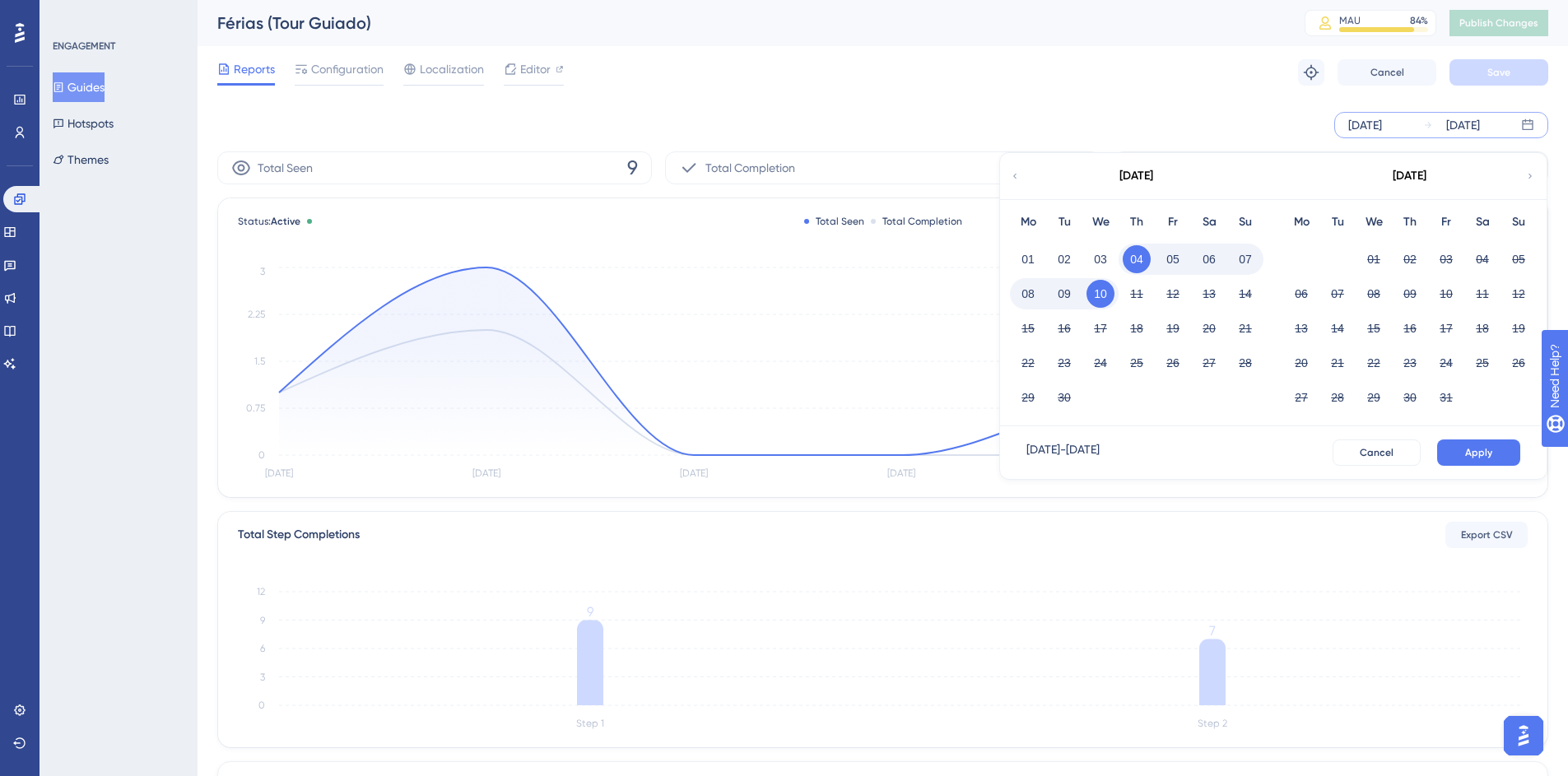
click at [1009, 173] on div "[DATE]" at bounding box center [1137, 176] width 272 height 47
click at [1012, 173] on icon at bounding box center [1014, 176] width 10 height 15
click at [1521, 296] on button "10" at bounding box center [1519, 294] width 28 height 28
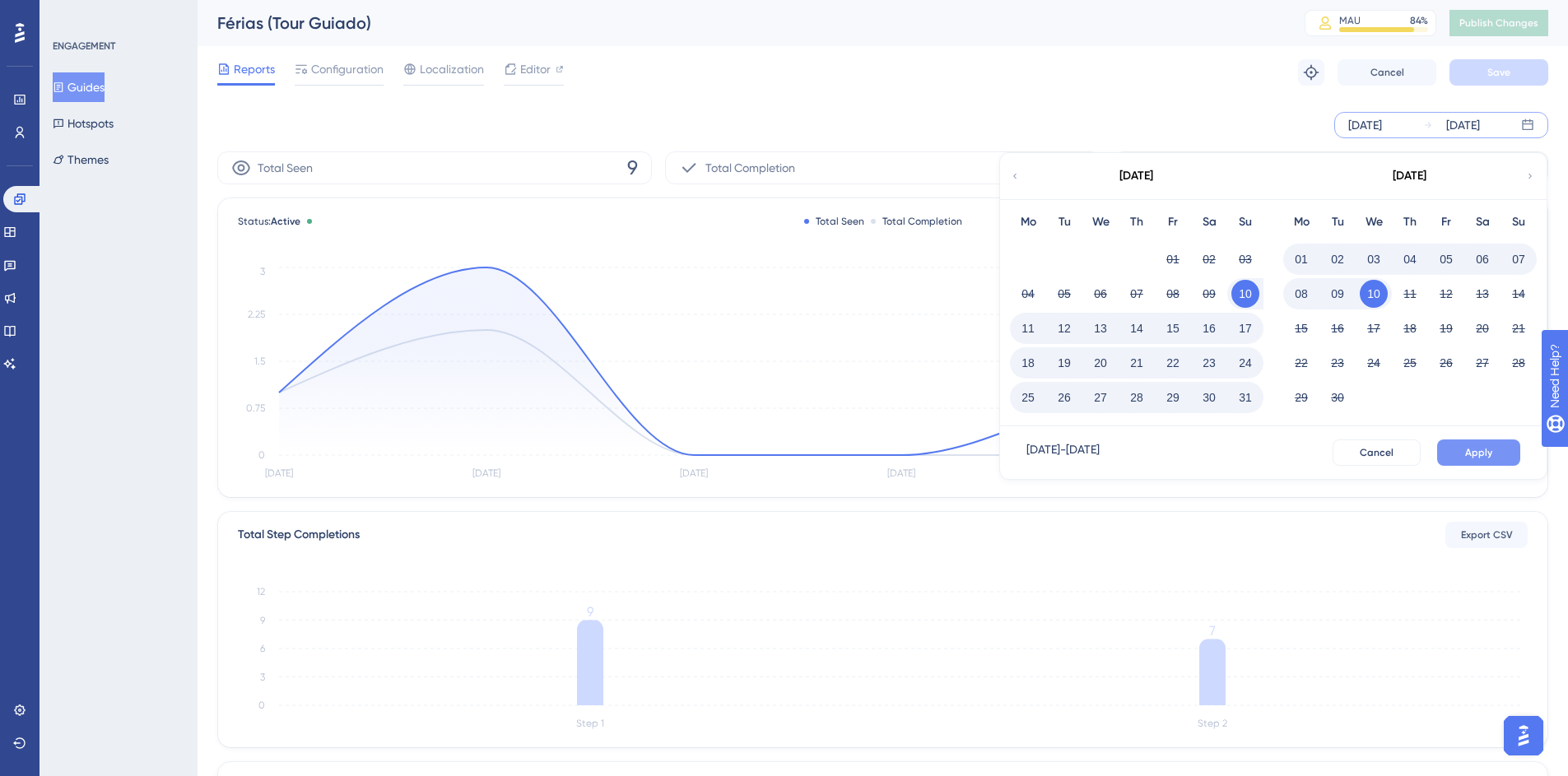
click at [1512, 453] on button "Apply" at bounding box center [1479, 452] width 83 height 26
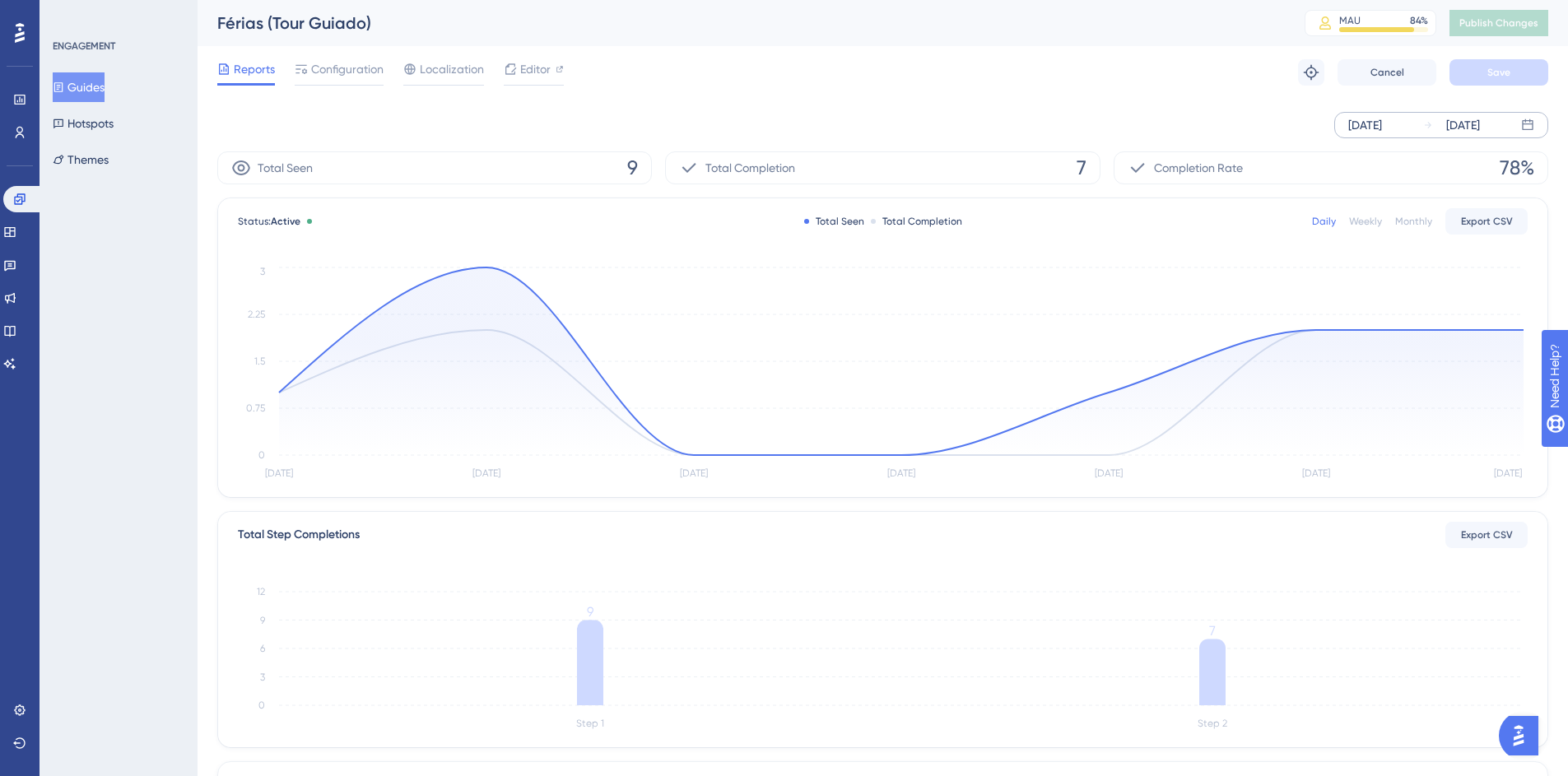
click at [1367, 122] on div "[DATE]" at bounding box center [1365, 125] width 34 height 20
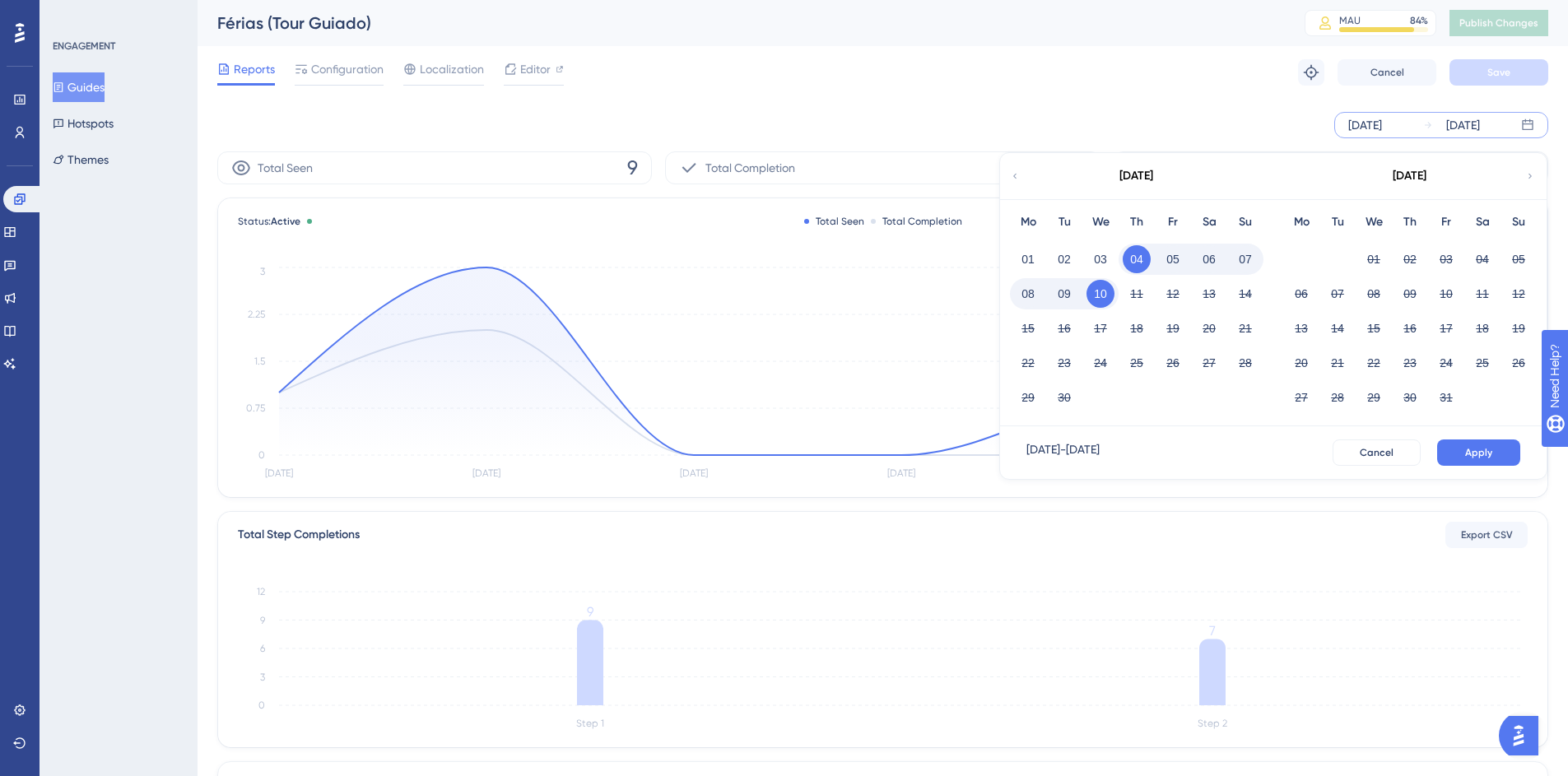
click at [1013, 179] on icon at bounding box center [1014, 176] width 10 height 15
click at [1509, 297] on button "10" at bounding box center [1519, 294] width 28 height 28
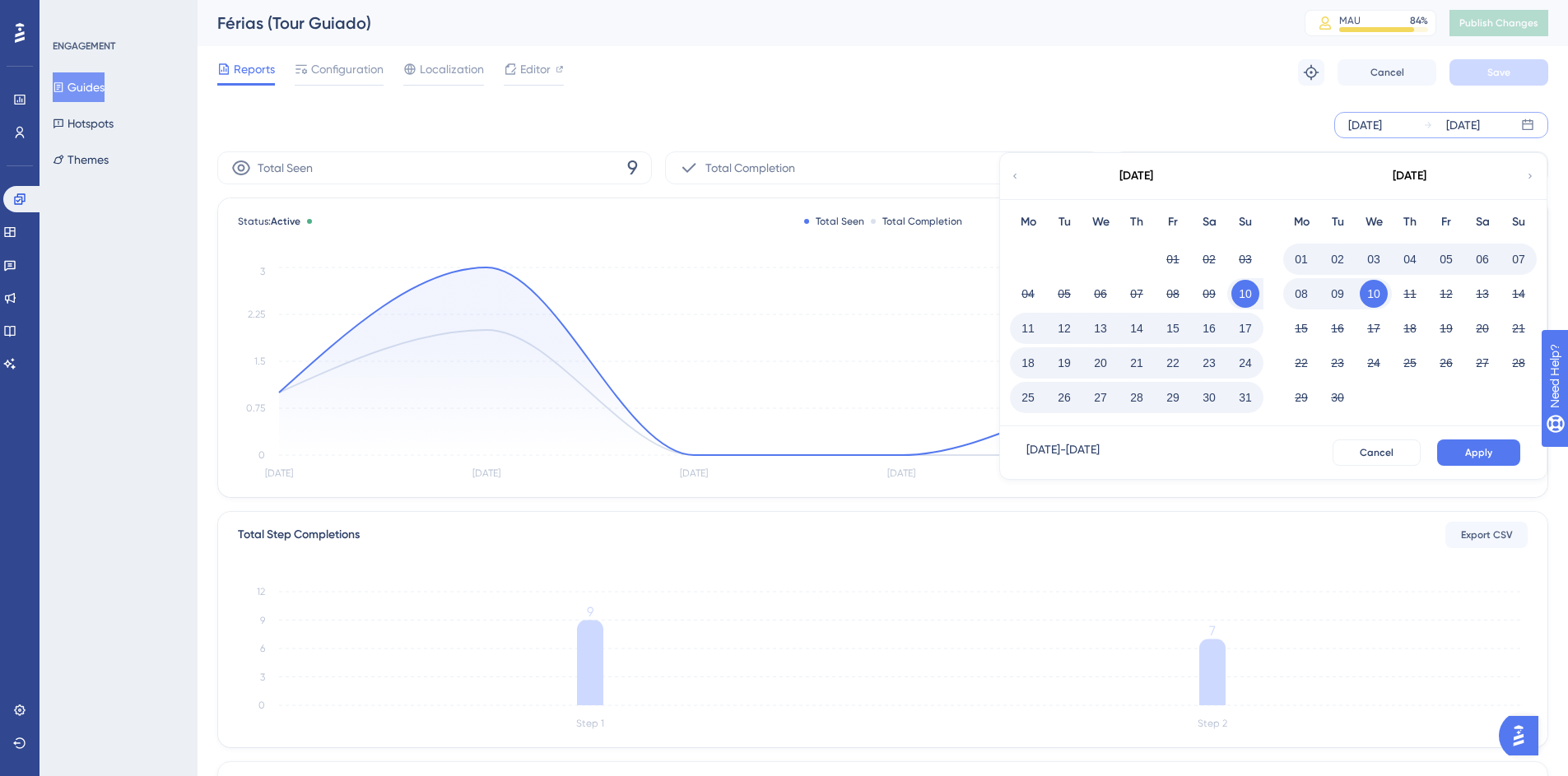
click at [1482, 453] on span "Apply" at bounding box center [1480, 452] width 27 height 13
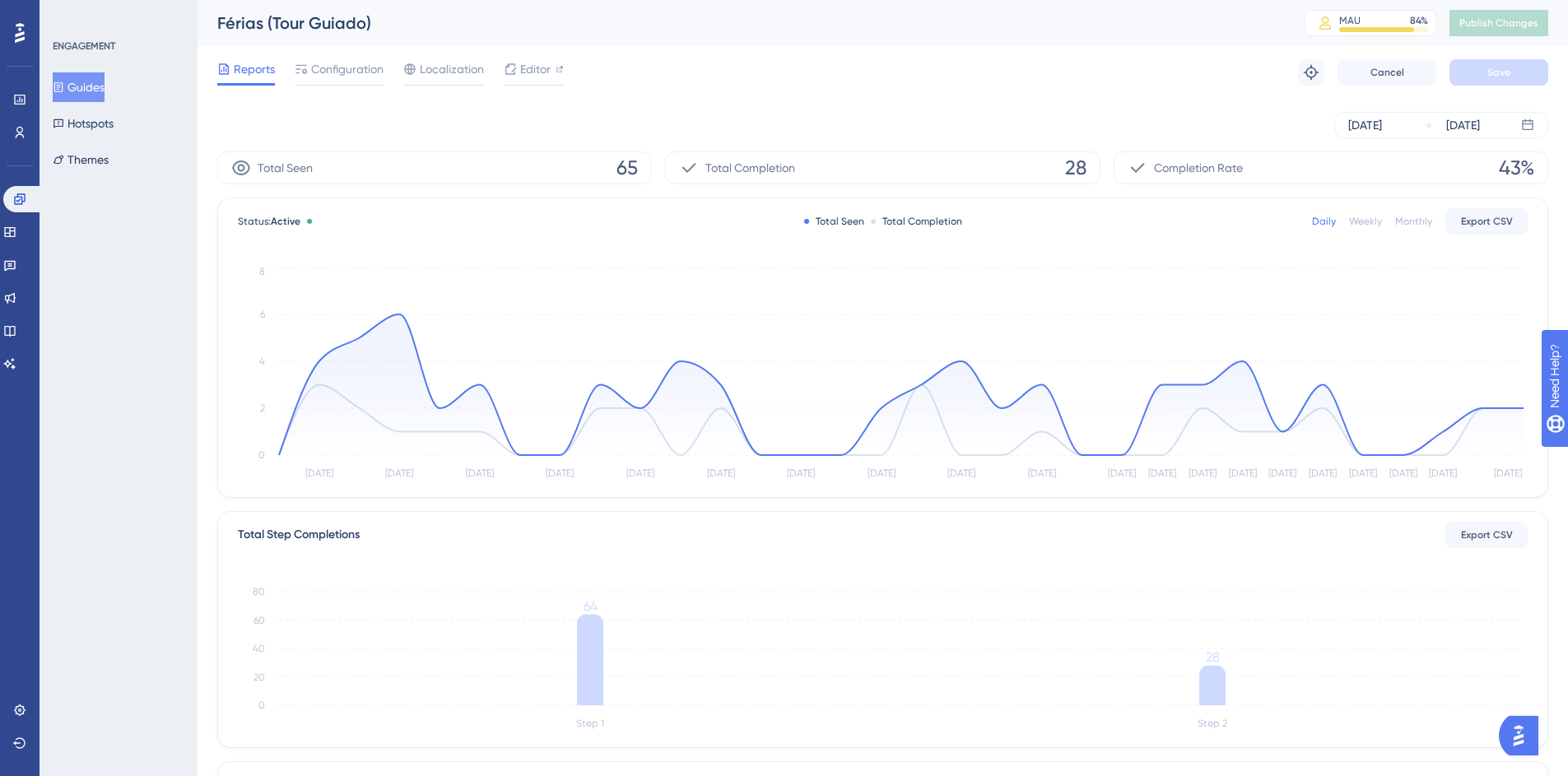
click at [151, 326] on div "ENGAGEMENT Guides Hotspots Themes" at bounding box center [118, 388] width 158 height 776
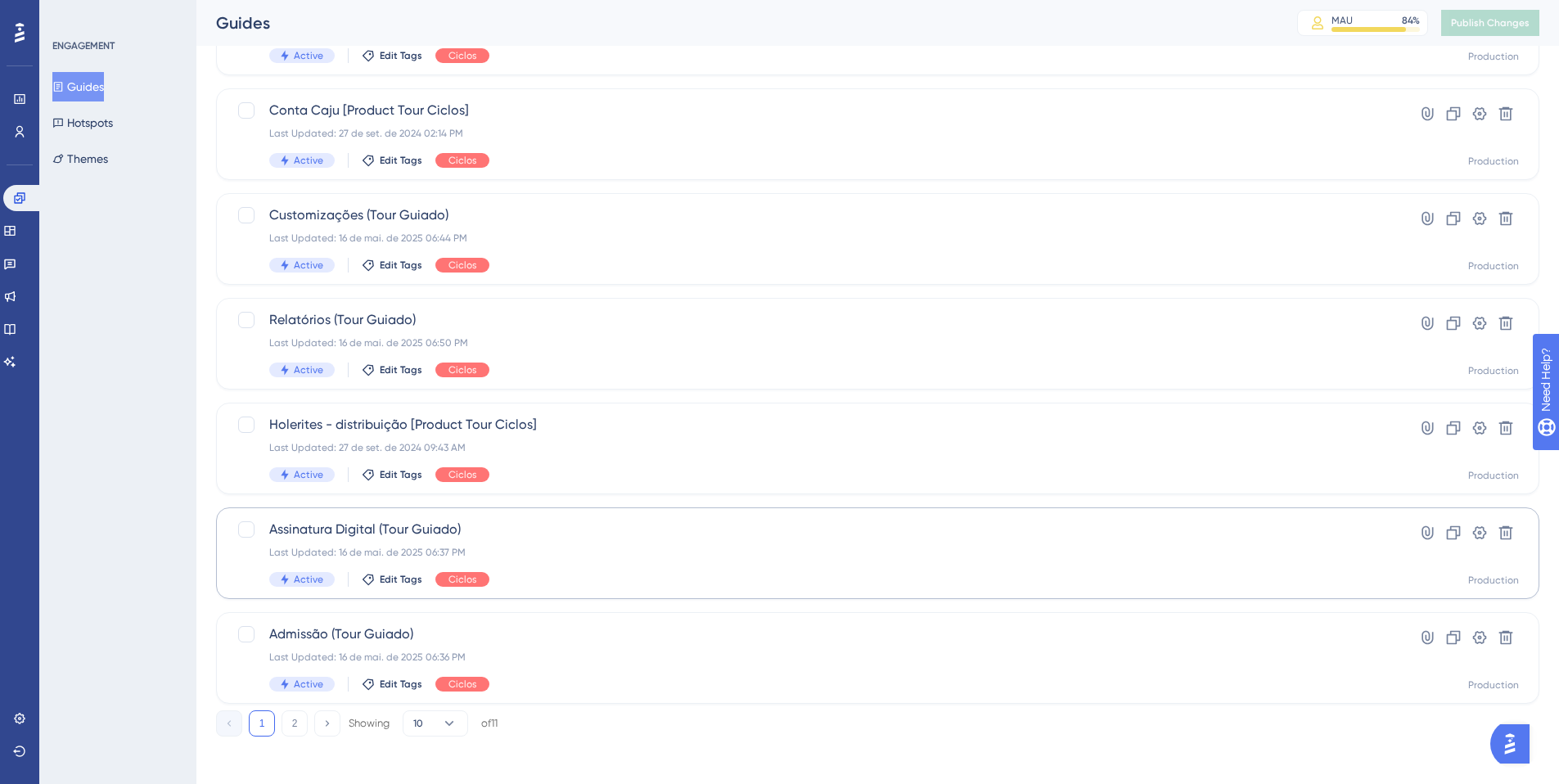
scroll to position [525, 0]
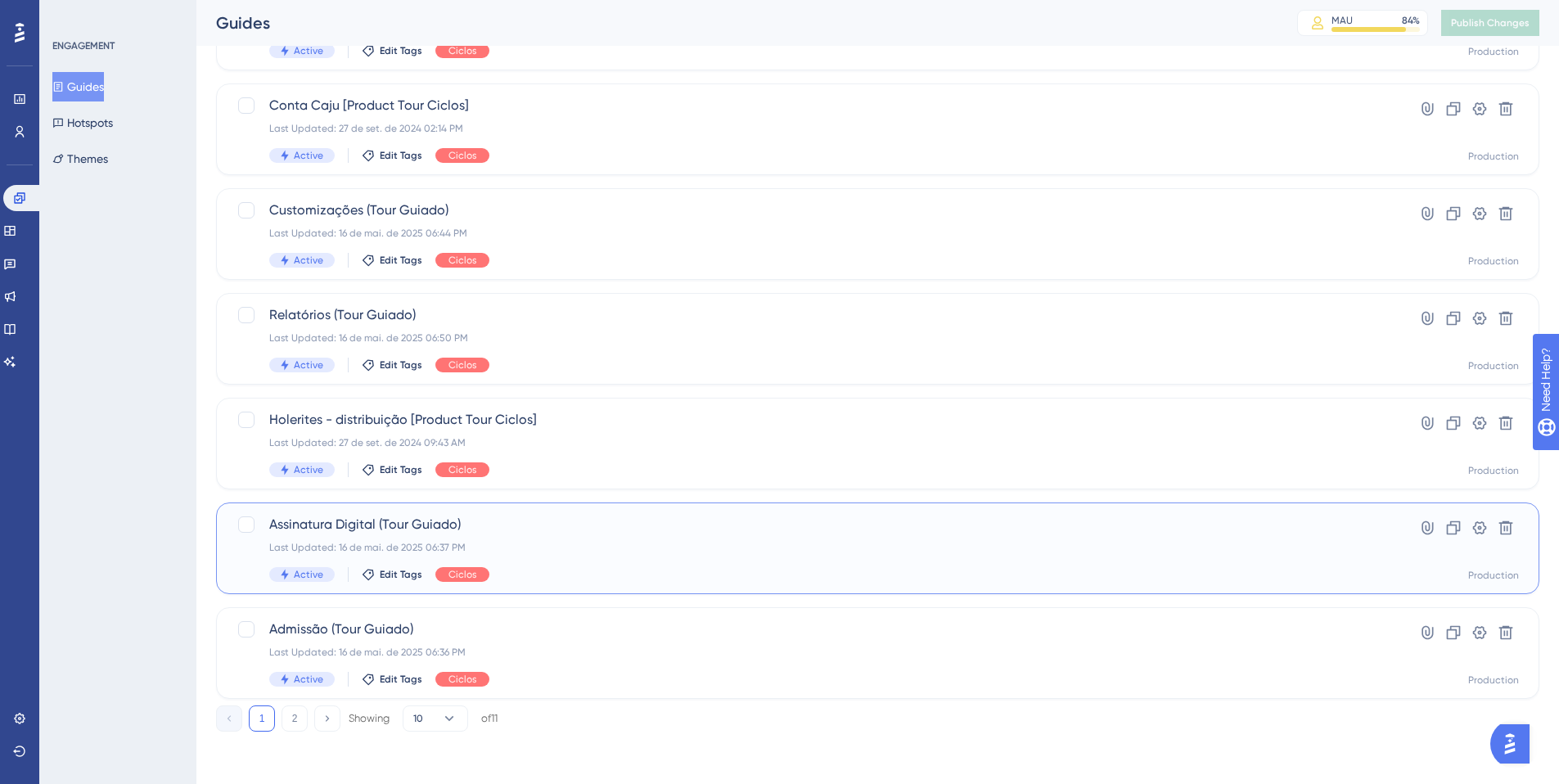
click at [615, 520] on span "Assinatura Digital (Tour Guiado)" at bounding box center [813, 525] width 1086 height 20
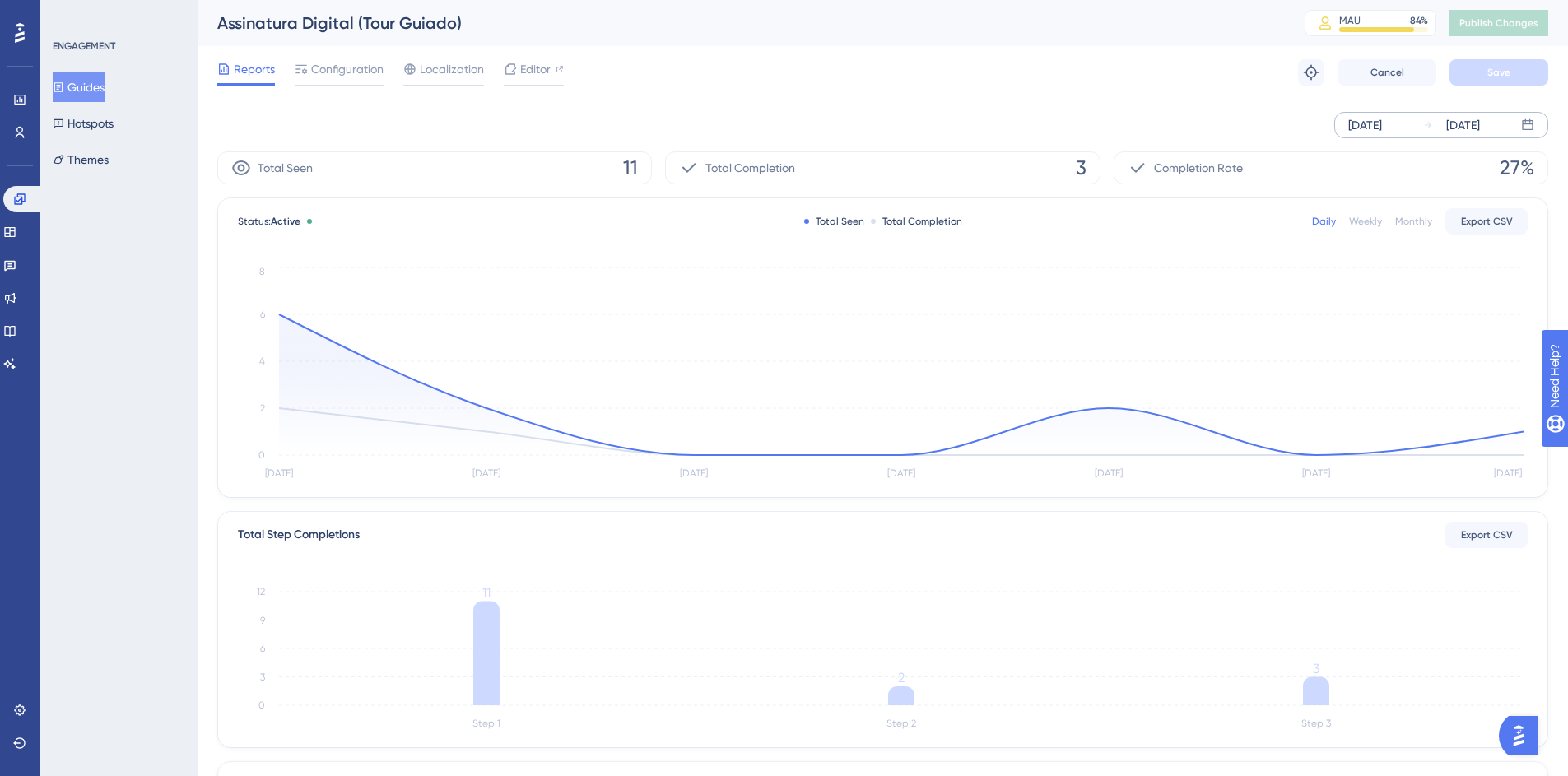
click at [1382, 129] on div "[DATE]" at bounding box center [1365, 125] width 34 height 20
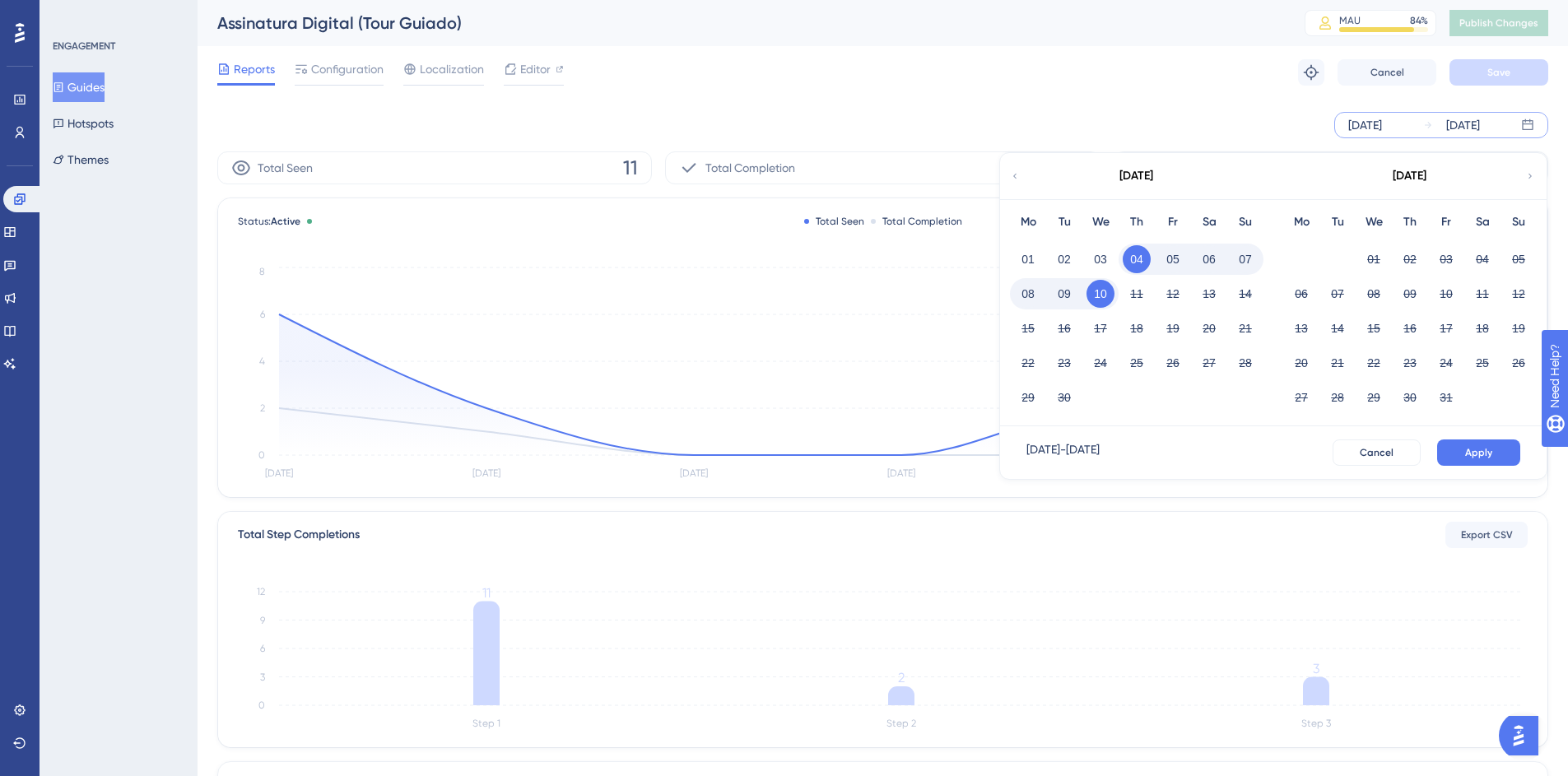
click at [1016, 172] on icon at bounding box center [1014, 176] width 10 height 15
click at [1519, 290] on button "10" at bounding box center [1519, 294] width 28 height 28
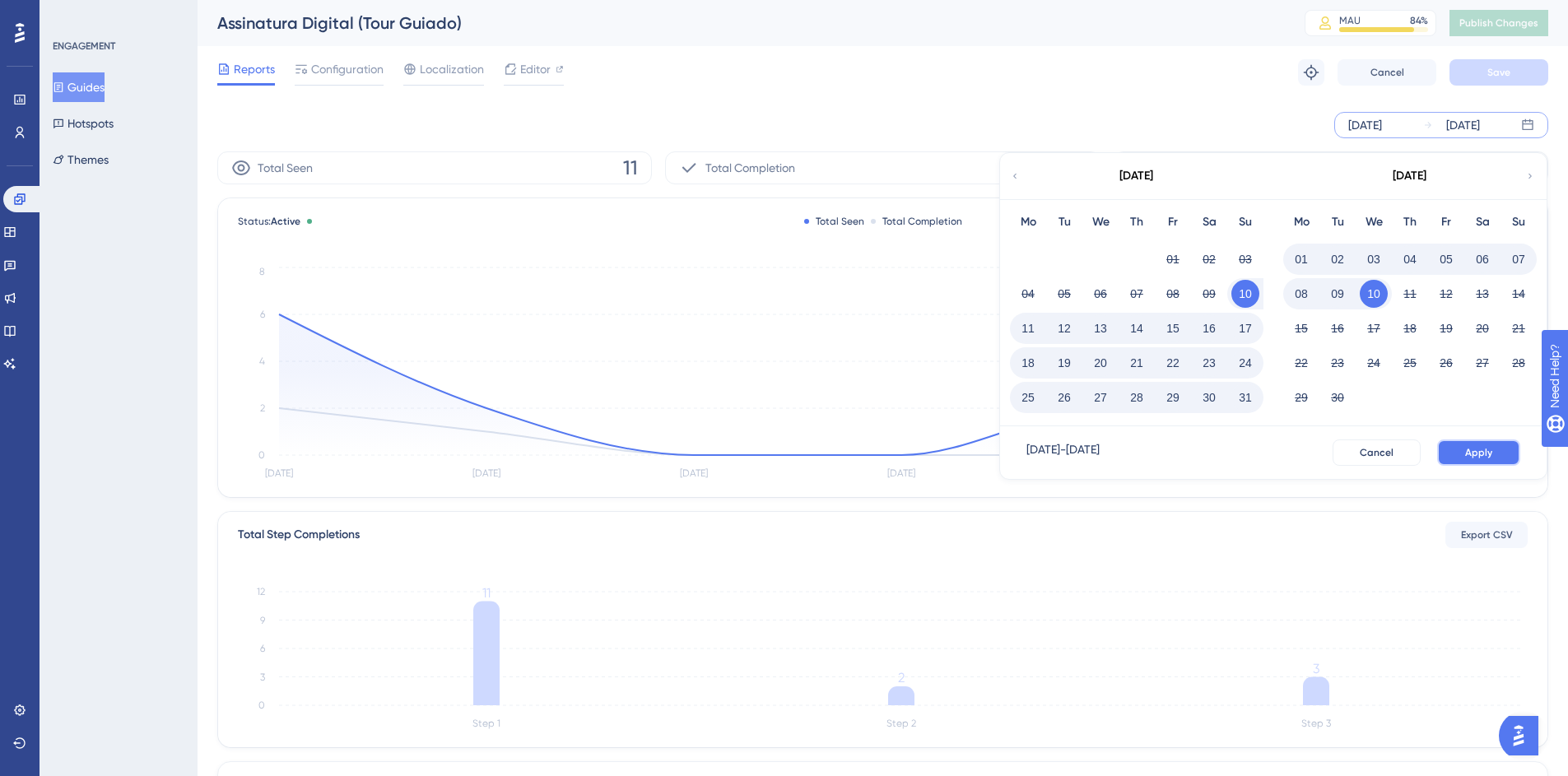
click at [1501, 452] on button "Apply" at bounding box center [1479, 452] width 83 height 26
